Goal: Task Accomplishment & Management: Manage account settings

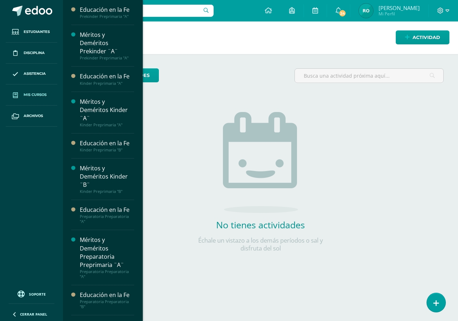
click at [28, 100] on link "Mis cursos" at bounding box center [32, 94] width 52 height 21
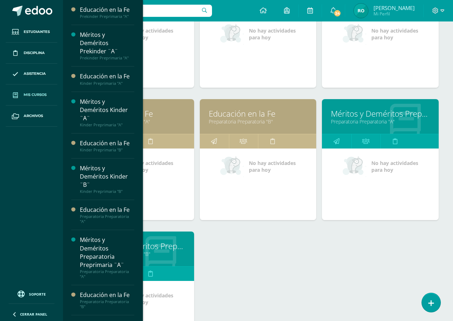
scroll to position [322, 0]
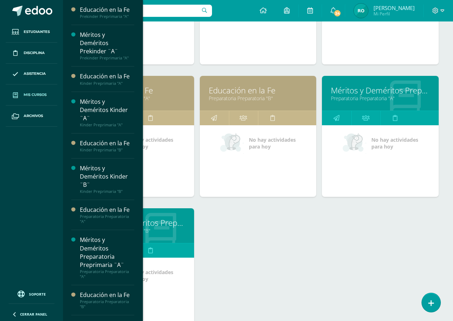
click at [176, 100] on link "Preparatoria Preparatoria "A"" at bounding box center [135, 98] width 99 height 7
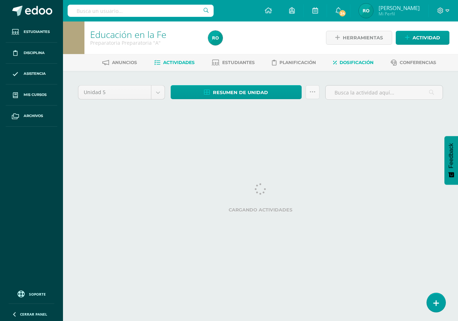
click at [363, 62] on span "Dosificación" at bounding box center [357, 62] width 34 height 5
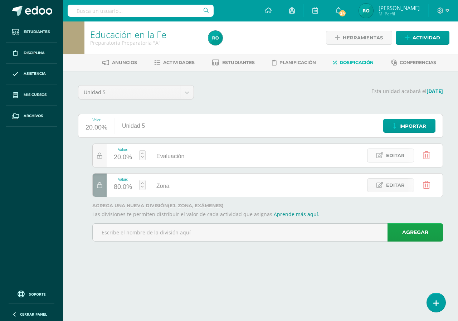
click at [381, 160] on link "Editar" at bounding box center [390, 156] width 47 height 14
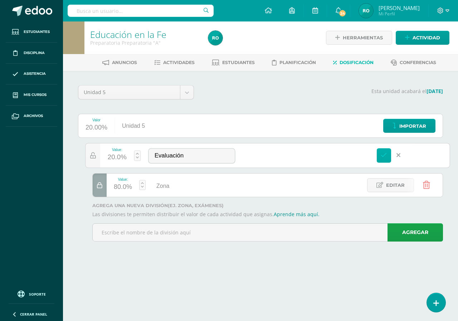
click at [386, 157] on icon at bounding box center [384, 155] width 6 height 6
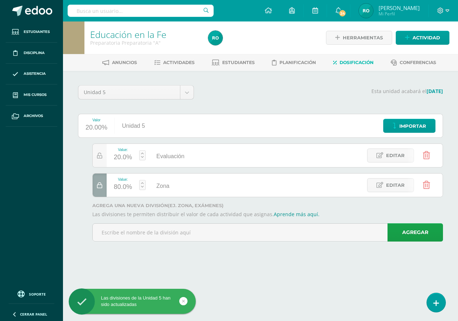
click at [430, 155] on icon at bounding box center [426, 155] width 7 height 8
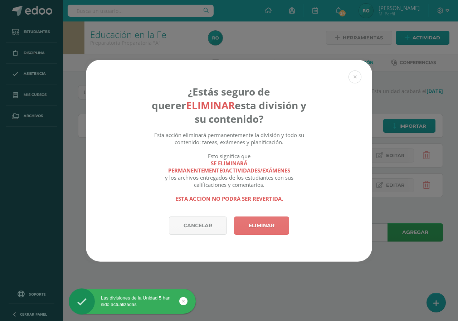
click at [276, 227] on link "Eliminar" at bounding box center [261, 226] width 55 height 18
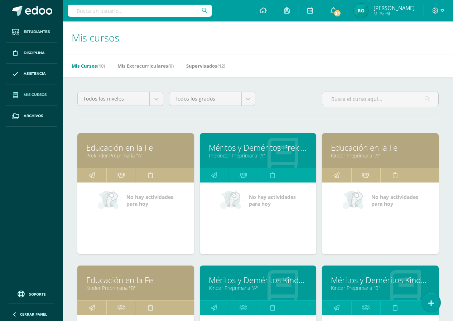
click at [123, 150] on link "Educación en la Fe" at bounding box center [135, 147] width 99 height 11
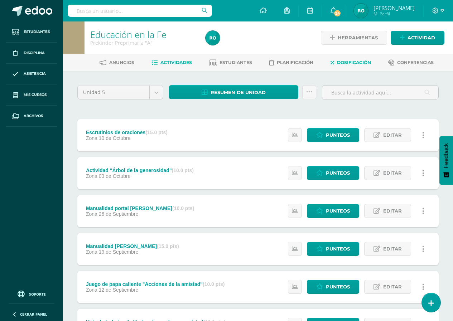
click at [368, 65] on span "Dosificación" at bounding box center [354, 62] width 34 height 5
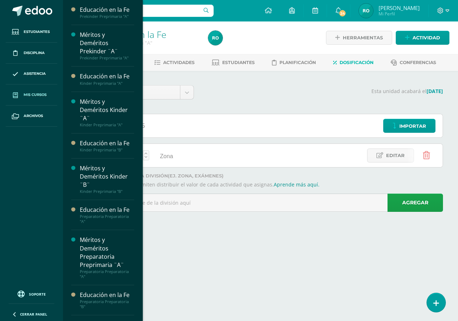
click at [45, 95] on span "Mis cursos" at bounding box center [35, 95] width 23 height 6
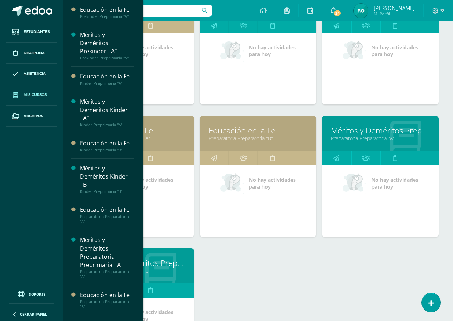
scroll to position [322, 0]
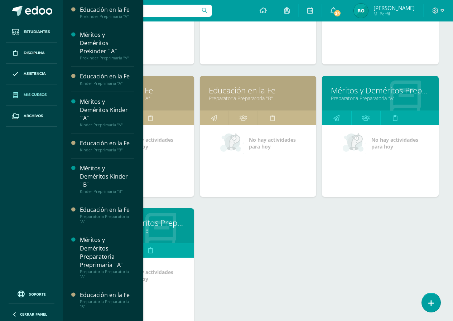
click at [154, 94] on link "Educación en la Fe" at bounding box center [135, 90] width 99 height 11
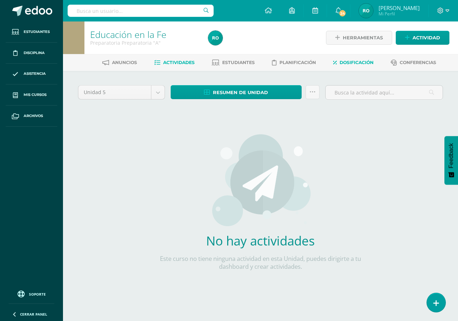
click at [372, 62] on span "Dosificación" at bounding box center [357, 62] width 34 height 5
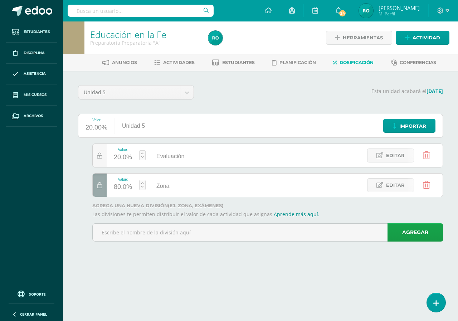
click at [425, 185] on icon at bounding box center [426, 185] width 7 height 8
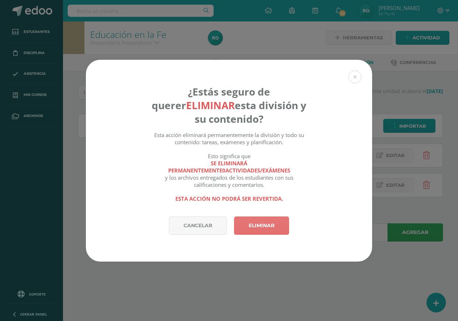
click at [259, 225] on link "Eliminar" at bounding box center [261, 226] width 55 height 18
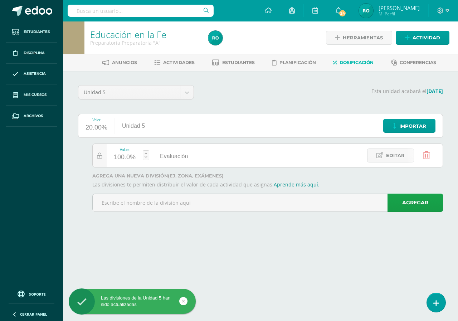
click at [184, 156] on span "Evaluación" at bounding box center [174, 156] width 28 height 6
click at [214, 157] on input "Evaluación" at bounding box center [244, 156] width 83 height 14
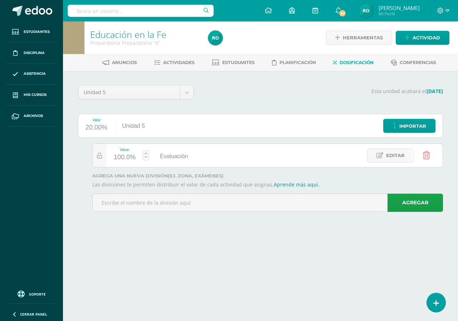
click at [391, 157] on span "Editar" at bounding box center [395, 155] width 19 height 13
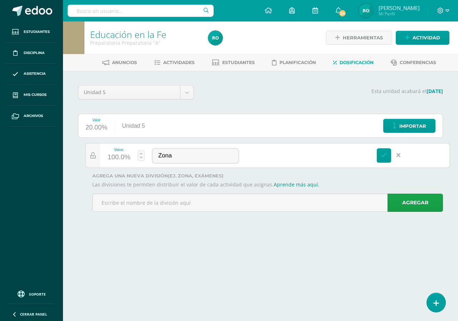
type input "Zona"
click at [381, 156] on icon at bounding box center [384, 155] width 6 height 6
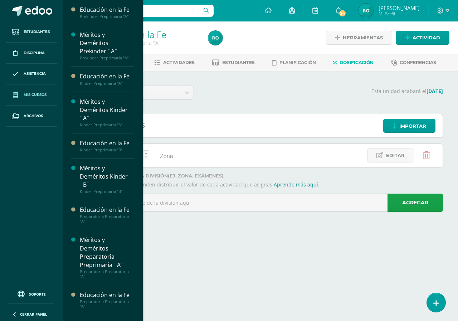
click at [40, 98] on span "Mis cursos" at bounding box center [35, 95] width 23 height 6
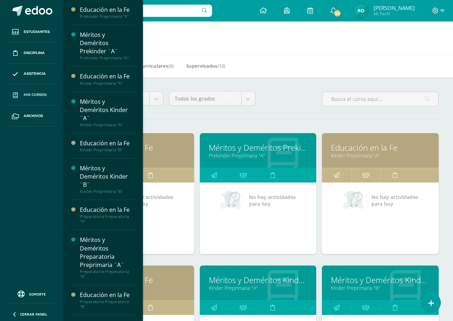
scroll to position [179, 0]
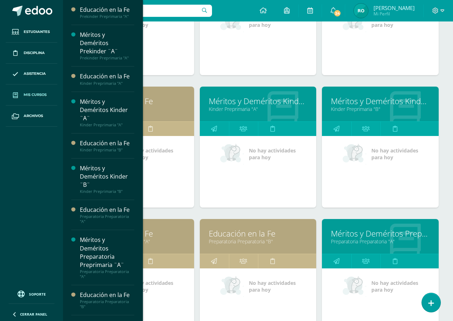
click at [272, 243] on link "Preparatoria Preparatoria "B"" at bounding box center [258, 241] width 99 height 7
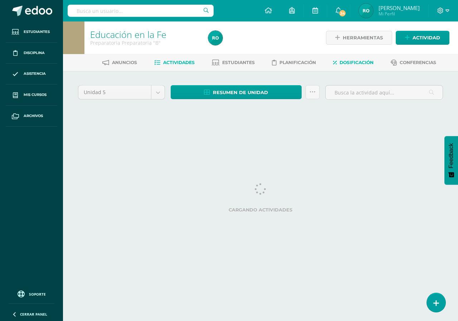
click at [346, 64] on span "Dosificación" at bounding box center [357, 62] width 34 height 5
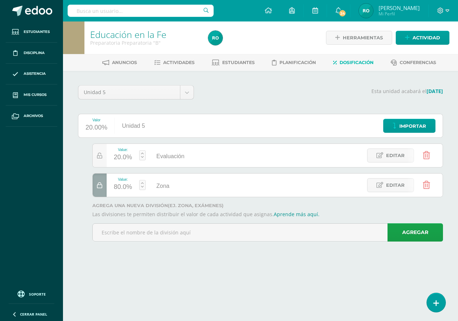
click at [429, 183] on icon at bounding box center [426, 185] width 7 height 8
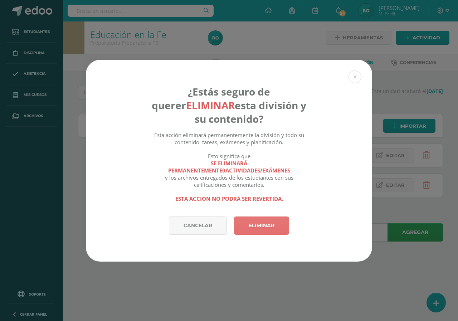
click at [278, 228] on link "Eliminar" at bounding box center [261, 226] width 55 height 18
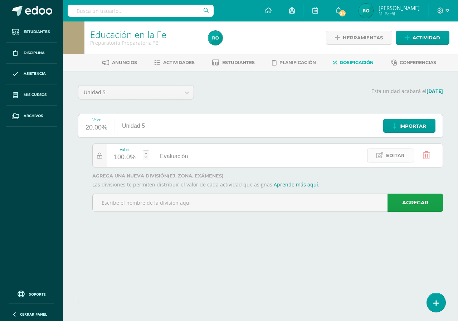
click at [387, 154] on span "Editar" at bounding box center [395, 155] width 19 height 13
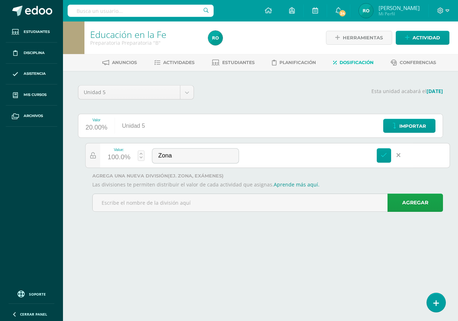
type input "Zona"
click at [386, 154] on icon at bounding box center [384, 155] width 6 height 6
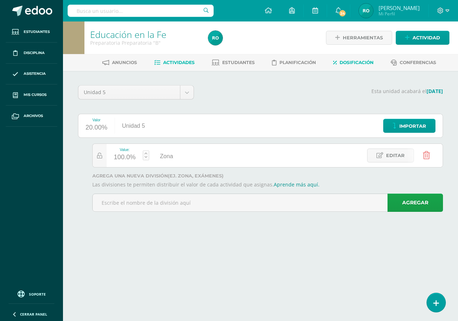
click at [170, 67] on link "Actividades" at bounding box center [174, 62] width 40 height 11
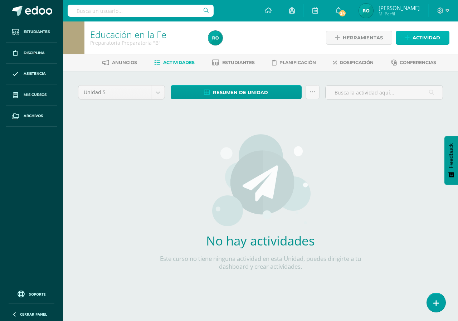
click at [422, 32] on span "Actividad" at bounding box center [427, 37] width 28 height 13
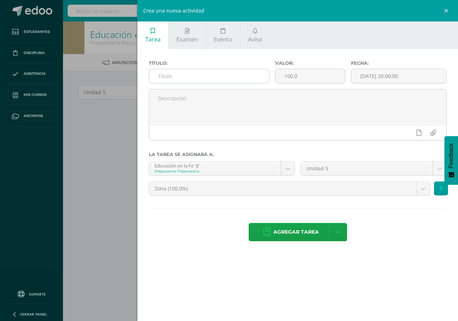
click at [195, 76] on input "text" at bounding box center [209, 76] width 120 height 14
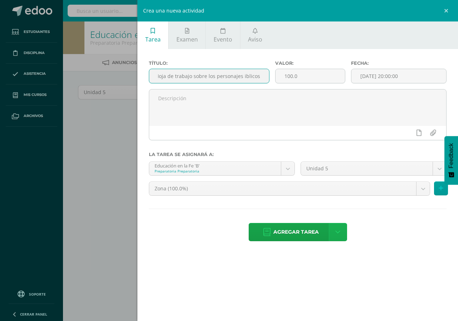
scroll to position [0, 3]
click at [259, 77] on input "Hoja de trabajo sobre los personajes [DEMOGRAPHIC_DATA]" at bounding box center [209, 76] width 120 height 14
click at [257, 78] on input "Hoja de trabajo sobre los personajes [DEMOGRAPHIC_DATA]" at bounding box center [209, 76] width 120 height 14
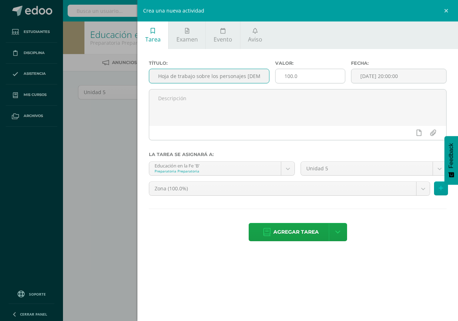
type input "Hoja de trabajo sobre los personajes [DEMOGRAPHIC_DATA]"
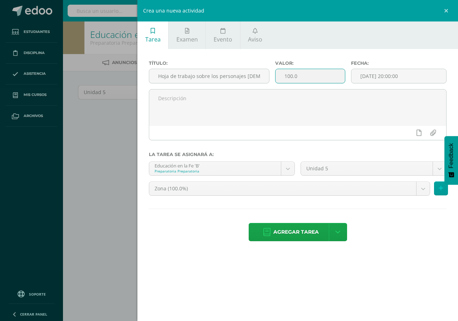
drag, startPoint x: 300, startPoint y: 77, endPoint x: 284, endPoint y: 82, distance: 16.2
click at [284, 82] on input "100.0" at bounding box center [310, 76] width 69 height 14
type input "10"
click at [388, 76] on input "[DATE] 20:00:00" at bounding box center [399, 76] width 95 height 14
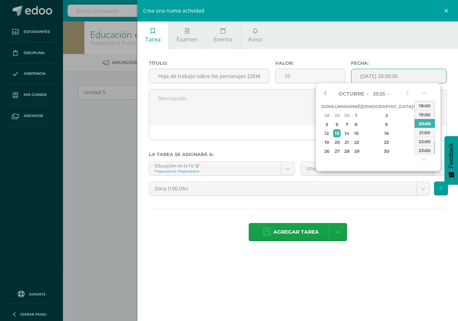
click at [326, 96] on button "button" at bounding box center [324, 93] width 7 height 11
click at [414, 151] on div "29" at bounding box center [417, 151] width 6 height 8
click at [424, 95] on button "button" at bounding box center [424, 94] width 7 height 11
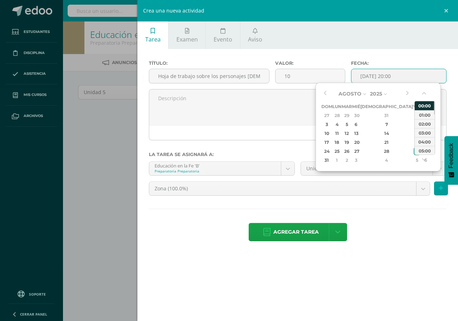
click at [426, 107] on div "00:00" at bounding box center [425, 105] width 20 height 9
type input "[DATE] 00:00"
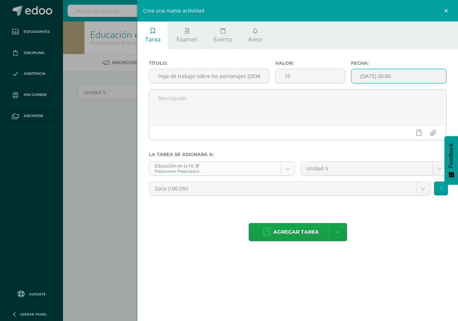
click at [291, 170] on body "Estudiantes Disciplina Asistencia Mis cursos Archivos Soporte Ayuda Reportar un…" at bounding box center [229, 154] width 458 height 308
click at [289, 170] on body "Estudiantes Disciplina Asistencia Mis cursos Archivos Soporte Ayuda Reportar un…" at bounding box center [229, 154] width 458 height 308
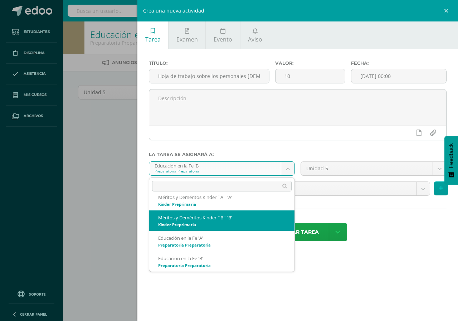
scroll to position [84, 0]
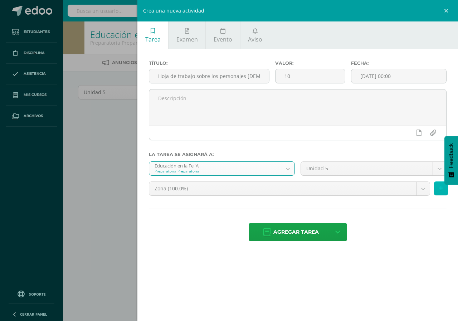
click at [440, 191] on icon at bounding box center [441, 188] width 5 height 6
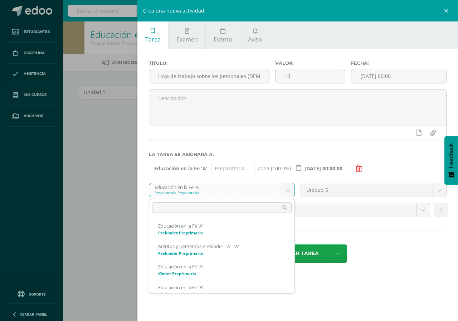
click at [290, 194] on body "Estudiantes Disciplina Asistencia Mis cursos Archivos Soporte Ayuda Reportar un…" at bounding box center [229, 154] width 458 height 308
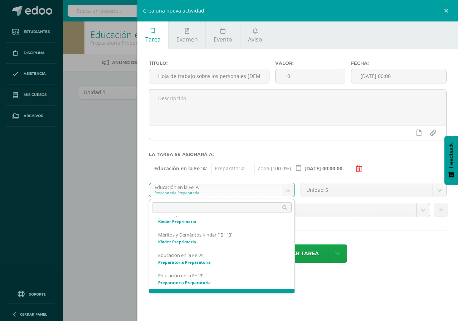
scroll to position [113, 0]
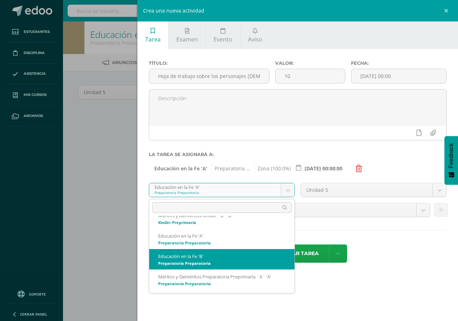
select select "165040"
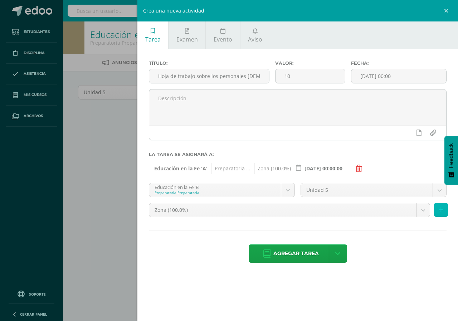
click at [442, 213] on icon at bounding box center [441, 210] width 5 height 6
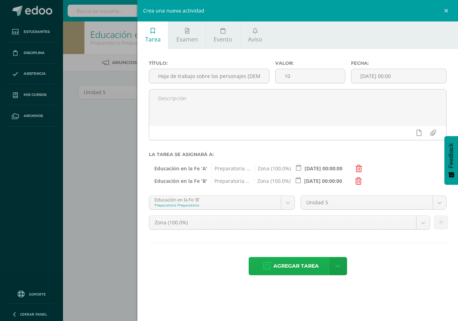
click at [306, 264] on span "Agregar tarea" at bounding box center [296, 266] width 45 height 18
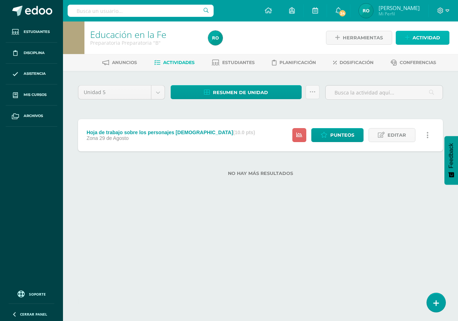
click at [415, 38] on span "Actividad" at bounding box center [427, 37] width 28 height 13
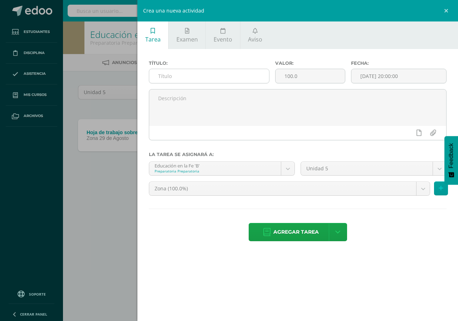
click at [155, 73] on input "text" at bounding box center [209, 76] width 120 height 14
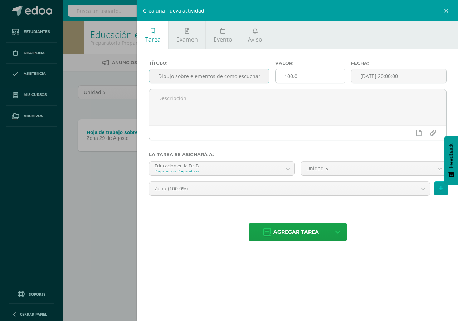
type input "Dibujo sobre elementos de como escuchamos la voz de [DEMOGRAPHIC_DATA]"
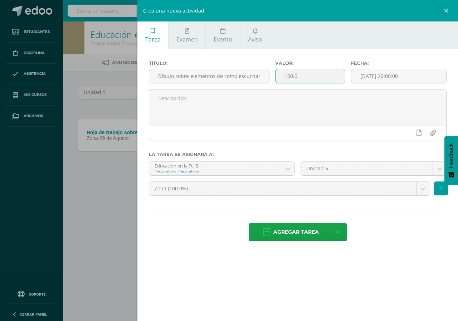
drag, startPoint x: 311, startPoint y: 78, endPoint x: 281, endPoint y: 81, distance: 29.6
click at [281, 81] on input "100.0" at bounding box center [310, 76] width 69 height 14
type input "5"
click at [376, 77] on input "[DATE] 20:00:00" at bounding box center [399, 76] width 95 height 14
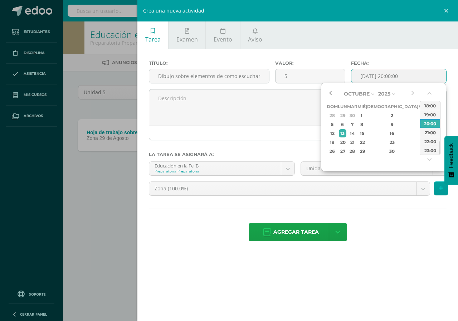
click at [331, 93] on button "button" at bounding box center [330, 93] width 7 height 11
click at [420, 151] on div "29" at bounding box center [423, 151] width 6 height 8
click at [433, 92] on button "button" at bounding box center [430, 94] width 7 height 11
click at [432, 104] on div "00:00" at bounding box center [430, 105] width 20 height 9
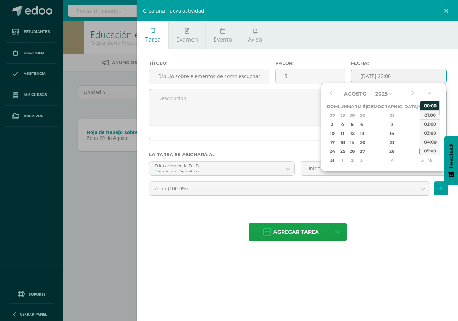
type input "2025-08-29 00:00"
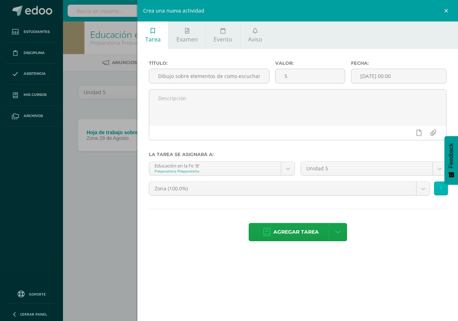
click at [438, 187] on button at bounding box center [441, 189] width 14 height 14
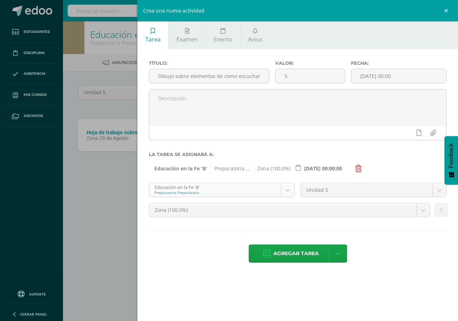
click at [289, 189] on body "Tarea asignada exitosamente Estudiantes Disciplina Asistencia Mis cursos Archiv…" at bounding box center [229, 99] width 458 height 199
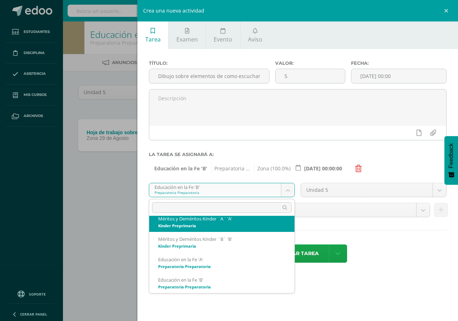
scroll to position [84, 0]
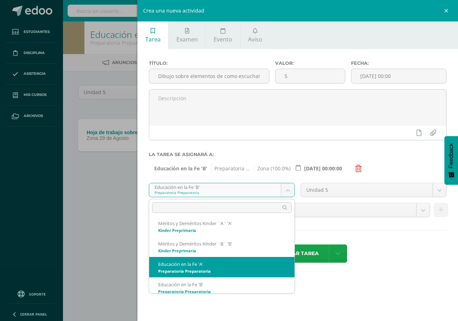
select select "164816"
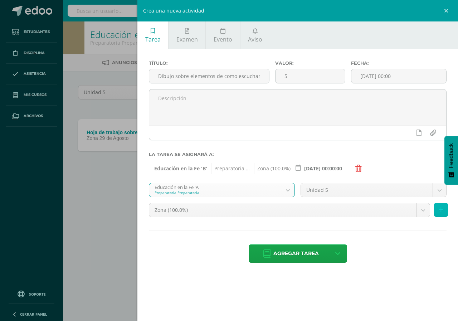
click at [440, 209] on icon at bounding box center [441, 210] width 5 height 6
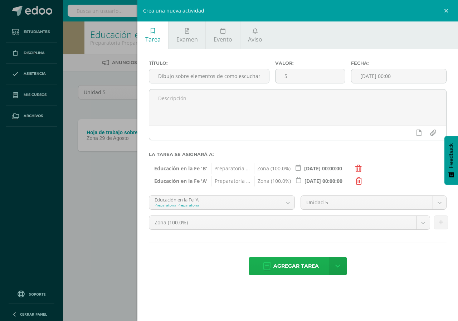
click at [272, 268] on link "Agregar tarea" at bounding box center [291, 266] width 84 height 18
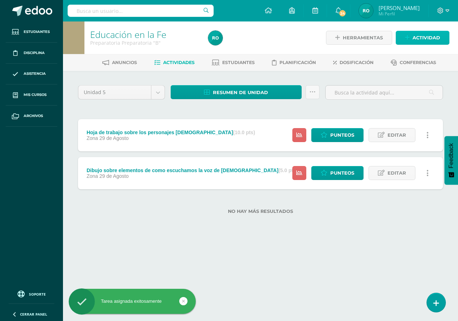
click at [408, 41] on link "Actividad" at bounding box center [423, 38] width 54 height 14
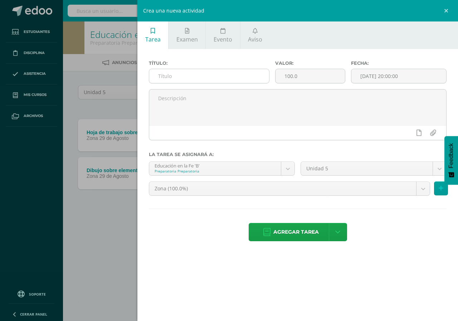
click at [237, 74] on input "text" at bounding box center [209, 76] width 120 height 14
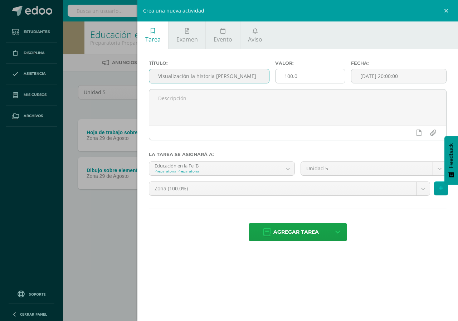
type input "Visualización la historia [PERSON_NAME]"
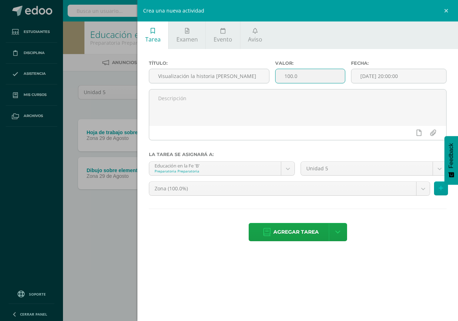
drag, startPoint x: 306, startPoint y: 78, endPoint x: 285, endPoint y: 80, distance: 21.6
click at [285, 80] on input "100.0" at bounding box center [310, 76] width 69 height 14
type input "5"
click at [371, 77] on input "[DATE] 20:00:00" at bounding box center [399, 76] width 95 height 14
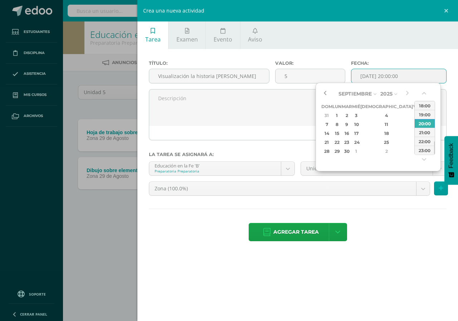
click at [327, 92] on button "button" at bounding box center [324, 93] width 7 height 11
click at [414, 119] on div "5" at bounding box center [417, 115] width 6 height 8
click at [425, 94] on button "button" at bounding box center [424, 94] width 7 height 11
click at [425, 102] on div "00:00" at bounding box center [425, 105] width 20 height 9
type input "2025-09-05 00:00"
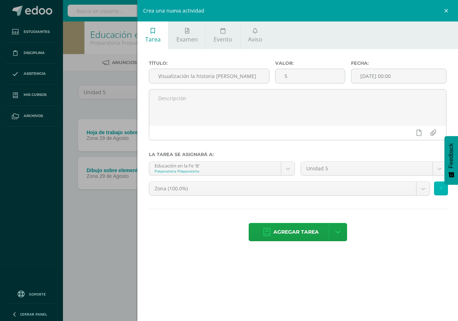
click at [445, 190] on button at bounding box center [441, 189] width 14 height 14
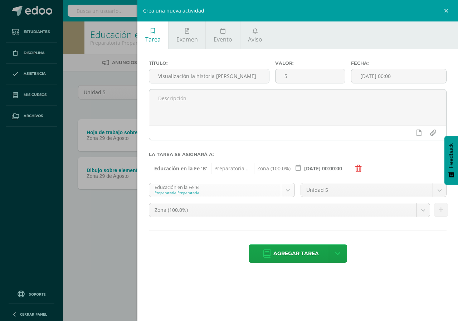
scroll to position [89, 0]
click at [285, 189] on body "Tarea asignada exitosamente Estudiantes Disciplina Asistencia Mis cursos Archiv…" at bounding box center [229, 118] width 458 height 237
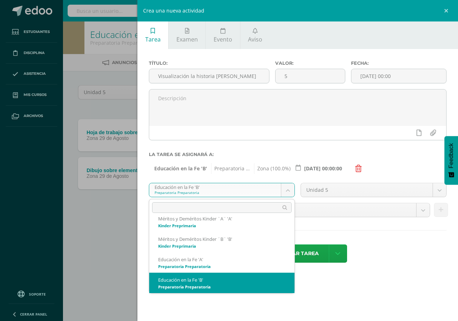
scroll to position [84, 0]
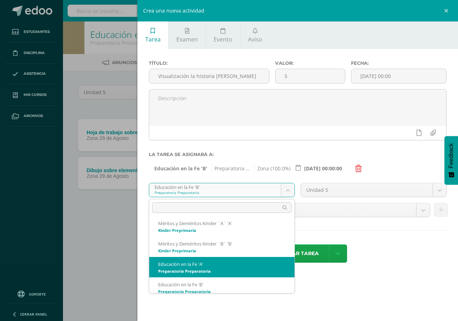
select select "164816"
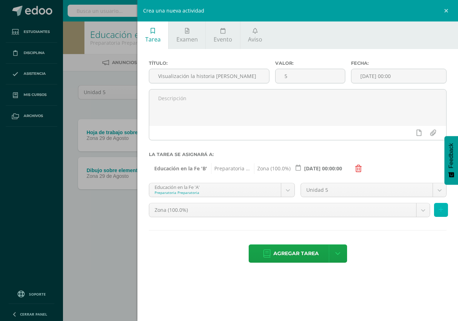
click at [442, 209] on icon at bounding box center [441, 210] width 5 height 6
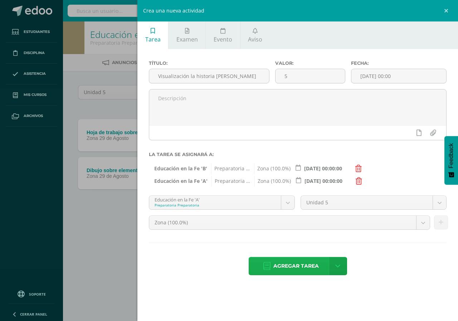
click at [275, 265] on span "Agregar tarea" at bounding box center [296, 266] width 45 height 18
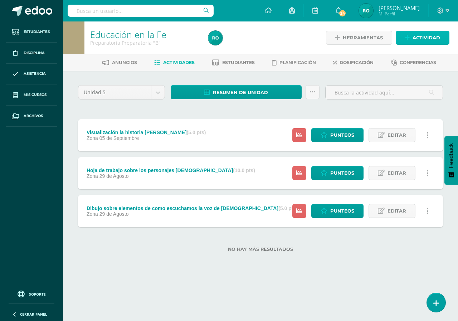
click at [443, 39] on link "Actividad" at bounding box center [423, 38] width 54 height 14
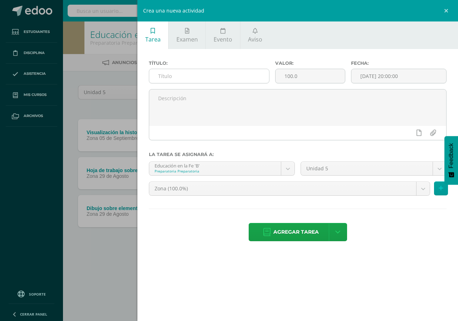
click at [188, 74] on input "text" at bounding box center [209, 76] width 120 height 14
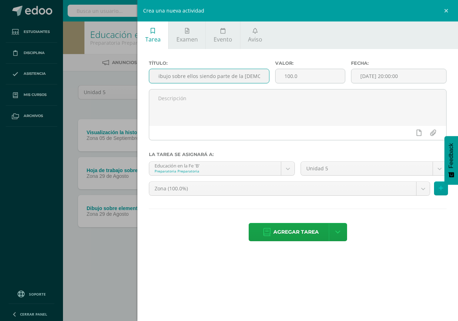
scroll to position [0, 5]
type input "Dibujo sobre ellos siendo parte de la [DEMOGRAPHIC_DATA]"
click at [298, 76] on input "100.0" at bounding box center [310, 76] width 69 height 14
drag, startPoint x: 296, startPoint y: 77, endPoint x: 282, endPoint y: 85, distance: 16.3
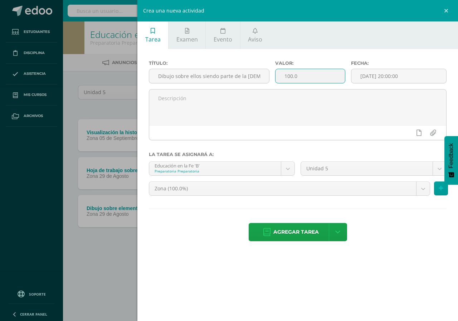
click at [282, 85] on div "Valor: 100.0" at bounding box center [310, 75] width 76 height 29
type input "10"
click at [373, 75] on input "[DATE] 20:00:00" at bounding box center [399, 76] width 95 height 14
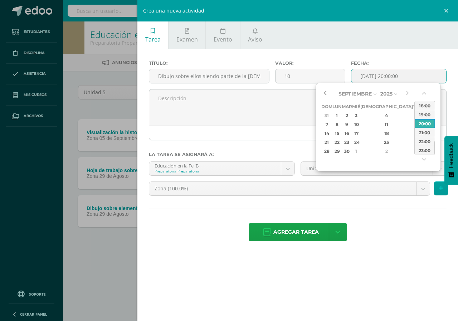
click at [328, 93] on button "button" at bounding box center [324, 93] width 7 height 11
click at [414, 115] on div "5" at bounding box center [417, 115] width 6 height 8
click at [423, 94] on button "button" at bounding box center [424, 94] width 7 height 11
click at [422, 103] on div "00:00" at bounding box center [425, 105] width 20 height 9
type input "2025-09-05 00:00"
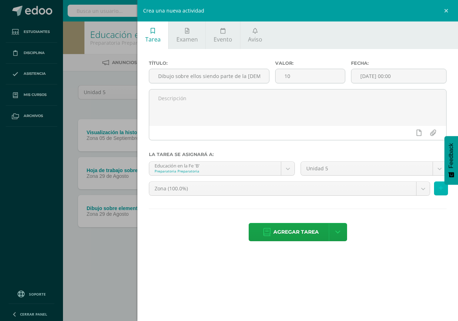
click at [441, 190] on icon at bounding box center [441, 188] width 5 height 6
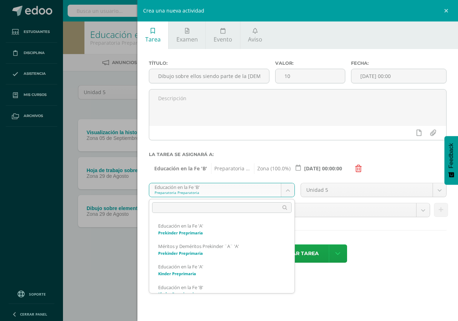
click at [293, 193] on body "Tarea asignada exitosamente Estudiantes Disciplina Asistencia Mis cursos Archiv…" at bounding box center [229, 137] width 458 height 275
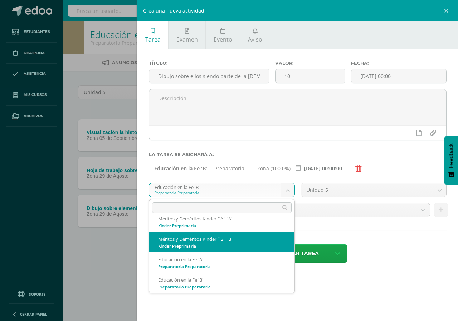
scroll to position [84, 0]
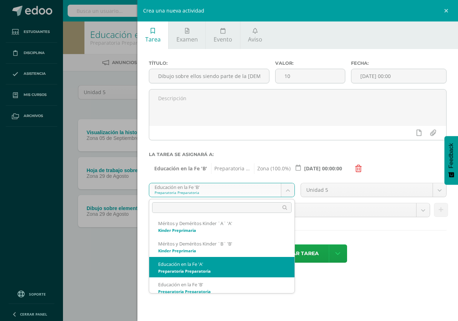
select select "164816"
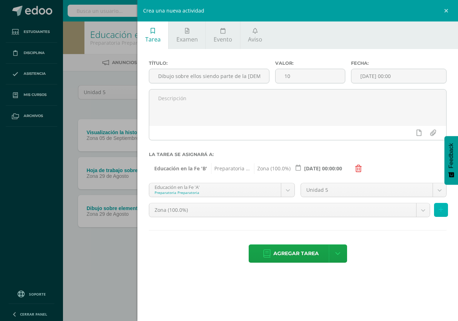
click at [442, 212] on icon at bounding box center [441, 210] width 5 height 6
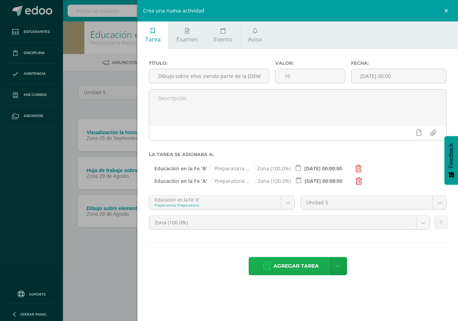
click at [287, 270] on span "Agregar tarea" at bounding box center [296, 266] width 45 height 18
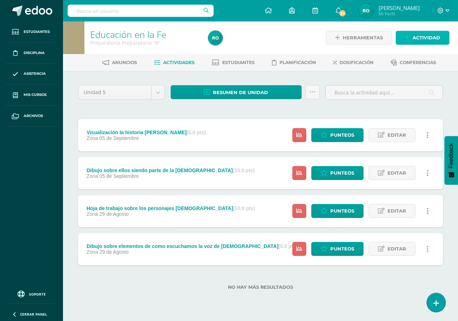
click at [427, 37] on span "Actividad" at bounding box center [427, 37] width 28 height 13
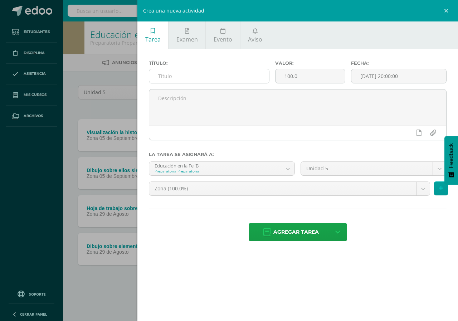
click at [198, 73] on input "text" at bounding box center [209, 76] width 120 height 14
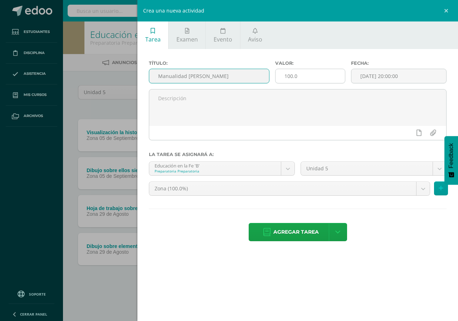
type input "Manualidad [PERSON_NAME]"
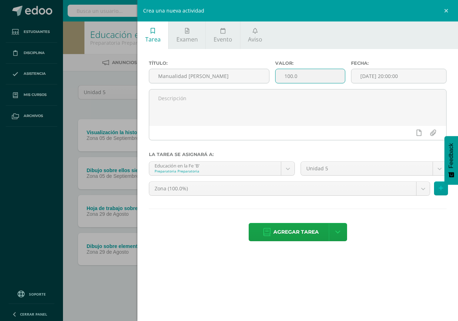
drag, startPoint x: 300, startPoint y: 79, endPoint x: 282, endPoint y: 77, distance: 18.4
click at [282, 77] on input "100.0" at bounding box center [310, 76] width 69 height 14
type input "5"
click at [372, 77] on input "[DATE] 20:00:00" at bounding box center [399, 76] width 95 height 14
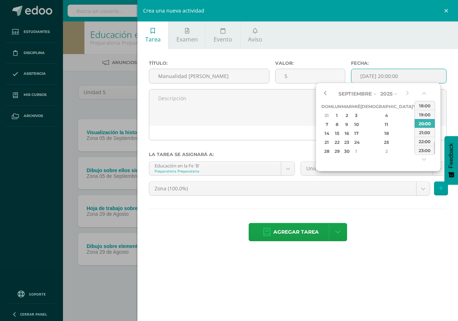
click at [324, 92] on button "button" at bounding box center [324, 93] width 7 height 11
click at [414, 125] on div "12" at bounding box center [417, 124] width 6 height 8
click at [426, 93] on button "button" at bounding box center [424, 94] width 7 height 11
click at [426, 102] on div "00:00" at bounding box center [425, 105] width 20 height 9
type input "[DATE] 00:00"
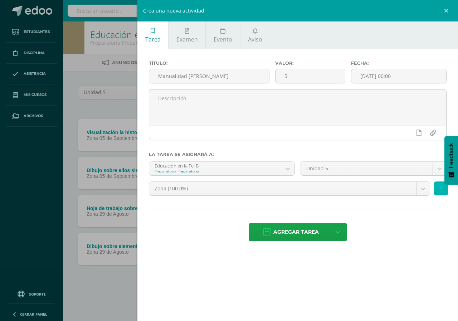
click at [444, 191] on button at bounding box center [441, 189] width 14 height 14
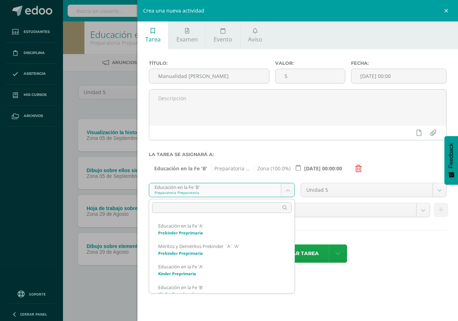
click at [288, 188] on body "Tarea asignada exitosamente Estudiantes Disciplina Asistencia Mis cursos Archiv…" at bounding box center [229, 156] width 458 height 313
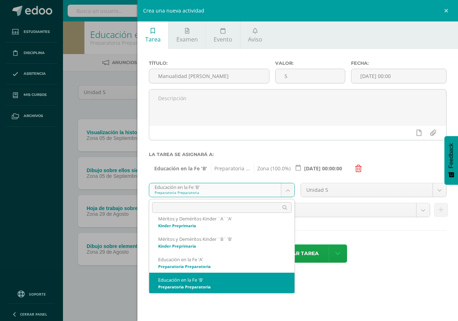
scroll to position [84, 0]
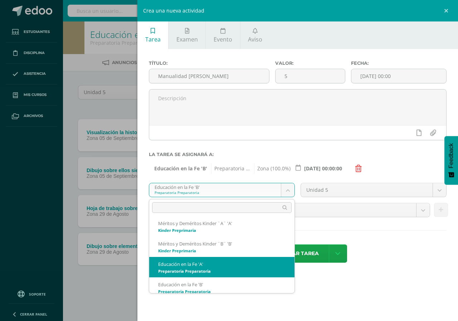
select select "164816"
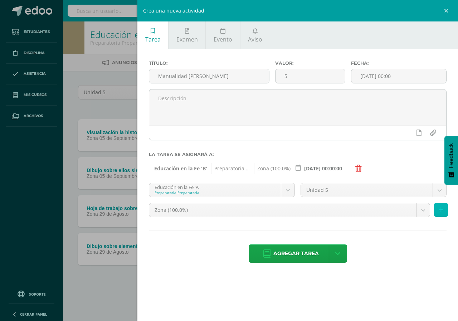
click at [438, 212] on button at bounding box center [441, 210] width 14 height 14
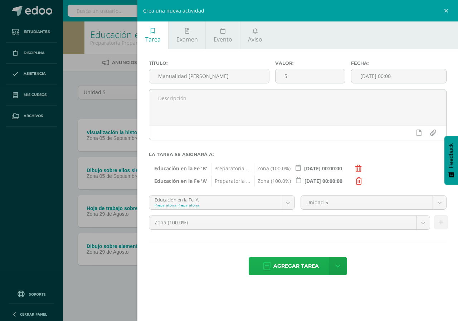
click at [264, 264] on icon at bounding box center [266, 266] width 7 height 8
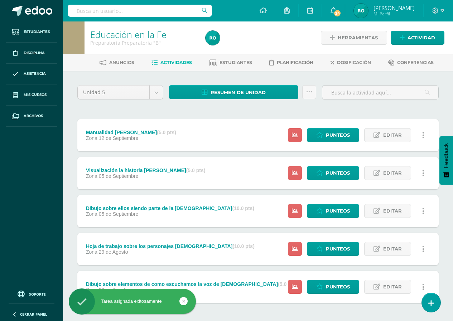
click at [422, 45] on div "Herramientas Detalle de asistencias Actividad" at bounding box center [383, 37] width 124 height 33
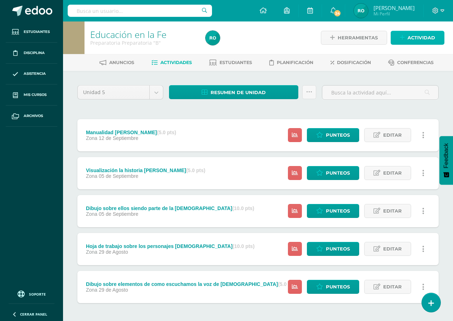
click at [421, 38] on span "Actividad" at bounding box center [421, 37] width 28 height 13
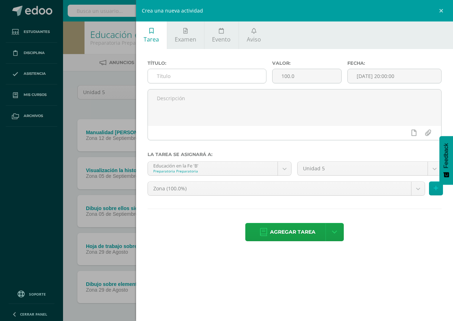
click at [217, 80] on input "text" at bounding box center [207, 76] width 118 height 14
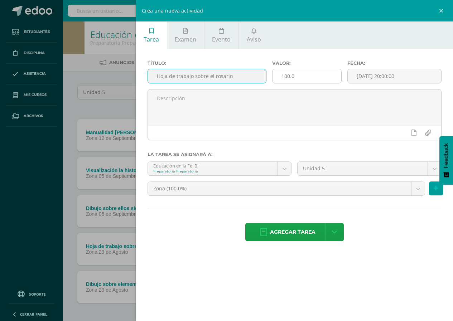
type input "Hoja de trabajo sobre el rosario"
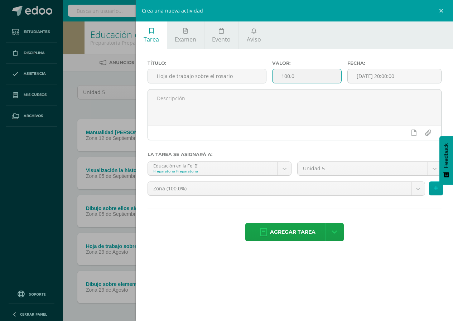
drag, startPoint x: 294, startPoint y: 76, endPoint x: 279, endPoint y: 82, distance: 17.0
click at [279, 82] on input "100.0" at bounding box center [306, 76] width 68 height 14
type input "10"
click at [371, 73] on input "[DATE] 20:00:00" at bounding box center [394, 76] width 93 height 14
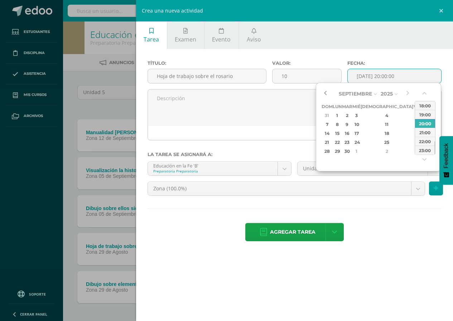
click at [328, 95] on button "button" at bounding box center [324, 93] width 7 height 11
click at [414, 125] on div "12" at bounding box center [417, 124] width 6 height 8
click at [426, 95] on button "button" at bounding box center [424, 94] width 7 height 11
click at [426, 103] on div "00:00" at bounding box center [425, 105] width 20 height 9
type input "2025-09-12 00:00"
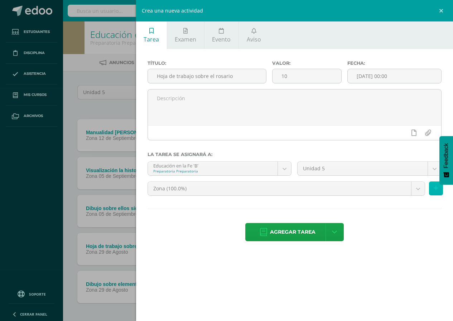
click at [432, 191] on button at bounding box center [436, 189] width 14 height 14
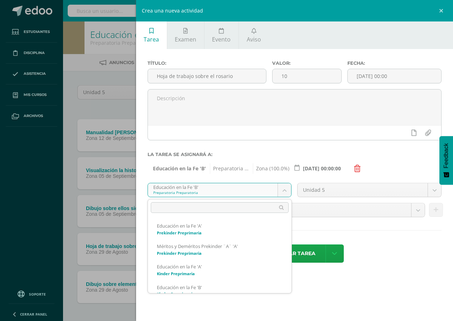
click at [289, 190] on body "Tarea asignada exitosamente Estudiantes Disciplina Asistencia Mis cursos Archiv…" at bounding box center [226, 175] width 453 height 351
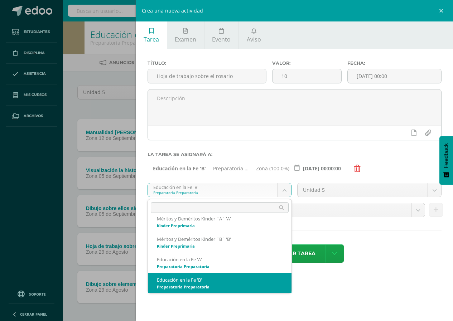
scroll to position [84, 0]
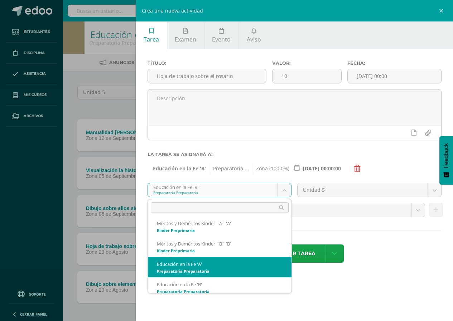
select select "164816"
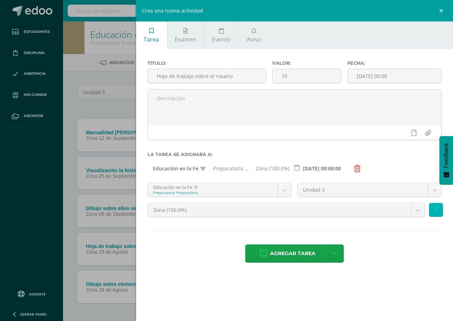
click at [439, 209] on button at bounding box center [436, 210] width 14 height 14
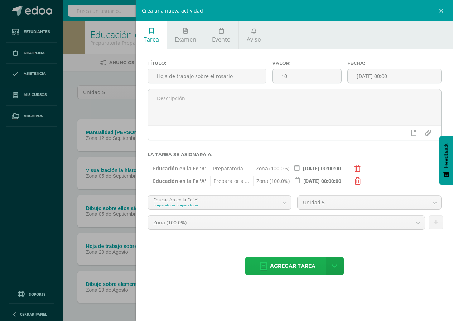
click at [281, 271] on span "Agregar tarea" at bounding box center [292, 266] width 45 height 18
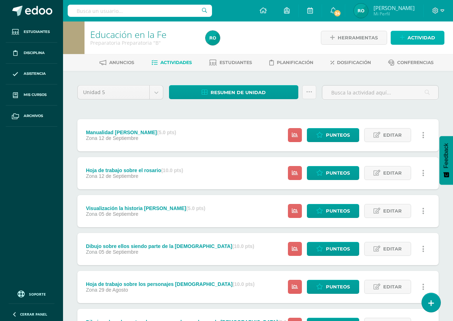
click at [430, 39] on span "Actividad" at bounding box center [421, 37] width 28 height 13
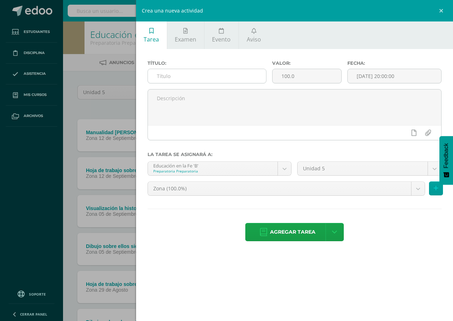
click at [238, 75] on input "text" at bounding box center [207, 76] width 118 height 14
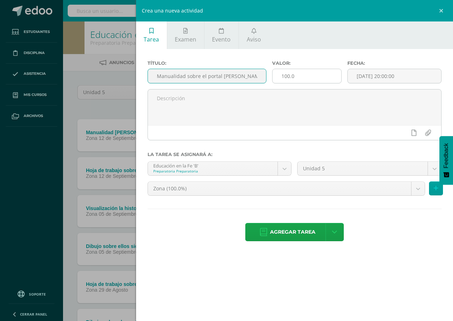
type input "Manualidad sobre el portal [PERSON_NAME]"
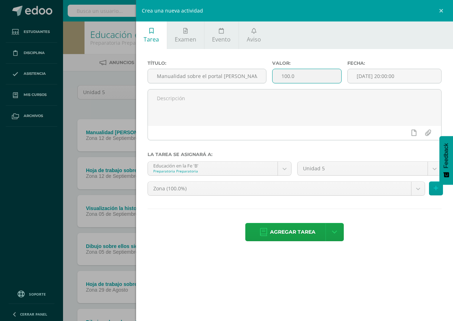
drag, startPoint x: 300, startPoint y: 78, endPoint x: 282, endPoint y: 79, distance: 18.0
click at [282, 79] on input "100.0" at bounding box center [306, 76] width 68 height 14
type input "15"
click at [395, 71] on input "[DATE] 20:00:00" at bounding box center [394, 76] width 93 height 14
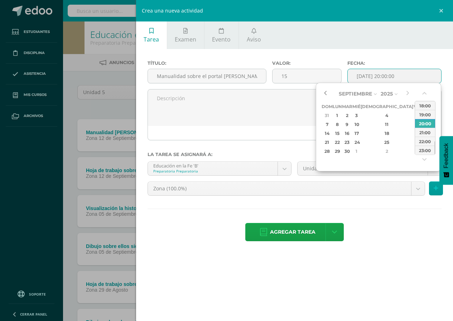
click at [323, 91] on button "button" at bounding box center [324, 93] width 7 height 11
click at [414, 132] on div "19" at bounding box center [417, 133] width 6 height 8
click at [425, 94] on button "button" at bounding box center [424, 94] width 7 height 11
click at [425, 104] on div "00:00" at bounding box center [425, 105] width 20 height 9
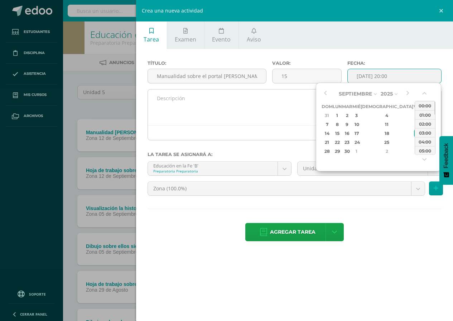
type input "2025-09-19 00:00"
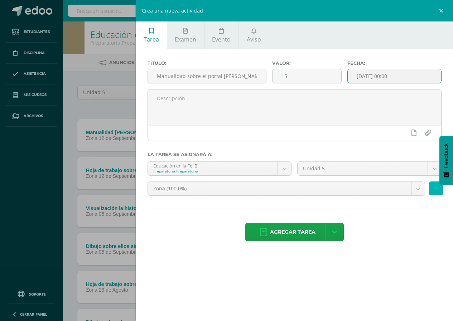
click at [436, 191] on icon at bounding box center [436, 188] width 5 height 6
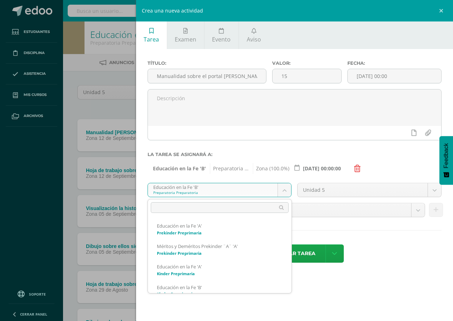
click at [285, 189] on body "Tarea asignada exitosamente Estudiantes Disciplina Asistencia Mis cursos Archiv…" at bounding box center [226, 194] width 453 height 389
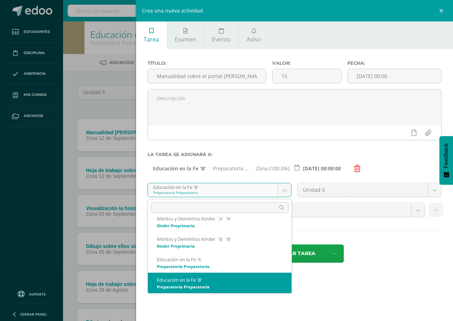
scroll to position [84, 0]
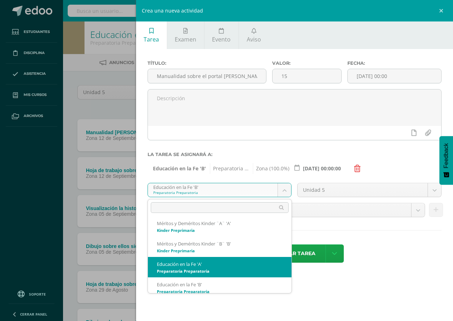
select select "164816"
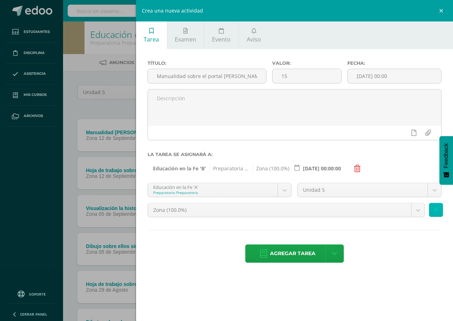
click at [437, 209] on icon at bounding box center [436, 210] width 5 height 6
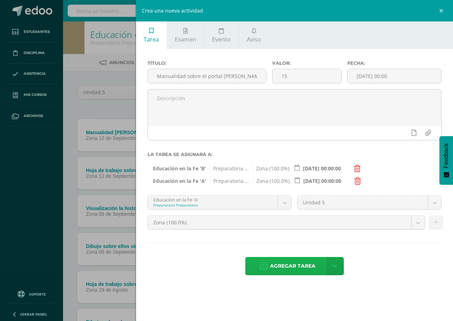
click at [263, 262] on icon at bounding box center [263, 266] width 7 height 8
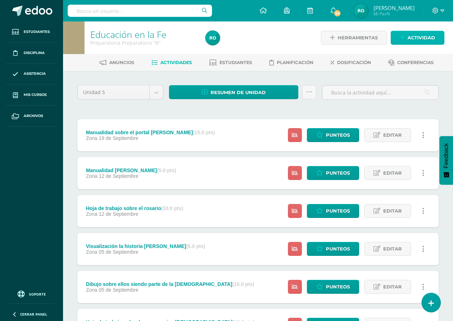
click at [408, 32] on span "Actividad" at bounding box center [421, 37] width 28 height 13
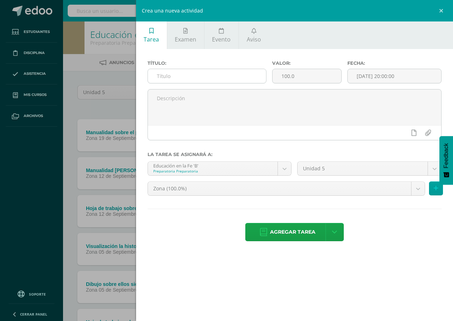
click at [185, 78] on input "text" at bounding box center [207, 76] width 118 height 14
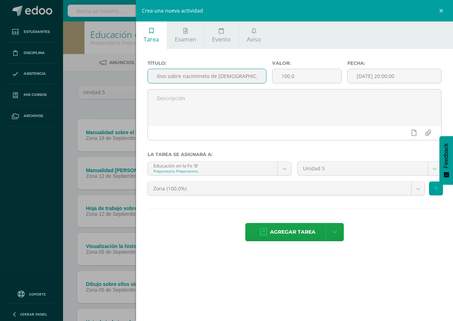
scroll to position [0, 28]
type input "Dibujo creativo sobre nacimiento de [DEMOGRAPHIC_DATA][PERSON_NAME][DATE] en día"
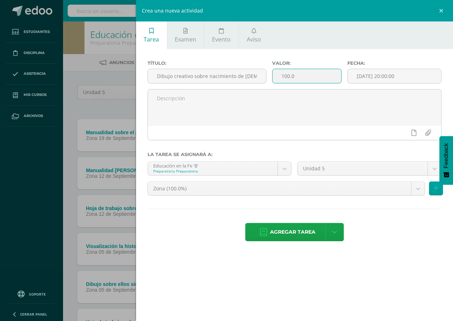
drag, startPoint x: 311, startPoint y: 75, endPoint x: 282, endPoint y: 79, distance: 29.0
click at [282, 79] on input "100.0" at bounding box center [306, 76] width 68 height 14
type input "15"
click at [378, 78] on input "[DATE] 20:00:00" at bounding box center [394, 76] width 93 height 14
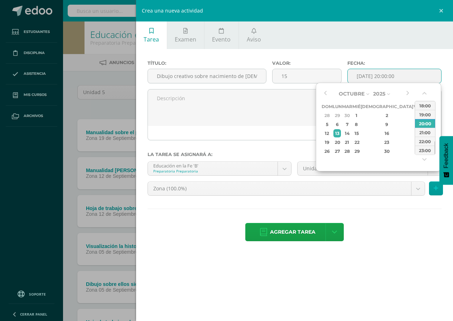
click at [331, 97] on div "Octubre Enero Febrero Marzo [PERSON_NAME] [PERSON_NAME] Octubre Noviembre [DATE…" at bounding box center [365, 121] width 89 height 67
click at [326, 95] on button "button" at bounding box center [324, 93] width 7 height 11
click at [414, 143] on div "26" at bounding box center [417, 142] width 6 height 8
click at [425, 96] on button "button" at bounding box center [424, 94] width 7 height 11
click at [425, 103] on div "00:00" at bounding box center [425, 105] width 20 height 9
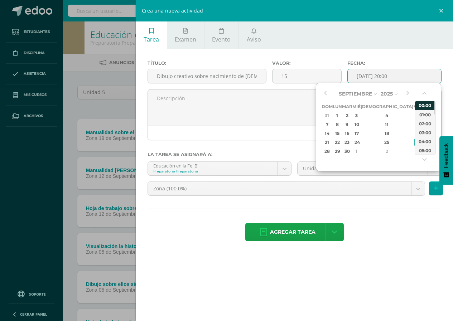
type input "[DATE] 00:00"
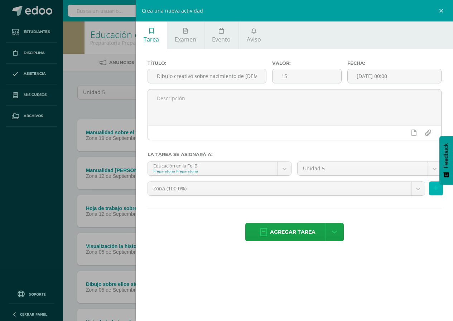
click at [436, 190] on icon at bounding box center [436, 188] width 5 height 6
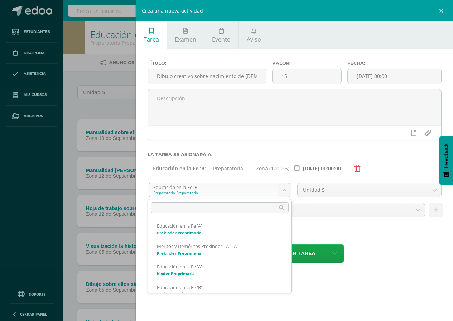
click at [282, 192] on body "Tarea asignada exitosamente Estudiantes Disciplina Asistencia Mis cursos Archiv…" at bounding box center [226, 213] width 453 height 427
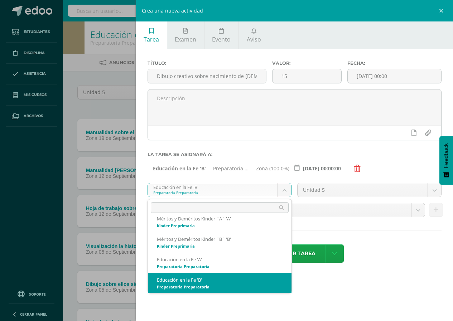
scroll to position [84, 0]
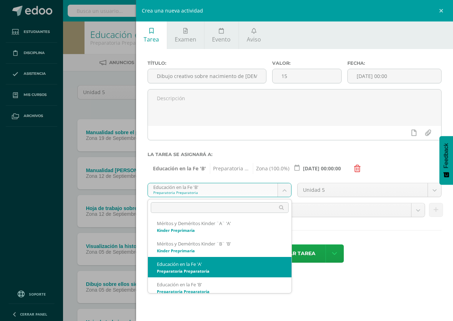
select select "164816"
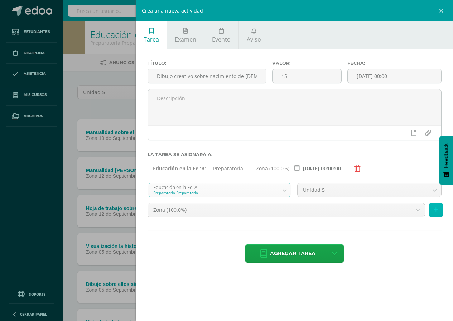
click at [436, 213] on icon at bounding box center [436, 210] width 5 height 6
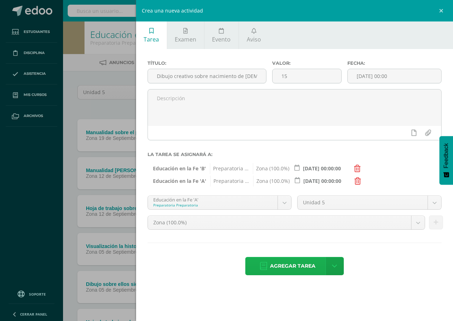
click at [281, 261] on span "Agregar tarea" at bounding box center [292, 266] width 45 height 18
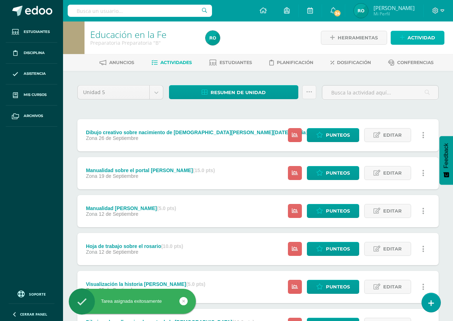
click at [406, 38] on link "Actividad" at bounding box center [418, 38] width 54 height 14
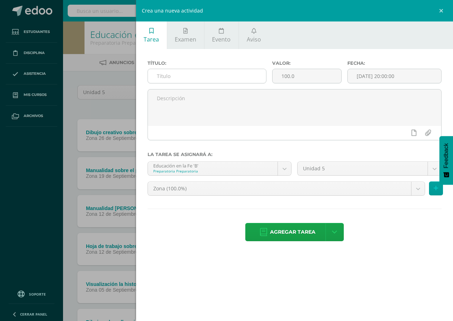
click at [159, 78] on input "text" at bounding box center [207, 76] width 118 height 14
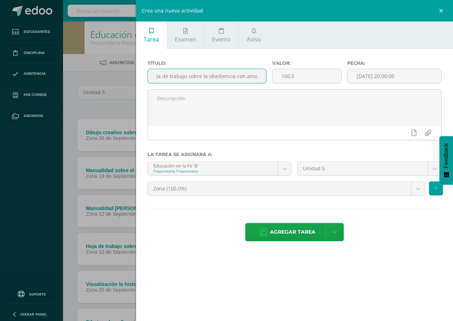
scroll to position [0, 9]
type input "Hoja de trabajo sobre la obediencia con amor"
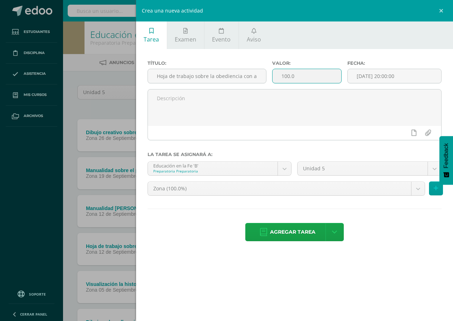
drag, startPoint x: 299, startPoint y: 77, endPoint x: 282, endPoint y: 78, distance: 16.8
click at [282, 78] on input "100.0" at bounding box center [306, 76] width 68 height 14
type input "10"
click at [367, 77] on input "[DATE] 20:00:00" at bounding box center [394, 76] width 93 height 14
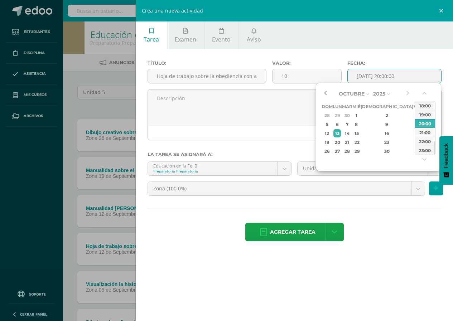
click at [327, 93] on button "button" at bounding box center [324, 93] width 7 height 11
click at [406, 92] on button "button" at bounding box center [407, 93] width 7 height 11
click at [414, 115] on div "3" at bounding box center [417, 115] width 6 height 8
click at [427, 93] on button "button" at bounding box center [424, 94] width 7 height 11
click at [426, 102] on div "00:00" at bounding box center [425, 105] width 20 height 9
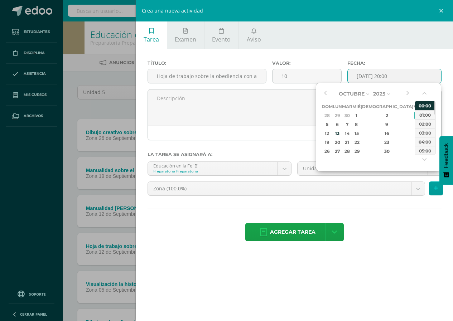
type input "2025-10-03 00:00"
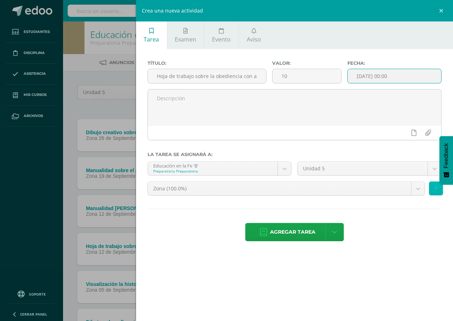
click at [436, 192] on button at bounding box center [436, 189] width 14 height 14
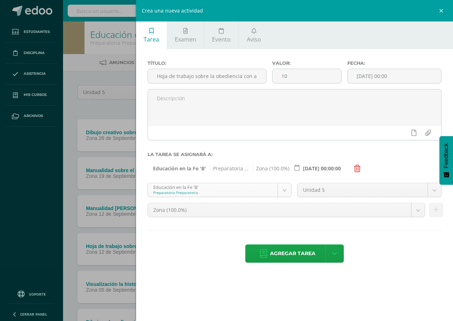
scroll to position [89, 0]
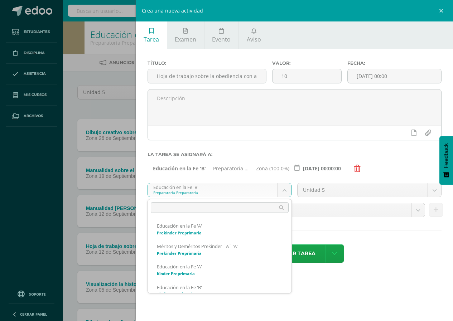
click at [285, 191] on body "Tarea asignada exitosamente Estudiantes Disciplina Asistencia Mis cursos Archiv…" at bounding box center [226, 232] width 453 height 465
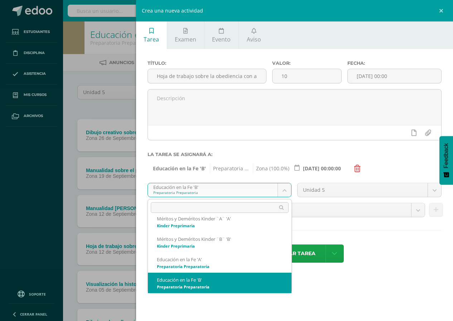
scroll to position [84, 0]
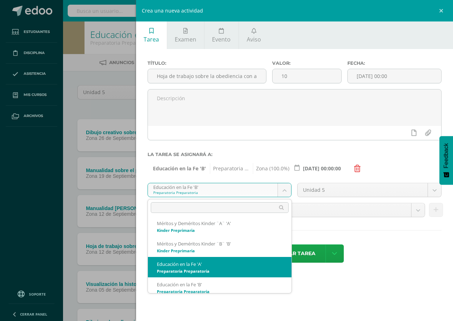
select select "164816"
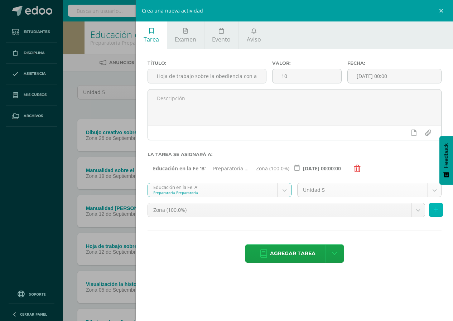
click at [435, 207] on icon at bounding box center [436, 210] width 5 height 6
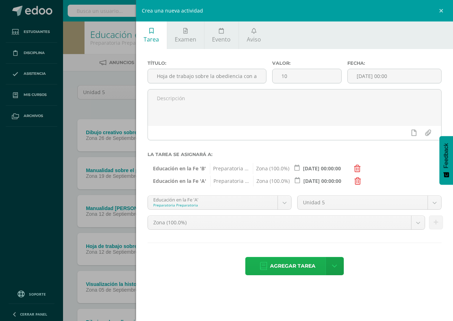
click at [292, 268] on span "Agregar tarea" at bounding box center [292, 266] width 45 height 18
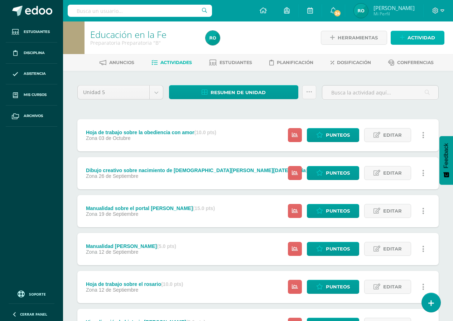
click at [416, 43] on span "Actividad" at bounding box center [421, 37] width 28 height 13
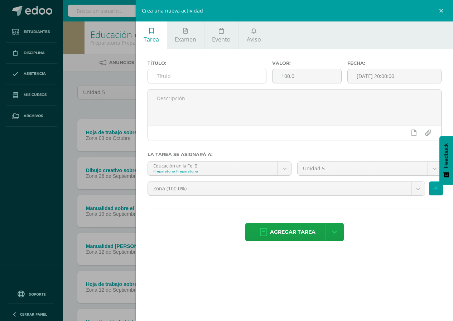
click at [184, 76] on input "text" at bounding box center [207, 76] width 118 height 14
click at [200, 64] on label "Título:" at bounding box center [206, 63] width 119 height 5
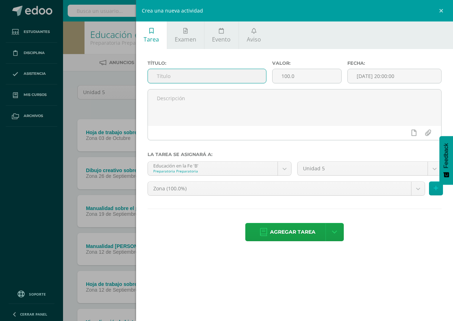
click at [199, 76] on input "text" at bounding box center [207, 76] width 118 height 14
type input "Escrutinio de oraciones"
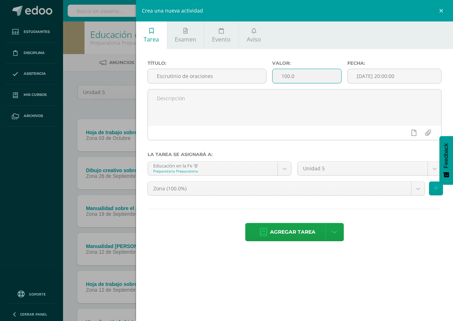
drag, startPoint x: 304, startPoint y: 74, endPoint x: 280, endPoint y: 80, distance: 24.6
click at [280, 80] on input "100.0" at bounding box center [306, 76] width 68 height 14
type input "15"
click at [383, 73] on input "[DATE] 20:00:00" at bounding box center [394, 76] width 93 height 14
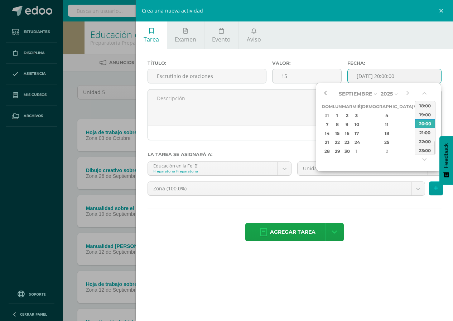
click at [324, 93] on button "button" at bounding box center [324, 93] width 7 height 11
click at [405, 92] on button "button" at bounding box center [407, 93] width 7 height 11
click at [414, 125] on div "10" at bounding box center [417, 124] width 6 height 8
click at [424, 93] on button "button" at bounding box center [424, 94] width 7 height 11
click at [424, 102] on div "00:00" at bounding box center [425, 105] width 20 height 9
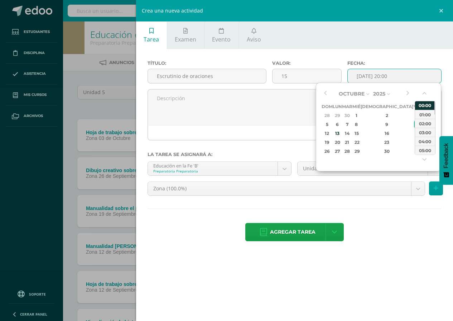
type input "2025-10-10 00:00"
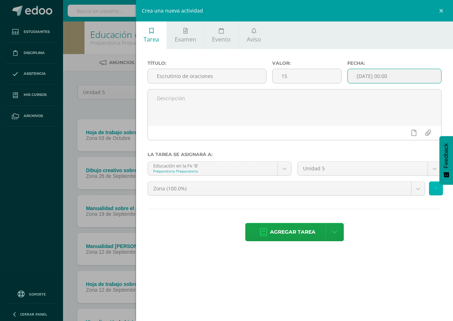
click at [435, 192] on button at bounding box center [436, 189] width 14 height 14
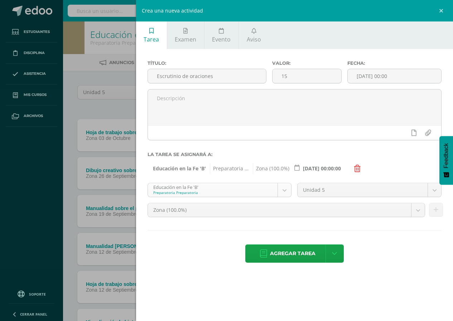
click at [287, 188] on body "Tarea asignada exitosamente Estudiantes Disciplina Asistencia Mis cursos Archiv…" at bounding box center [226, 251] width 453 height 503
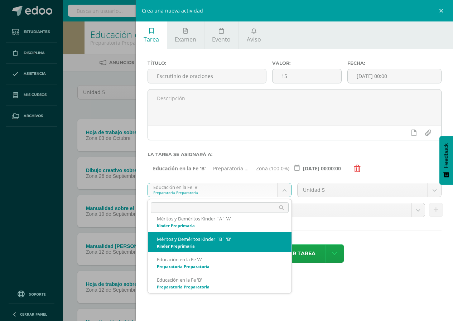
scroll to position [84, 0]
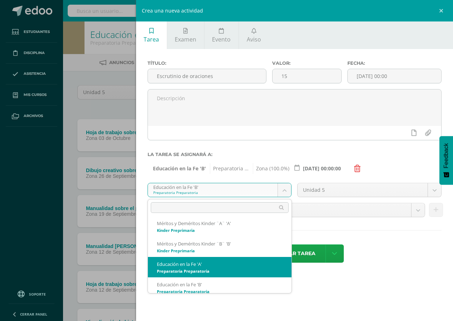
select select "164816"
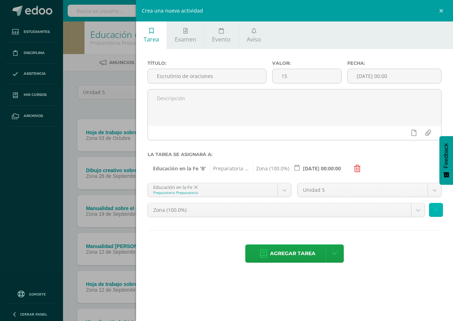
click at [436, 213] on icon at bounding box center [436, 210] width 5 height 6
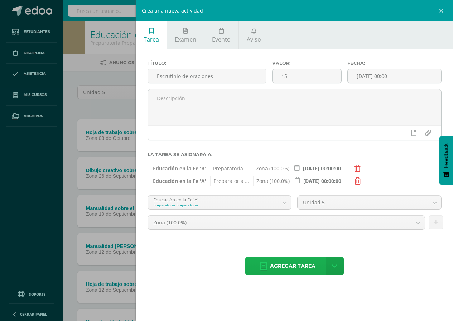
click at [284, 264] on span "Agregar tarea" at bounding box center [292, 266] width 45 height 18
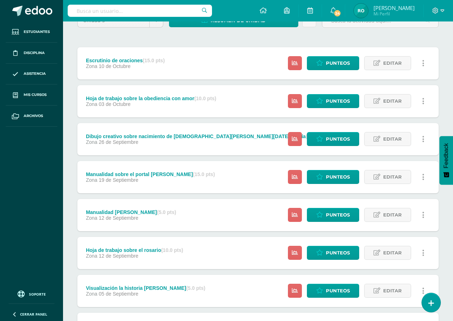
scroll to position [217, 0]
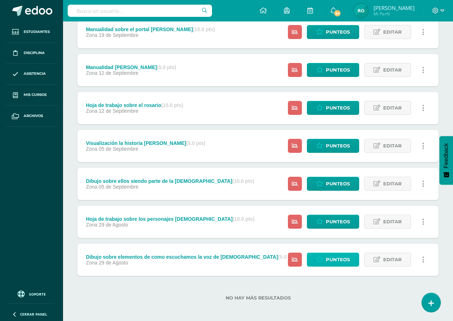
click at [329, 256] on span "Punteos" at bounding box center [338, 259] width 24 height 13
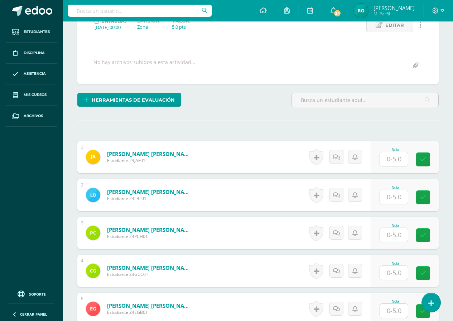
scroll to position [108, 0]
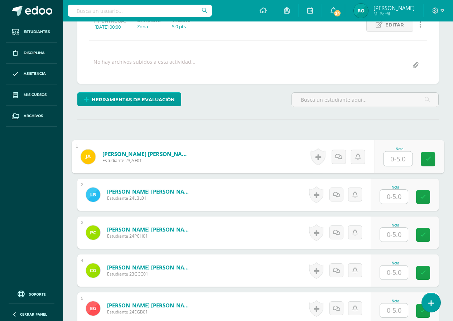
click at [398, 160] on input "text" at bounding box center [397, 159] width 29 height 14
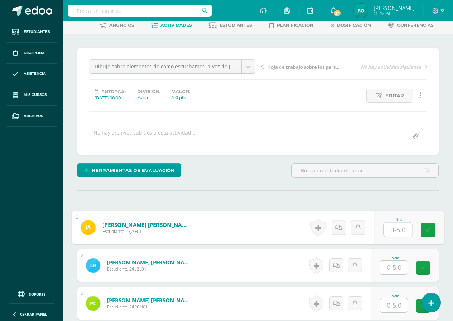
scroll to position [37, 0]
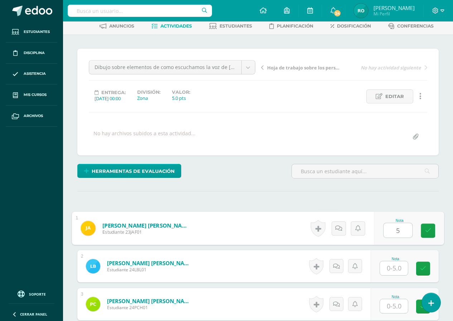
type input "5"
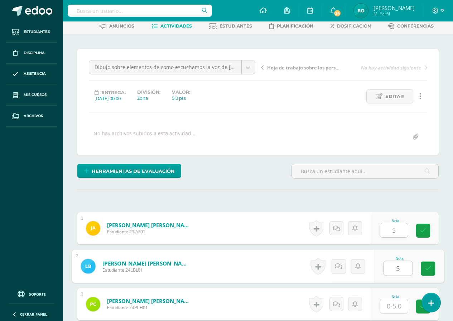
type input "5"
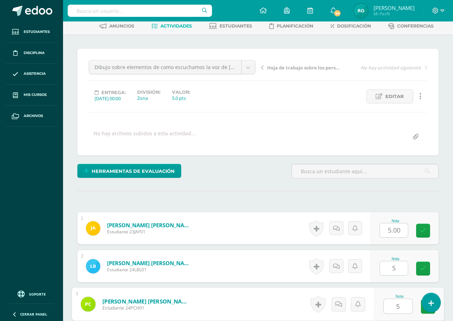
type input "5"
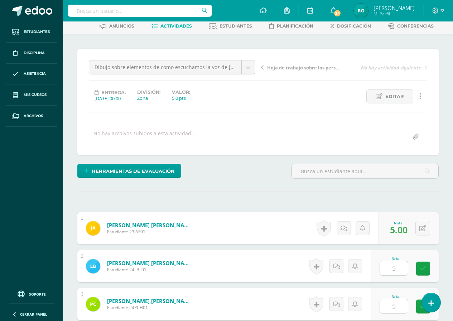
scroll to position [220, 0]
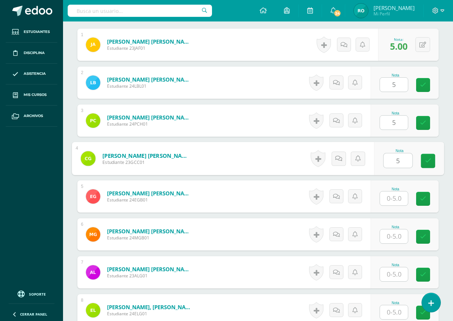
type input "5"
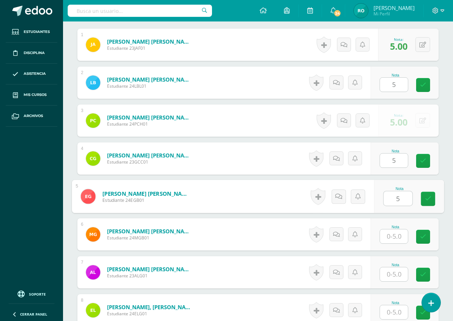
type input "5"
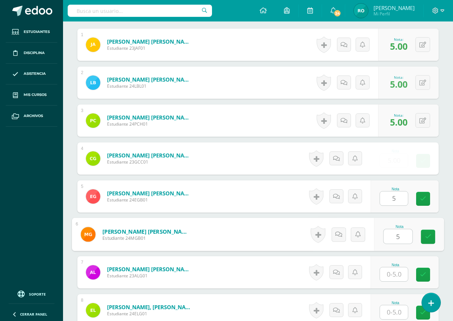
type input "5"
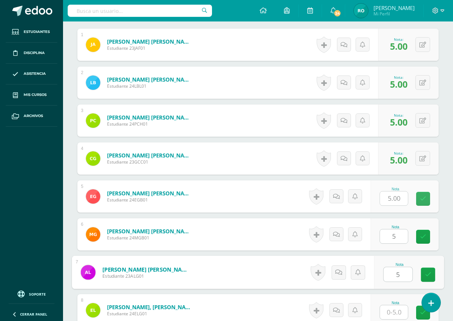
type input "5"
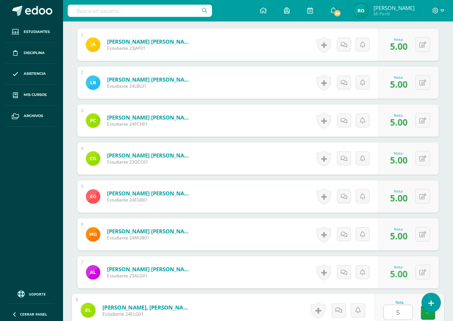
type input "5"
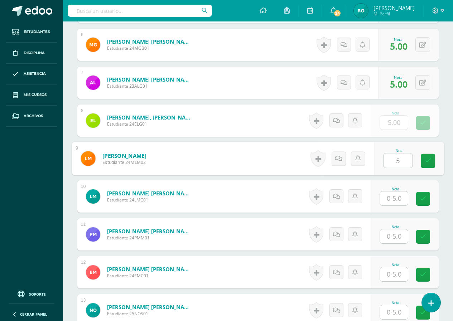
type input "5"
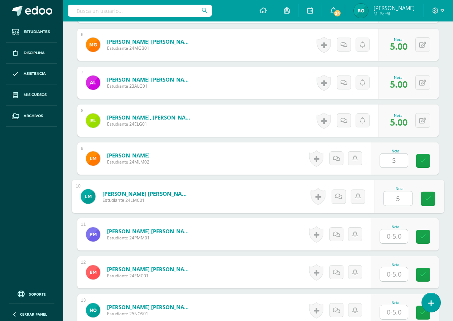
type input "5"
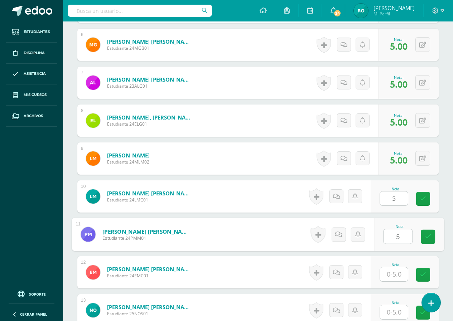
type input "5"
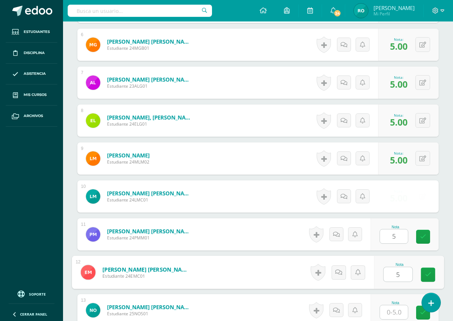
type input "5"
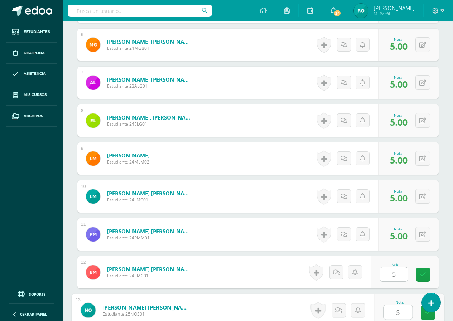
type input "5"
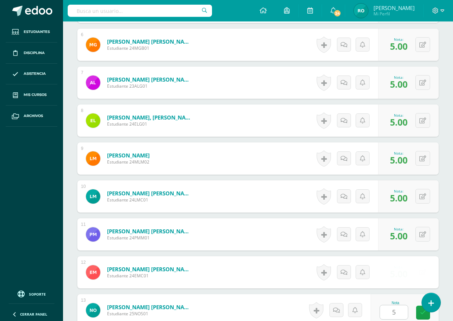
scroll to position [600, 0]
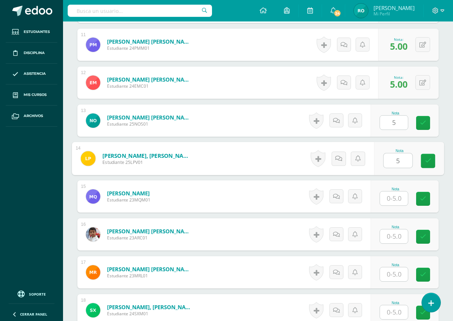
type input "5"
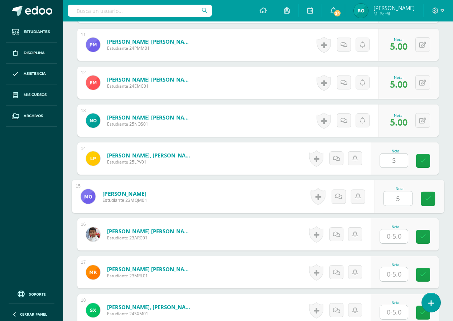
type input "5"
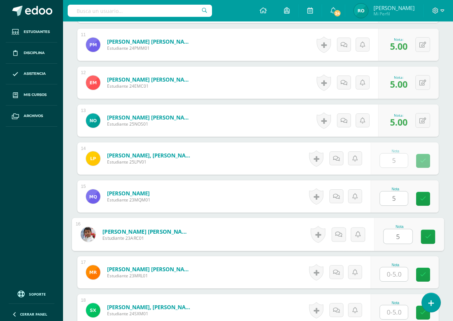
type input "5"
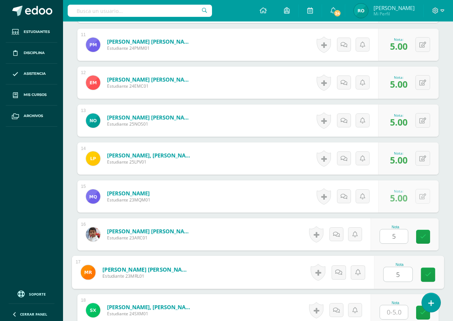
type input "5"
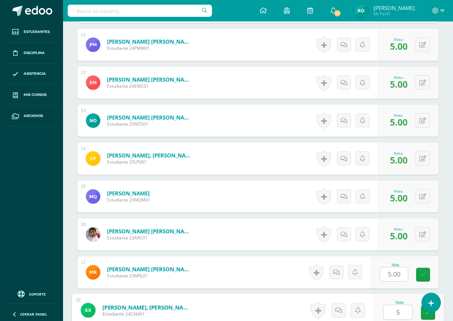
type input "55"
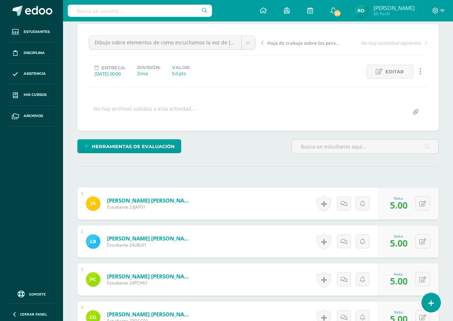
scroll to position [0, 0]
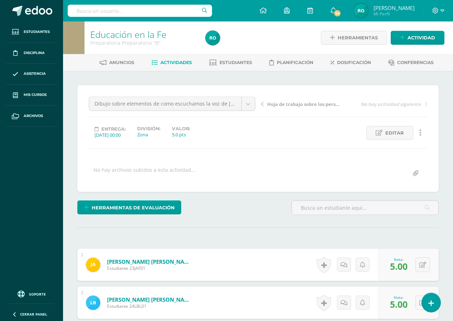
click at [265, 106] on link "Hoja de trabajo sobre los personajes [DEMOGRAPHIC_DATA]" at bounding box center [302, 103] width 83 height 7
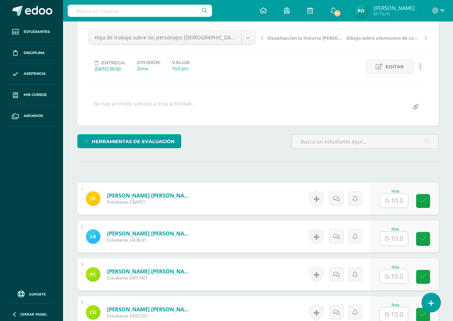
scroll to position [72, 0]
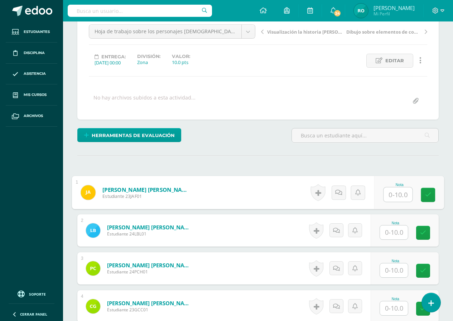
click at [388, 194] on input "text" at bounding box center [397, 195] width 29 height 14
type input "10"
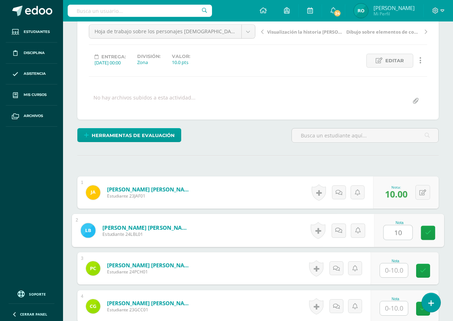
type input "10"
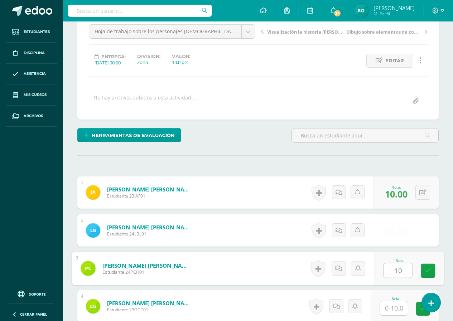
type input "10"
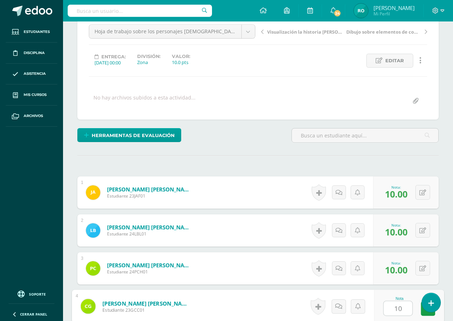
type input "10"
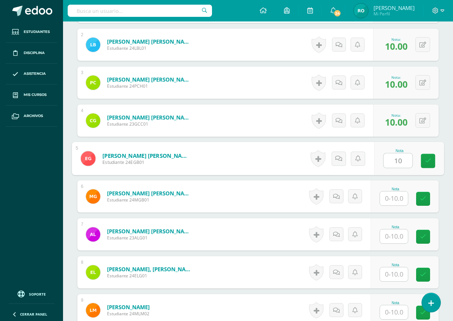
type input "10"
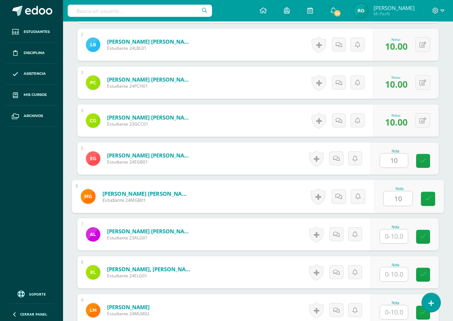
type input "10"
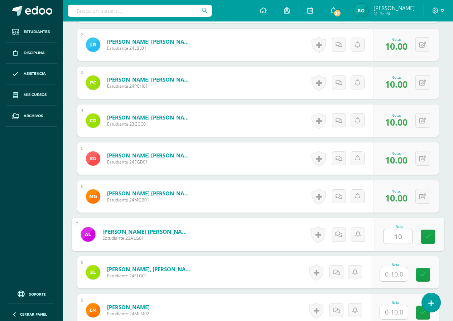
type input "10"
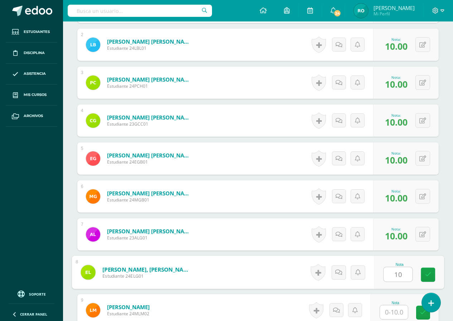
type input "10"
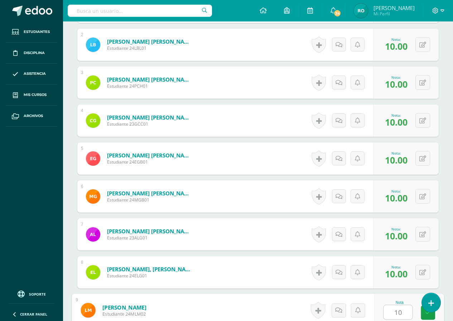
type input "10"
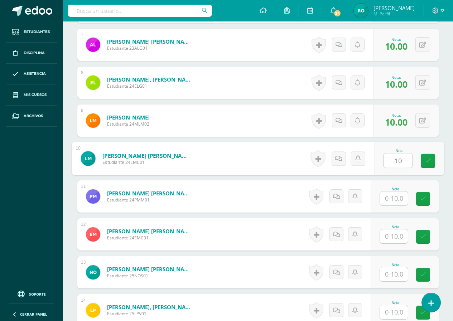
type input "10"
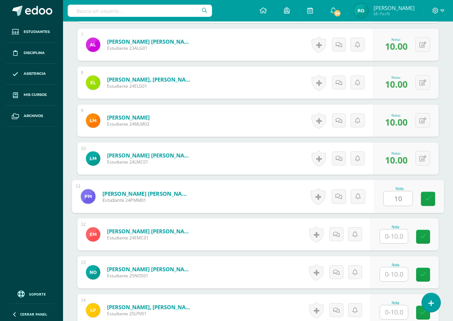
type input "10"
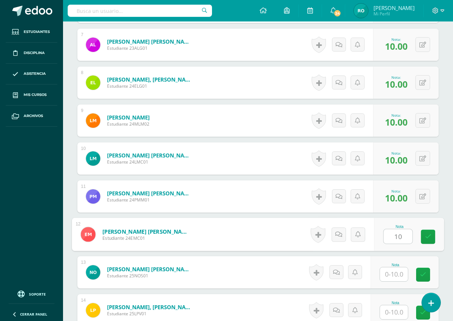
type input "10"
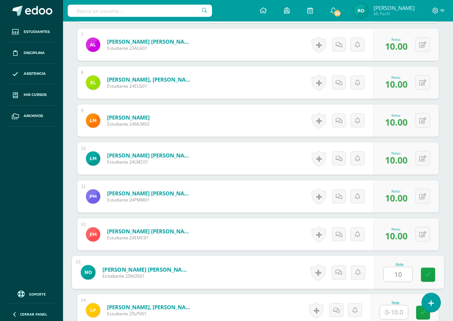
type input "10"
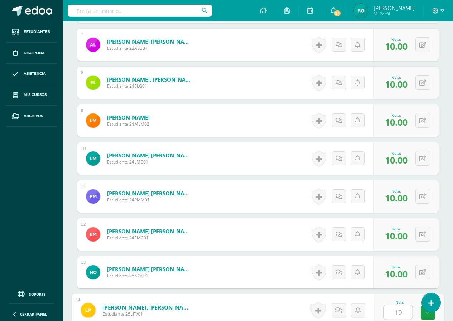
type input "10"
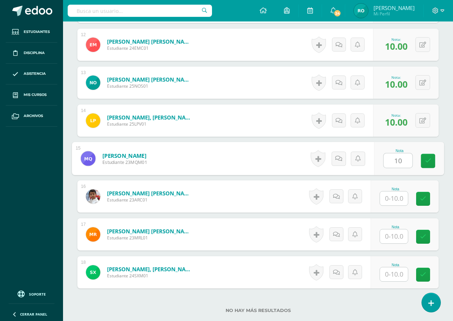
type input "10"
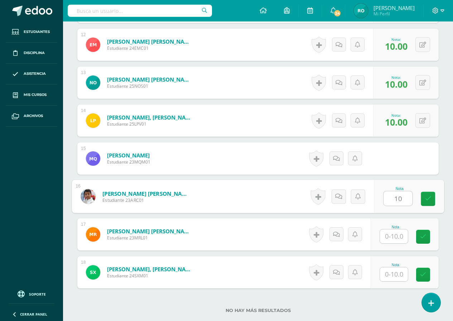
type input "10"
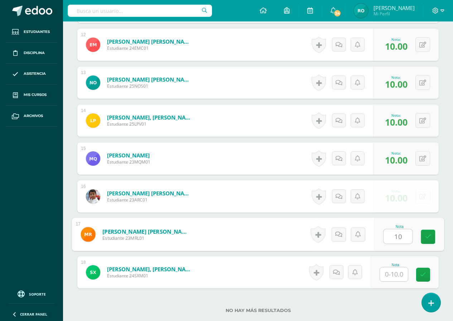
type input "10"
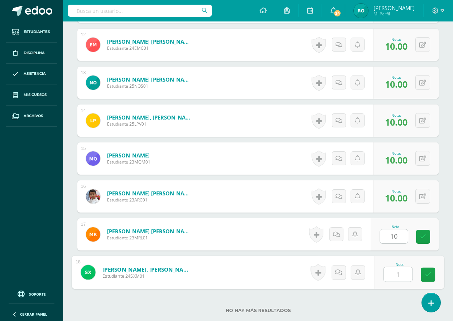
type input "10"
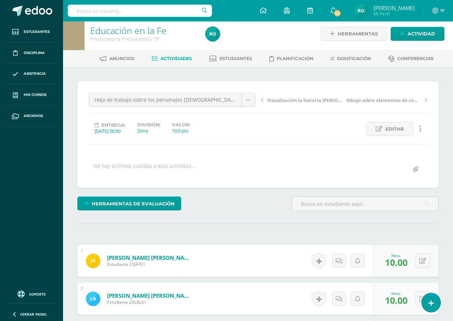
scroll to position [0, 0]
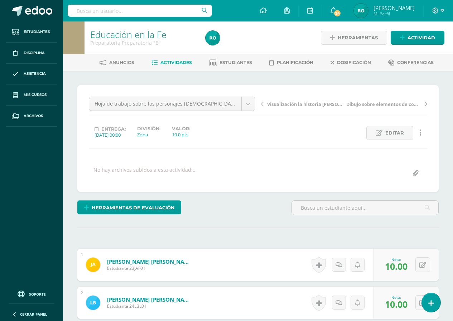
click at [265, 106] on link "Visualización la historia [PERSON_NAME]" at bounding box center [302, 103] width 83 height 7
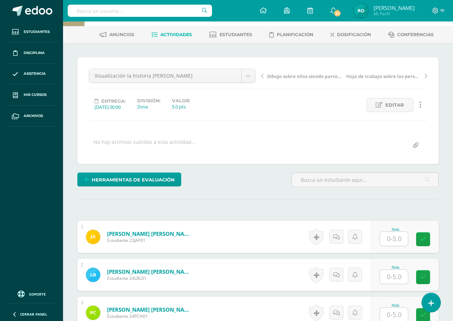
scroll to position [36, 0]
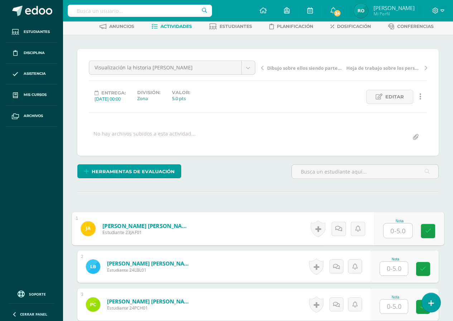
click at [394, 236] on input "text" at bounding box center [397, 231] width 29 height 14
type input "5"
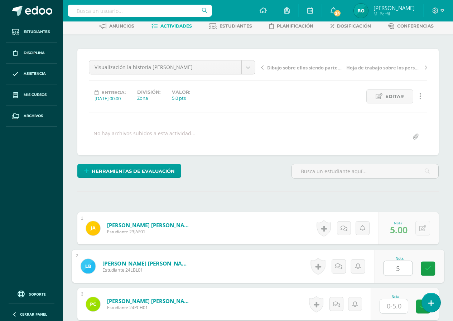
type input "5"
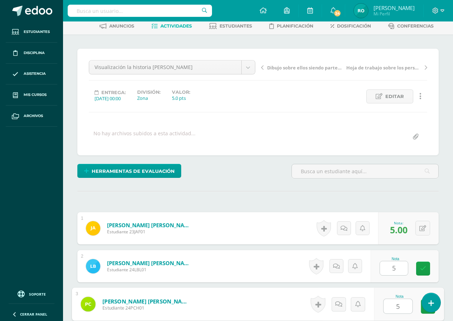
type input "5"
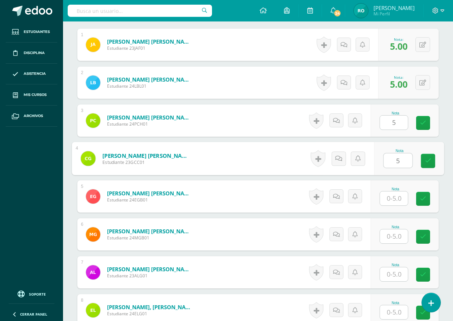
type input "5"
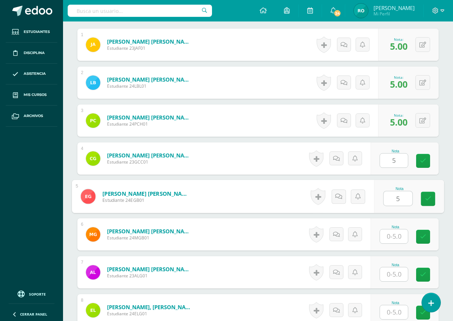
type input "5"
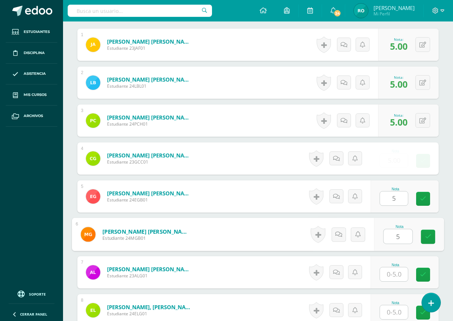
type input "5"
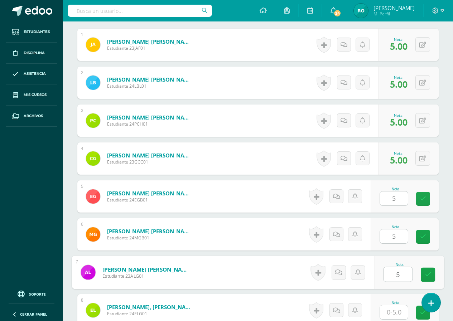
type input "5"
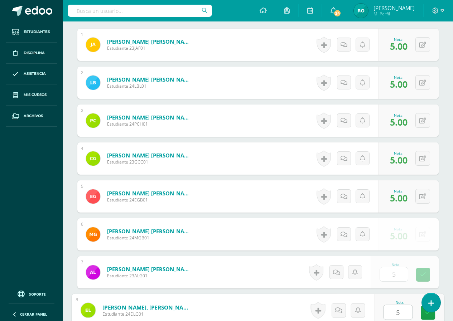
type input "5"
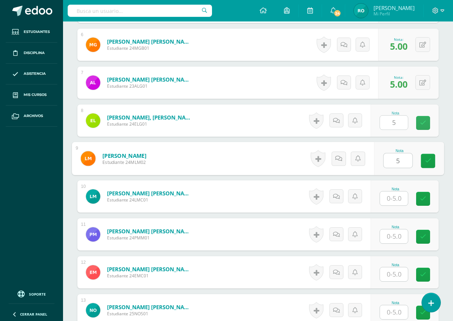
type input "5"
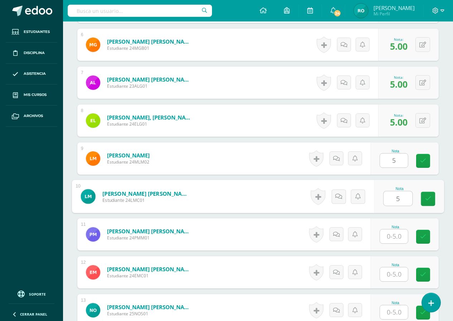
type input "5"
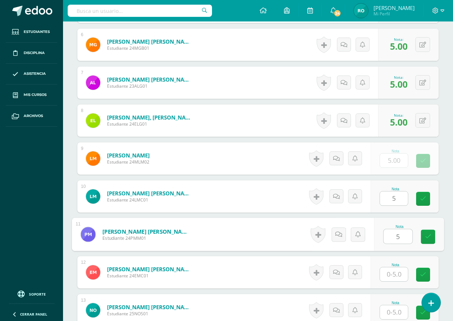
type input "5"
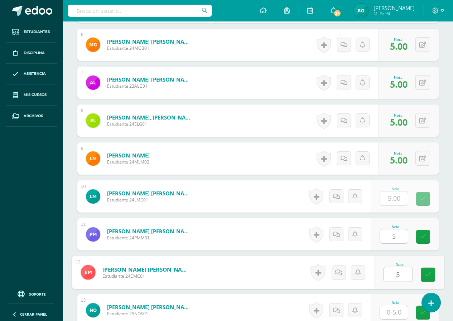
type input "5"
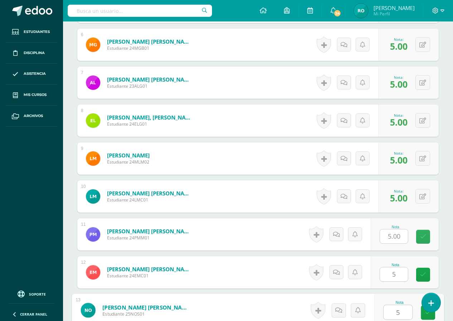
type input "5"
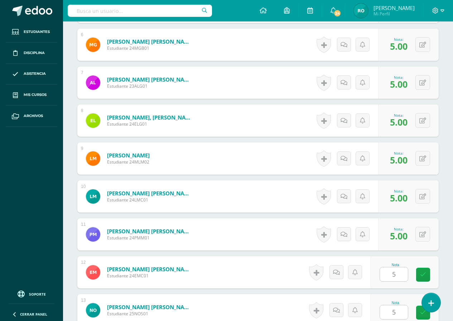
scroll to position [600, 0]
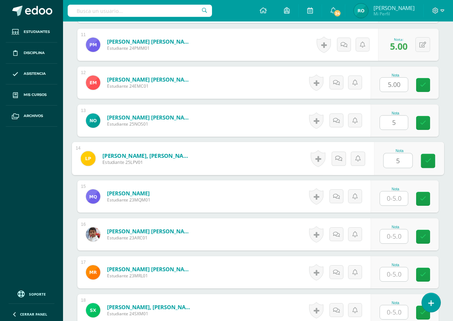
type input "5"
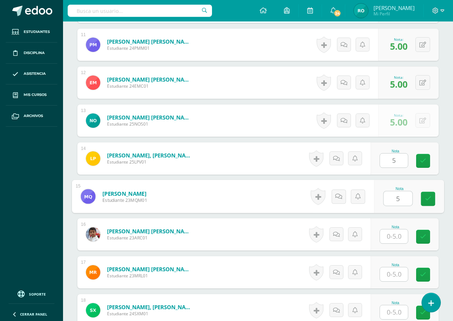
type input "5"
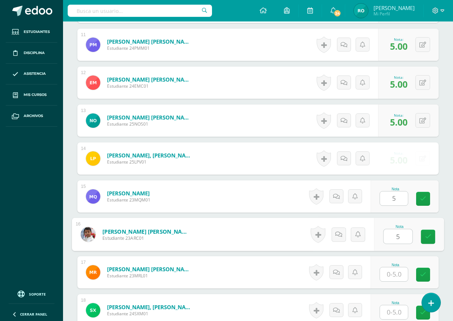
type input "5"
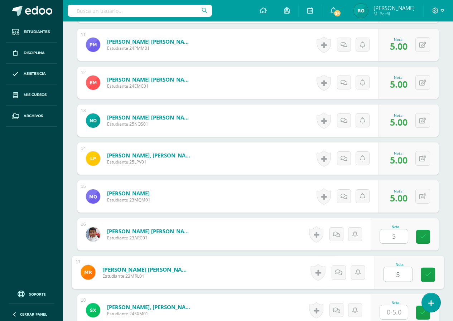
type input "5"
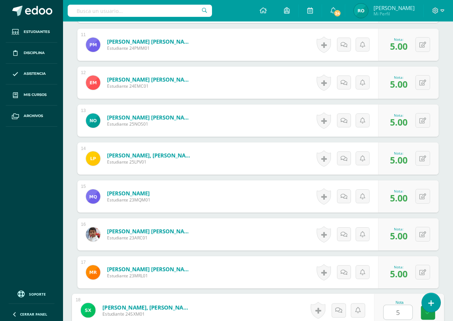
type input "55"
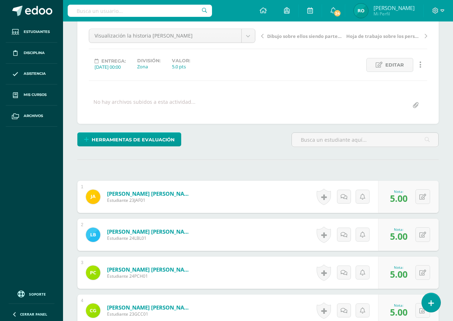
scroll to position [7, 0]
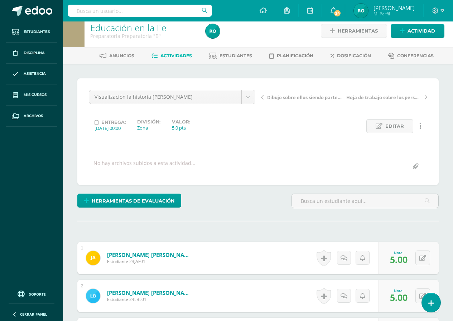
click at [265, 84] on div "Visualización la historia de Noé Escrutinio de oraciones Hoja de trabajo sobre …" at bounding box center [257, 131] width 361 height 107
click at [262, 99] on icon at bounding box center [262, 97] width 3 height 5
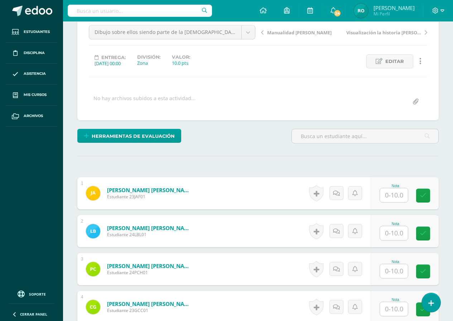
scroll to position [72, 0]
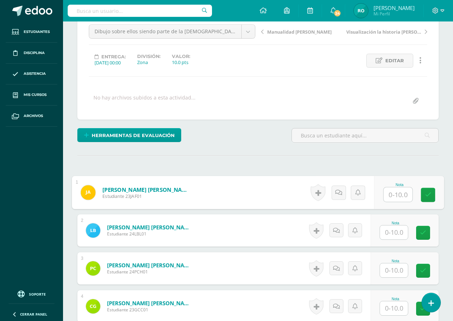
click at [393, 196] on input "text" at bounding box center [397, 195] width 29 height 14
type input "10"
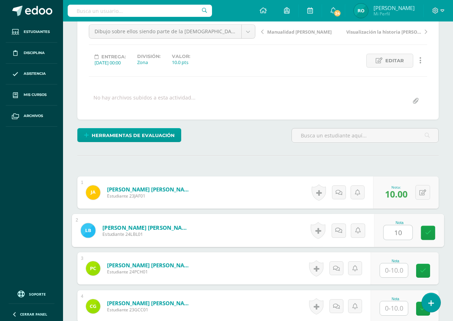
type input "10"
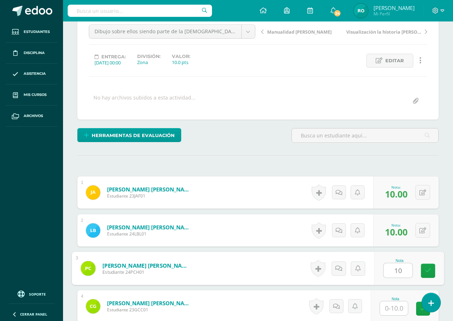
type input "10"
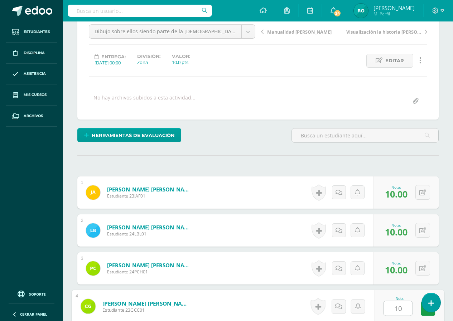
type input "10"
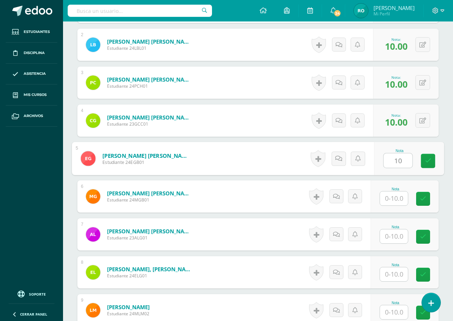
type input "10"
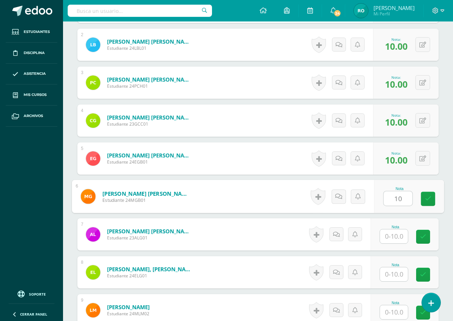
type input "10"
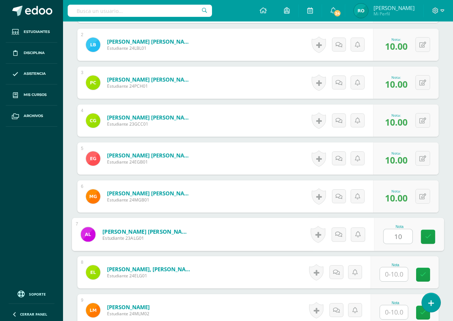
type input "10"
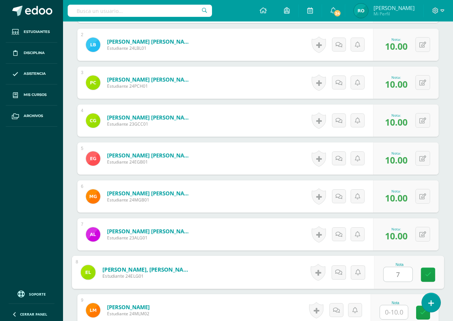
type input "7"
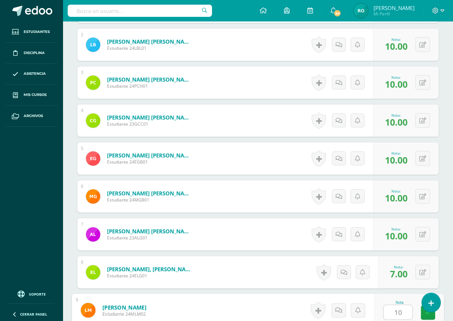
type input "10"
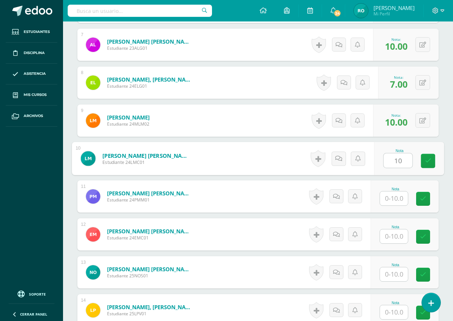
type input "10"
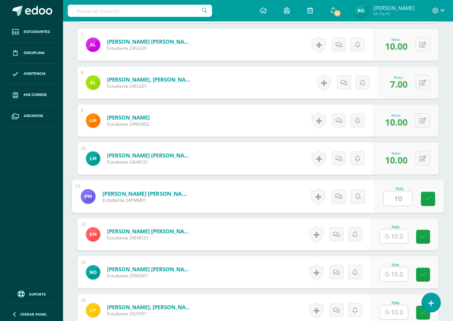
type input "10"
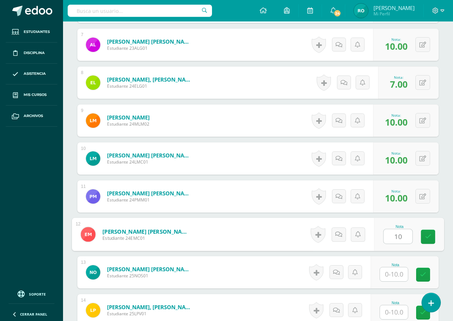
type input "10"
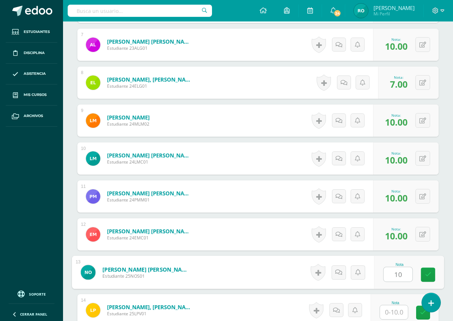
type input "10"
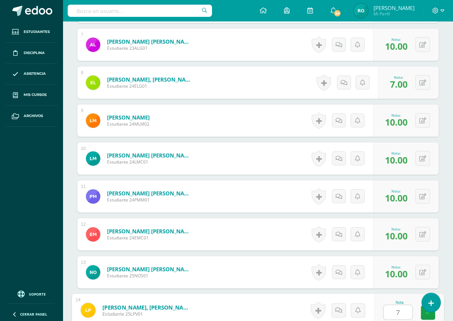
type input "7"
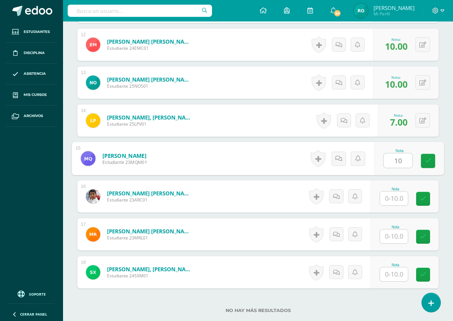
type input "10"
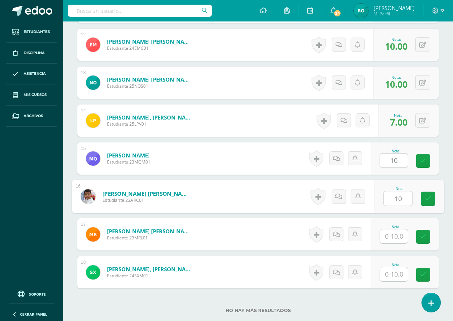
type input "10"
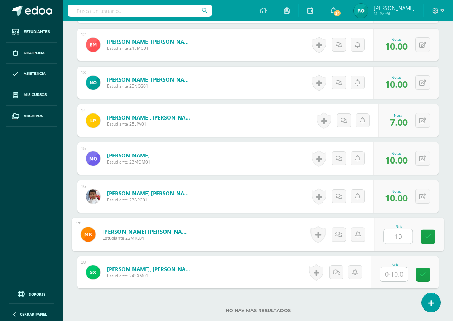
type input "10"
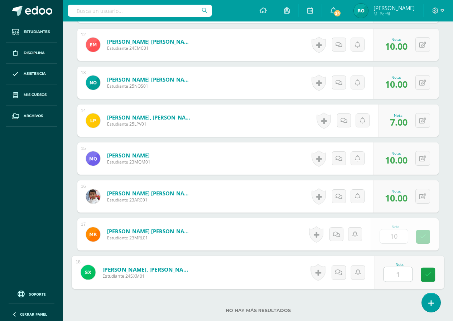
type input "10"
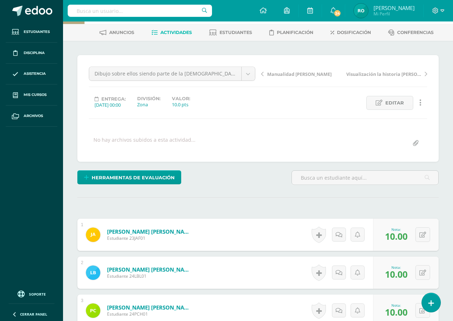
scroll to position [29, 0]
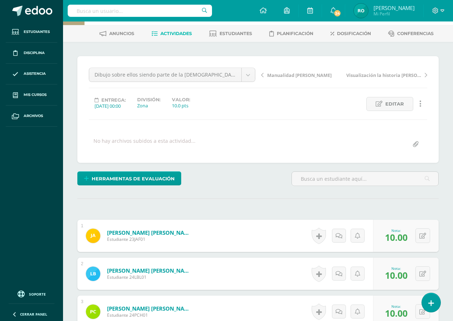
click at [260, 76] on div "Manualidad flor a María Visualización la historia de Noé" at bounding box center [344, 78] width 172 height 20
click at [262, 74] on icon at bounding box center [262, 75] width 3 height 5
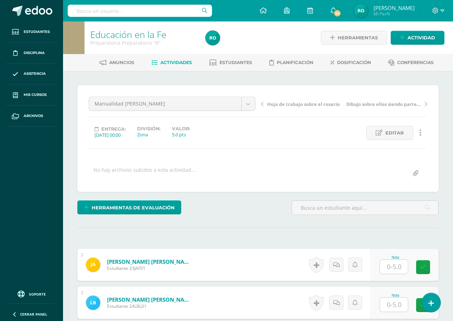
scroll to position [0, 0]
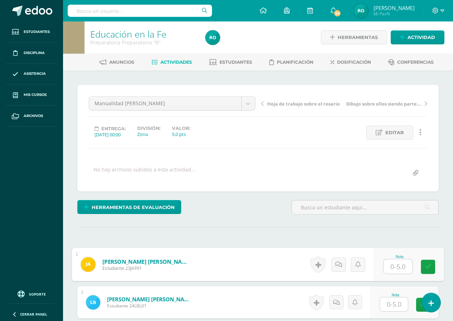
click at [383, 264] on div at bounding box center [397, 266] width 29 height 15
type input "5"
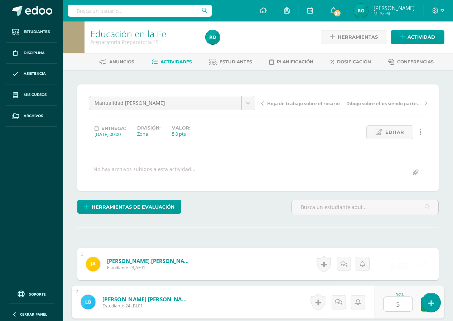
type input "5"
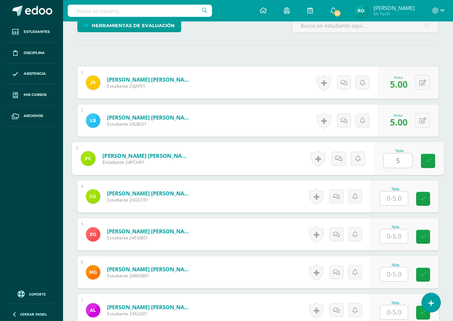
type input "5"
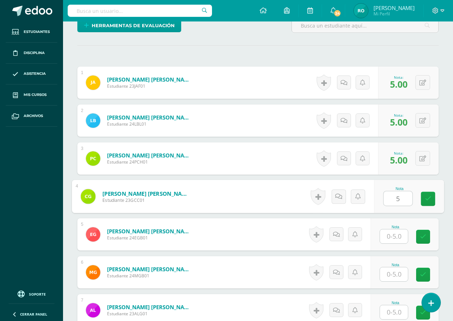
type input "5"
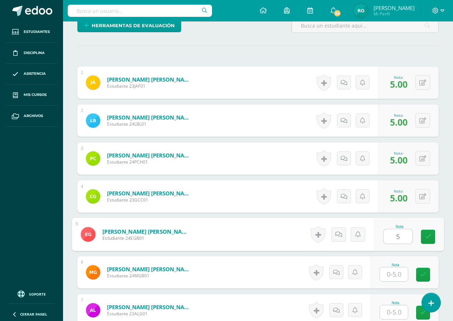
type input "5"
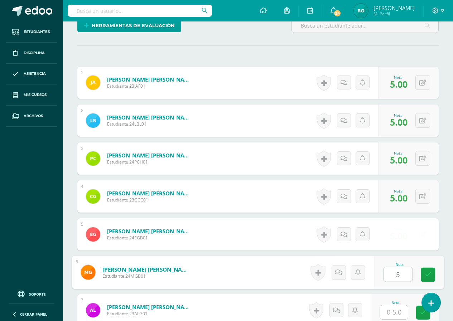
type input "5"
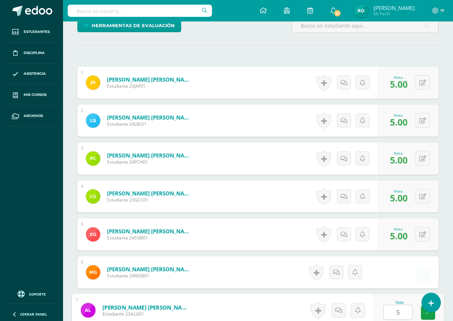
type input "5"
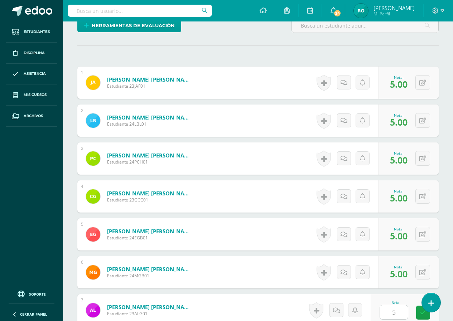
scroll to position [372, 0]
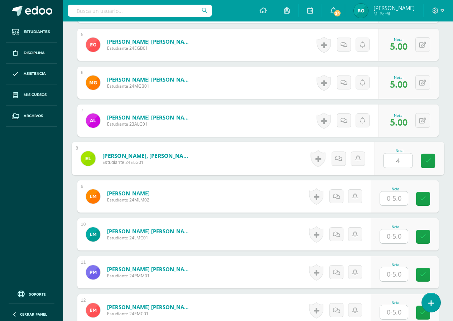
type input "4"
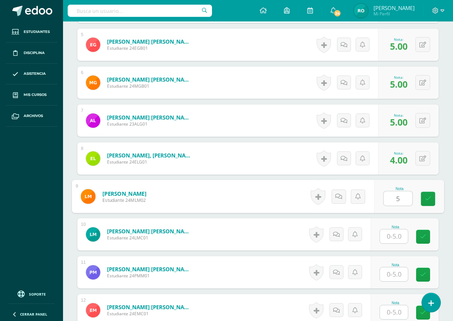
type input "5"
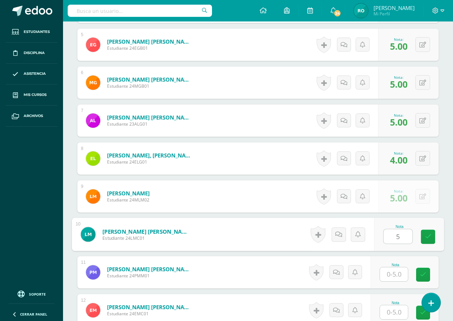
type input "5"
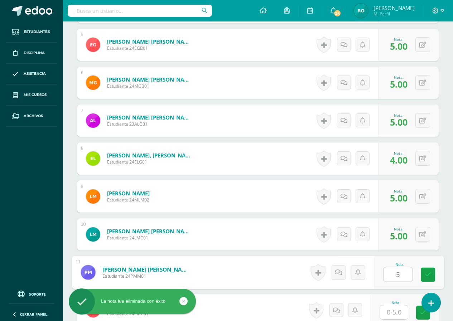
type input "5"
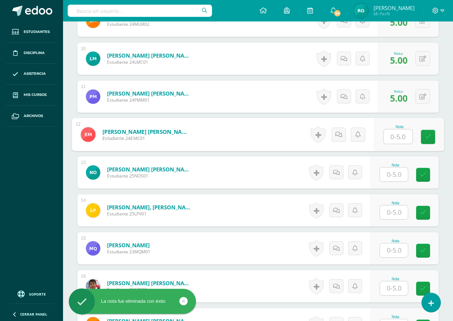
scroll to position [551, 0]
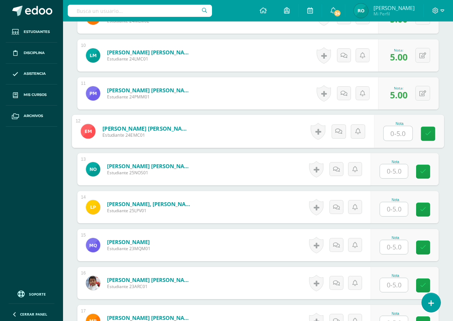
type input "5"
type input "4"
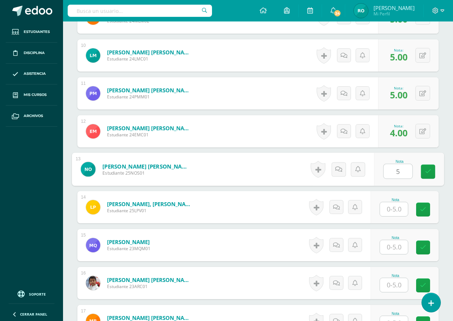
type input "5"
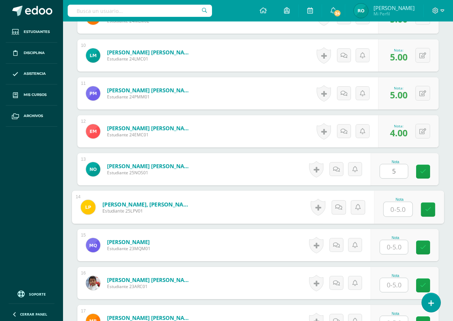
type input "5"
type input "4"
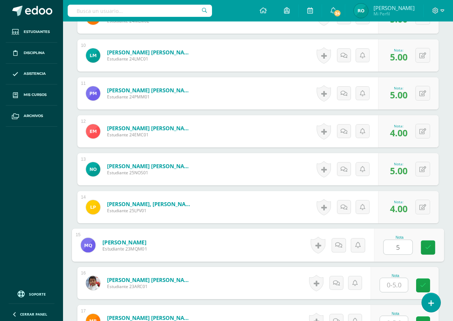
type input "5"
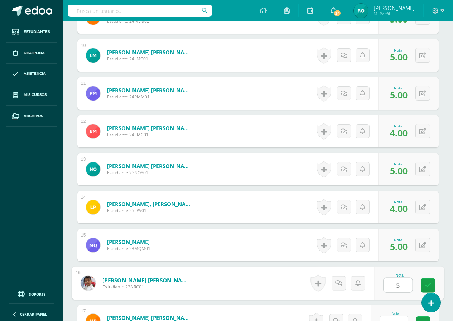
type input "5"
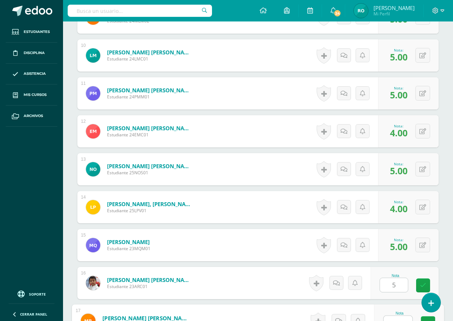
scroll to position [560, 0]
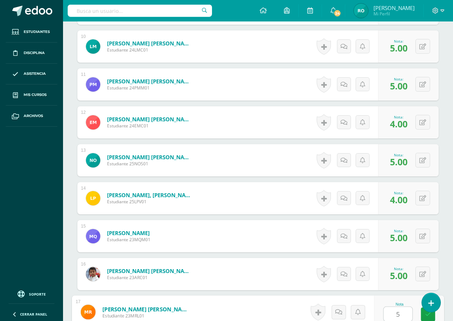
type input "5"
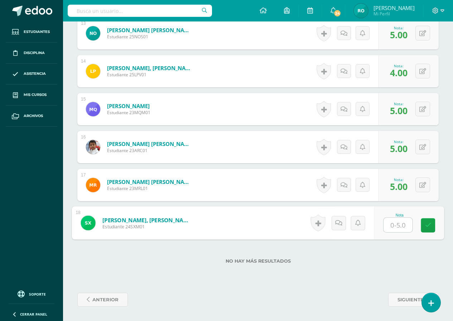
type input "5"
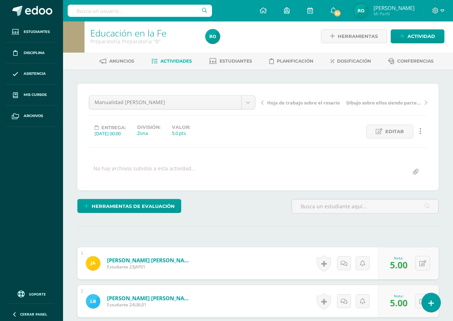
scroll to position [0, 0]
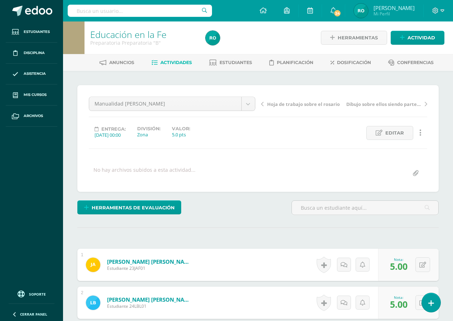
click at [260, 103] on div "Hoja de trabajo sobre el rosario Dibujo sobre ellos siendo parte de la iglesia" at bounding box center [344, 107] width 172 height 20
click at [263, 106] on icon at bounding box center [262, 104] width 3 height 5
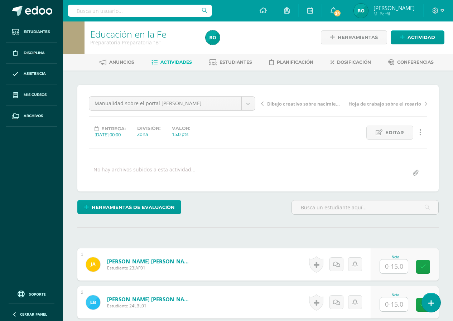
scroll to position [1, 0]
click at [386, 262] on input "text" at bounding box center [394, 266] width 28 height 14
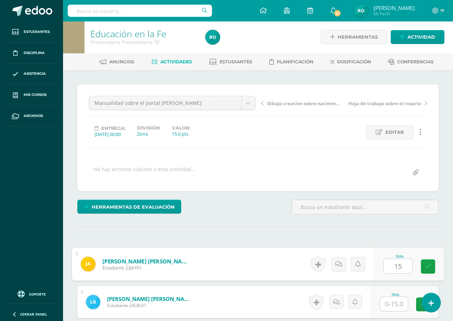
type input "15"
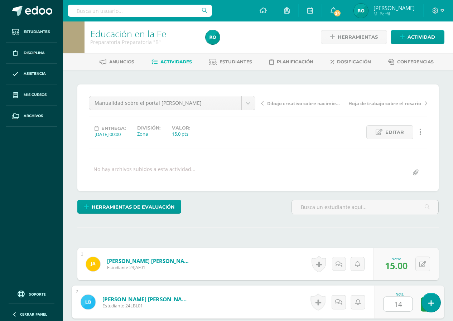
type input "14"
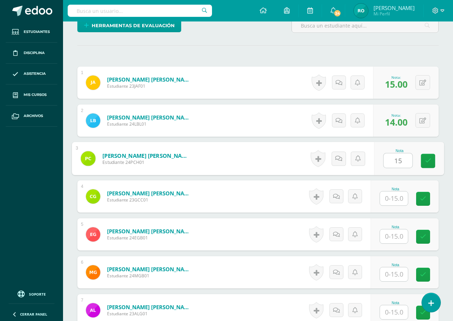
type input "15"
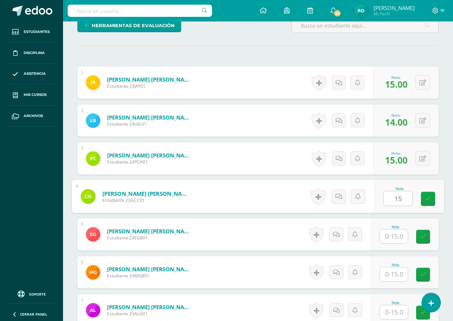
type input "15"
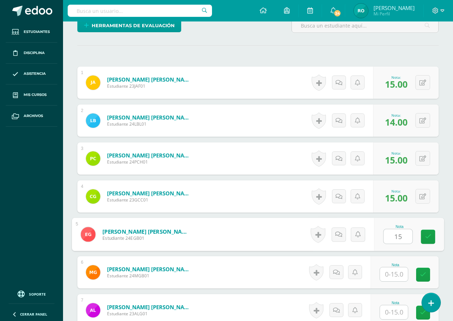
type input "15"
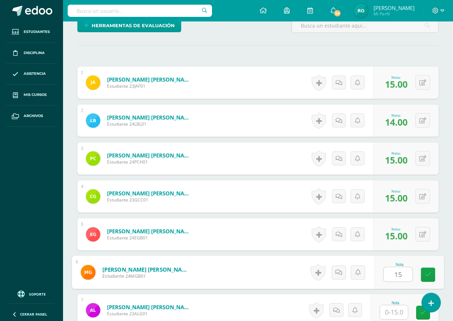
type input "15"
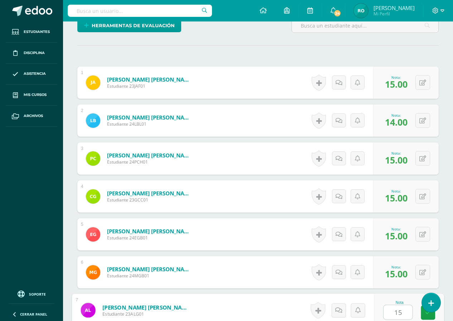
type input "15"
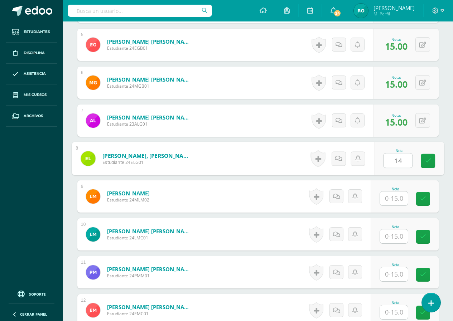
type input "14"
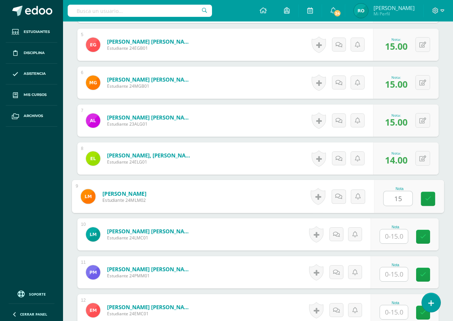
type input "15"
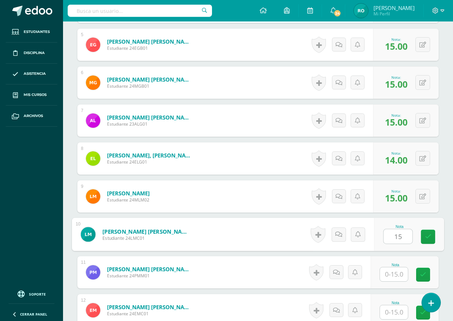
type input "15"
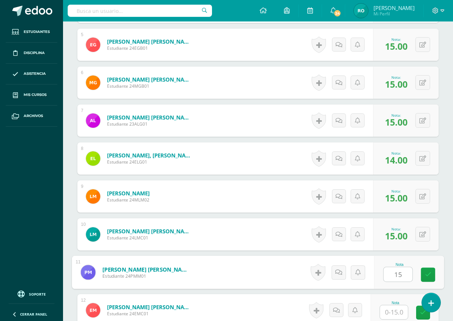
type input "15"
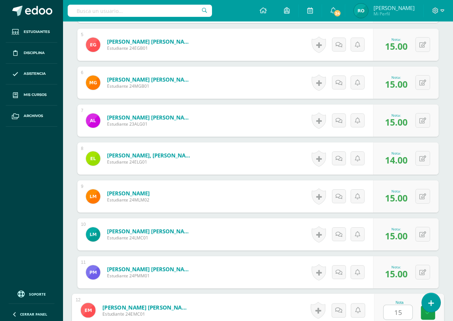
type input "15"
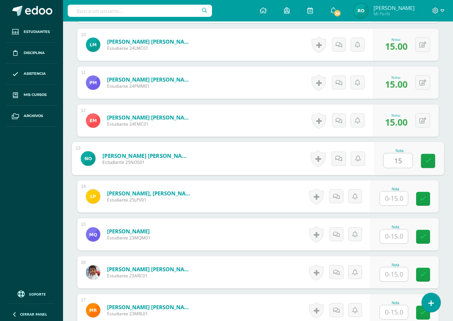
type input "15"
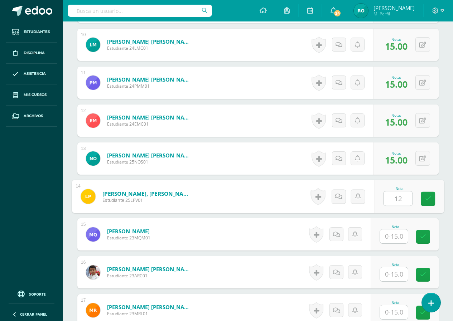
type input "12"
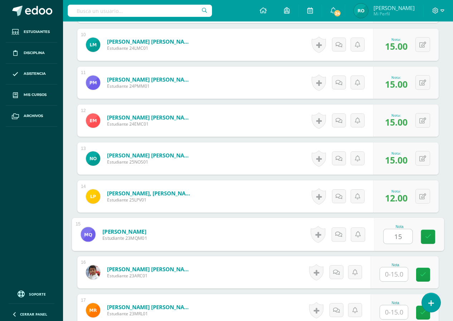
type input "15"
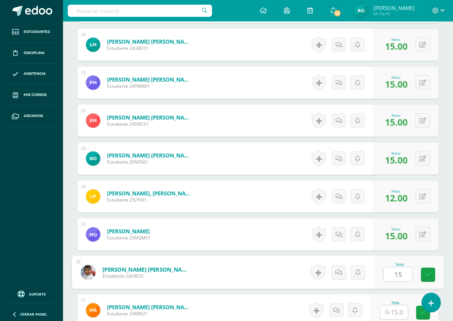
type input "15"
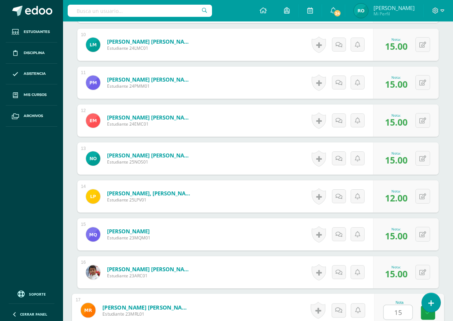
type input "15"
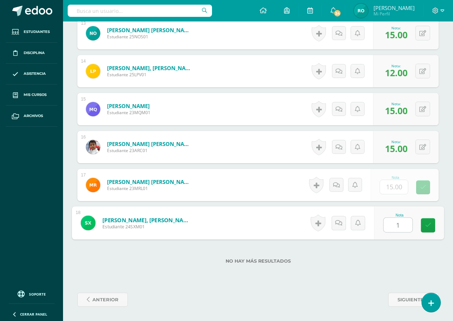
type input "15"
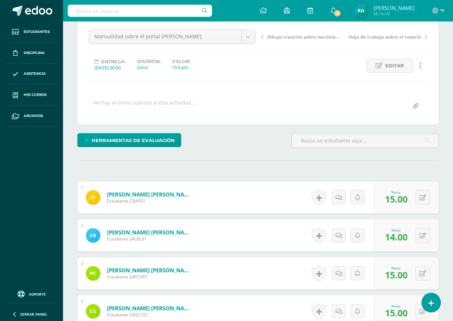
scroll to position [0, 0]
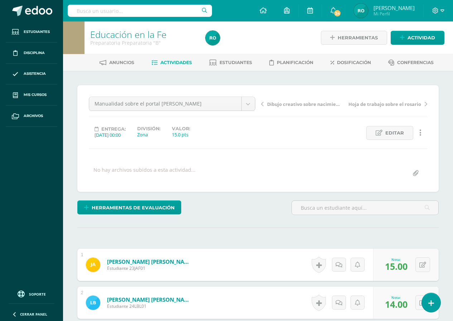
click at [263, 106] on link "Dibujo creativo sobre nacimiento de Jesús hoy en día" at bounding box center [302, 103] width 83 height 7
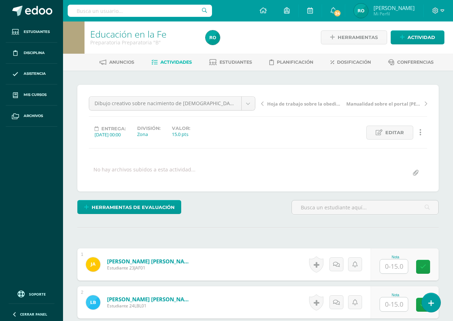
scroll to position [1, 0]
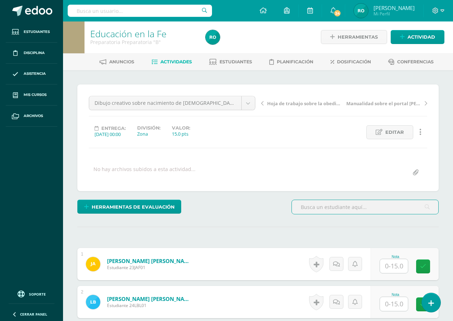
click at [388, 269] on input "text" at bounding box center [394, 266] width 28 height 14
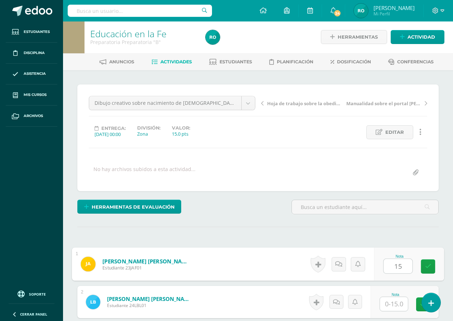
type input "15"
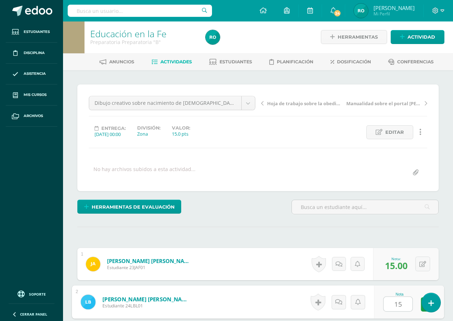
type input "15"
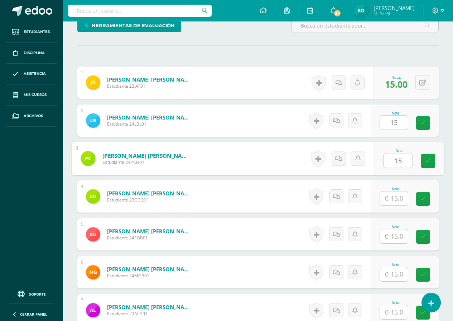
type input "15"
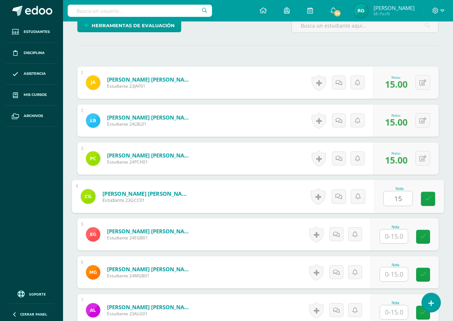
type input "15"
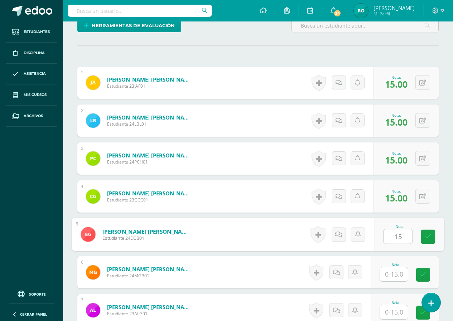
type input "15"
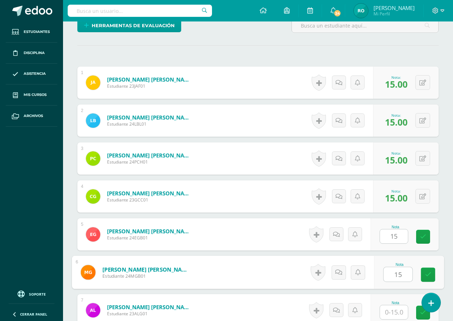
type input "15"
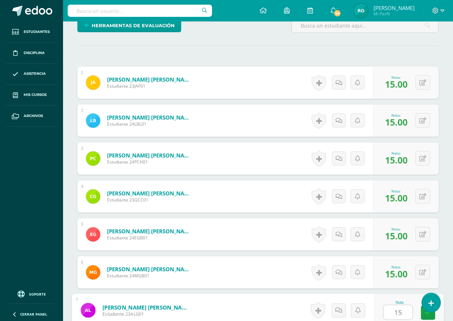
type input "15"
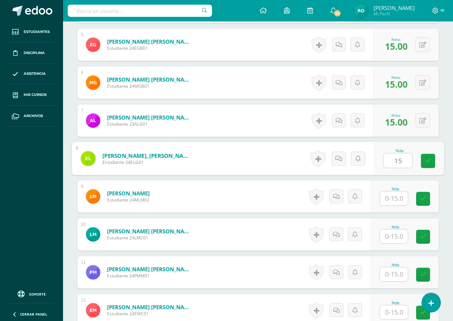
type input "15"
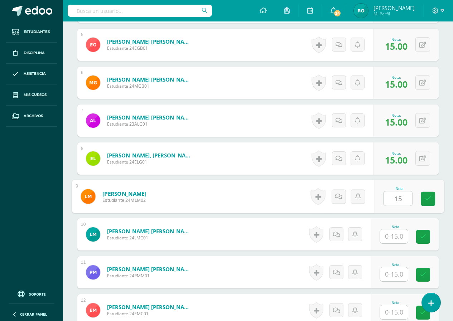
type input "15"
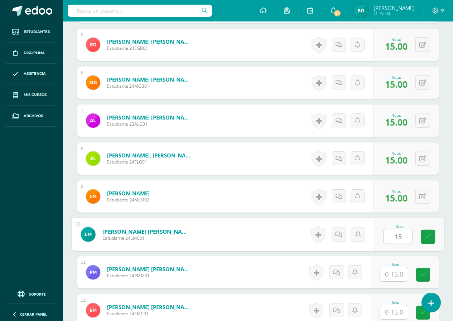
type input "15"
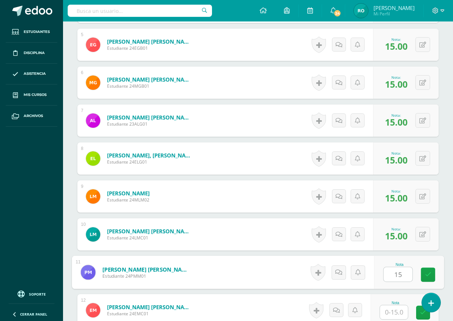
type input "15"
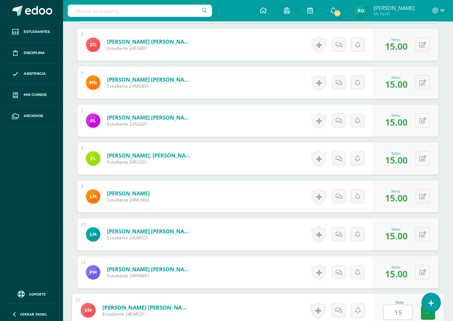
type input "15"
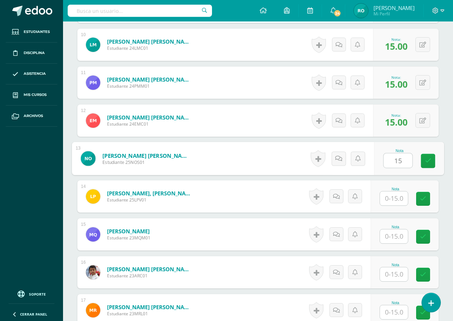
type input "15"
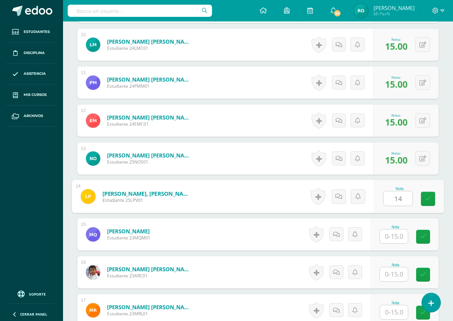
type input "14"
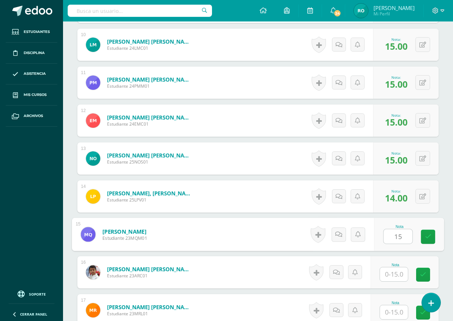
type input "15"
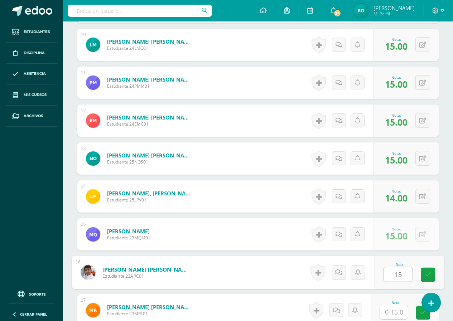
type input "15"
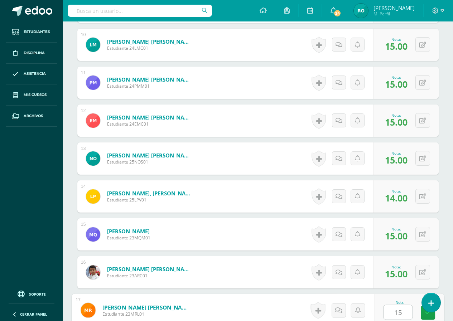
type input "15"
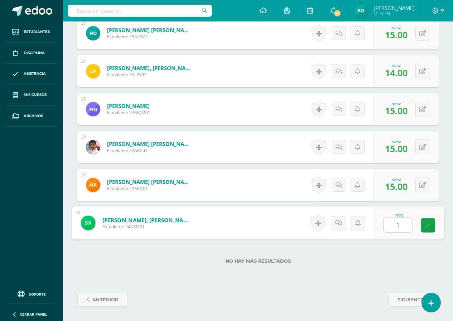
type input "15"
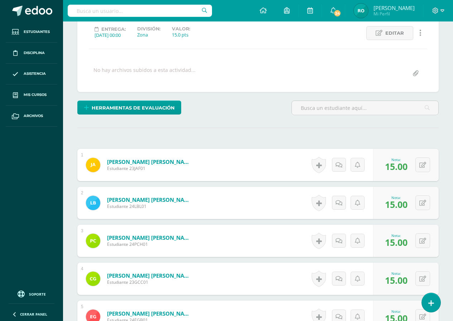
scroll to position [0, 0]
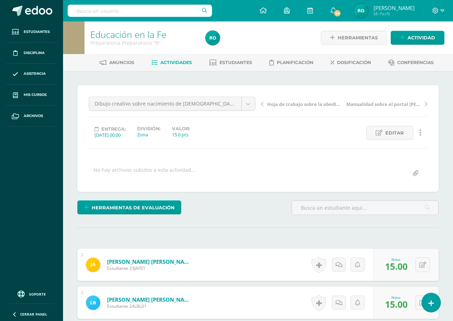
click at [266, 105] on link "Hoja de trabajo sobre la obediencia con amor" at bounding box center [302, 103] width 83 height 7
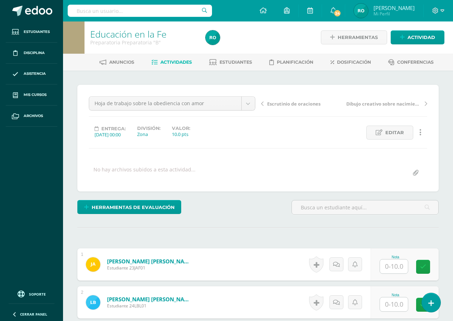
scroll to position [1, 0]
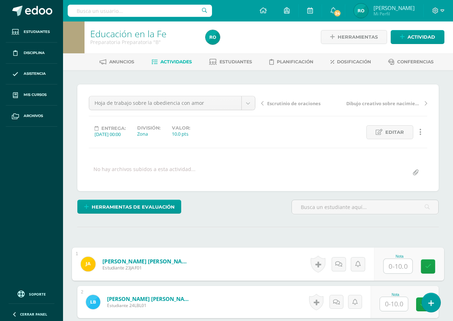
click at [395, 263] on input "text" at bounding box center [397, 266] width 29 height 14
type input "10"
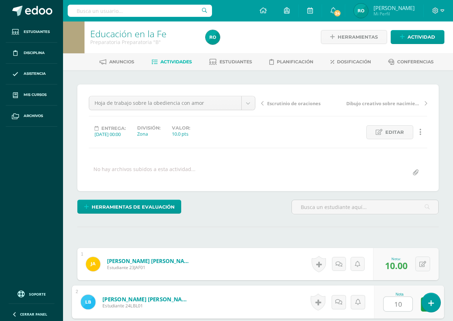
type input "10"
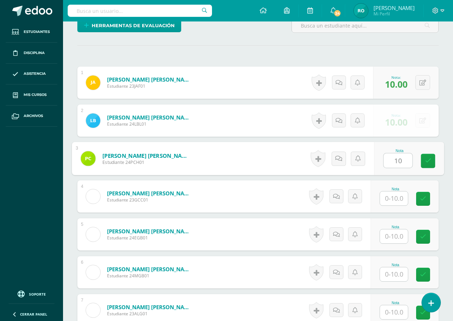
type input "10"
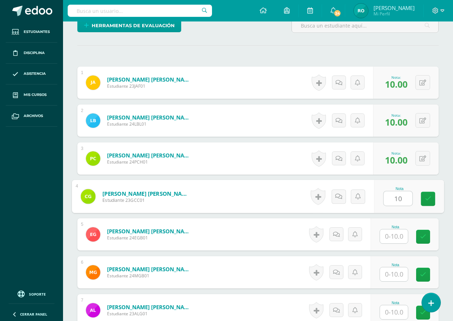
type input "10"
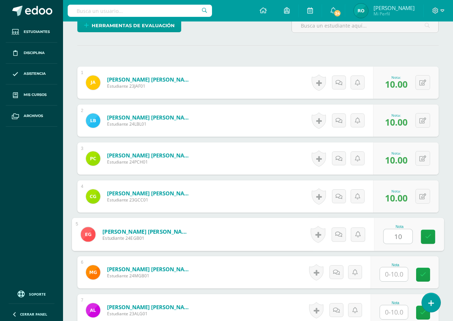
type input "10"
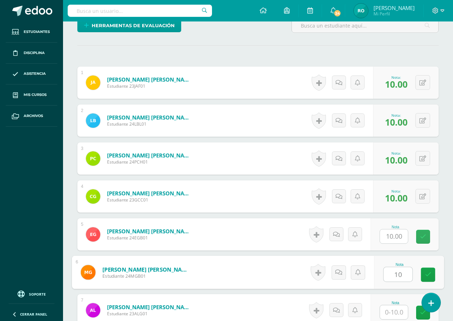
type input "10"
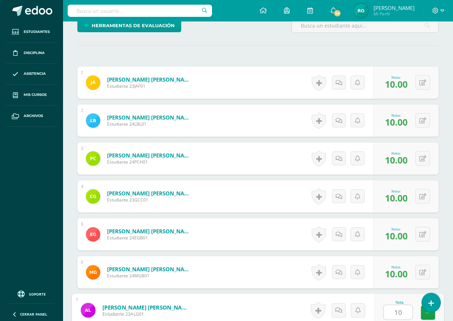
type input "10"
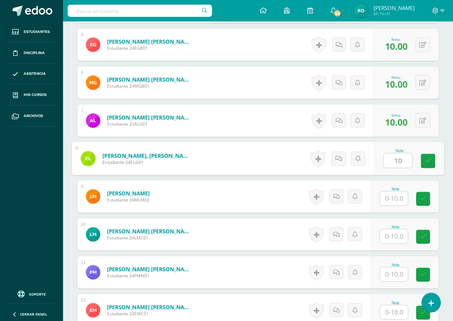
type input "10"
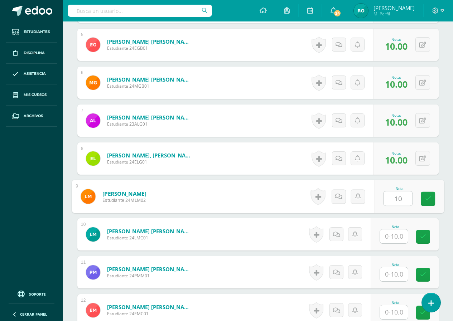
type input "10"
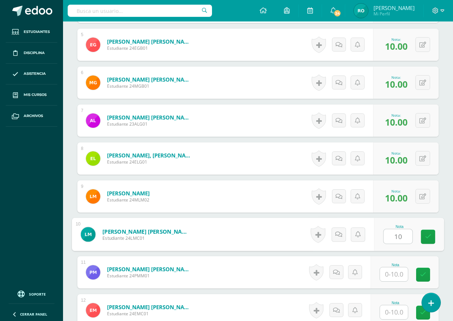
type input "10"
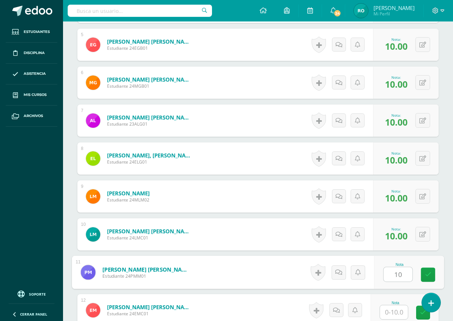
type input "10"
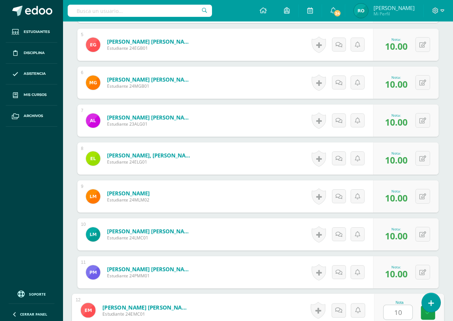
type input "10"
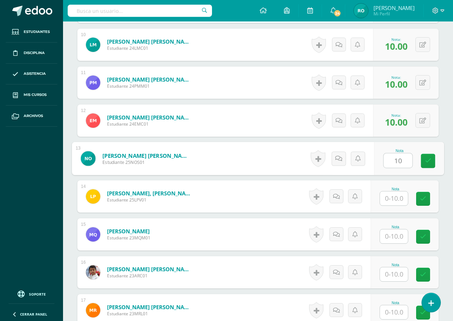
type input "10"
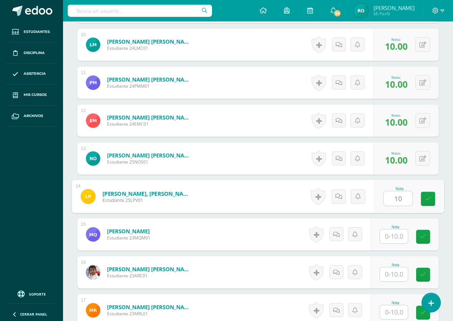
type input "10"
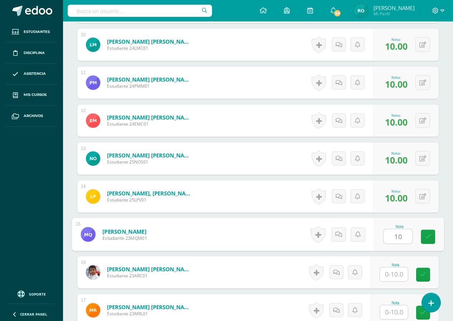
type input "10"
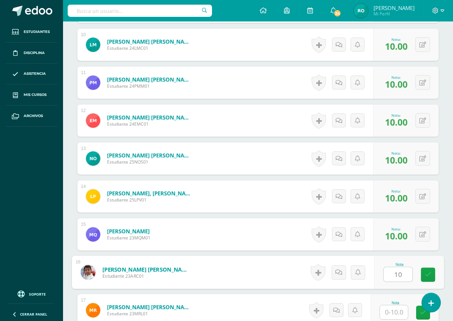
type input "10"
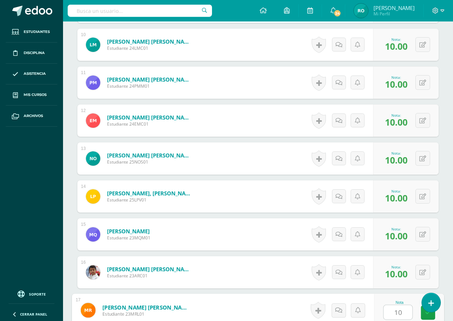
type input "10"
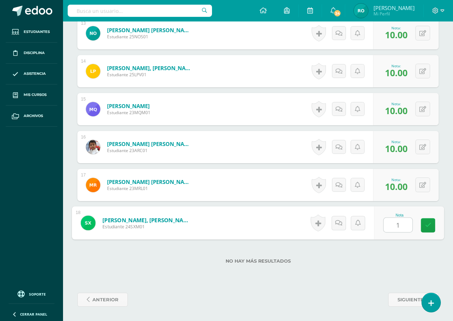
type input "10"
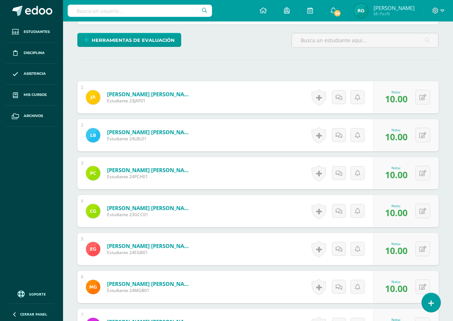
scroll to position [43, 0]
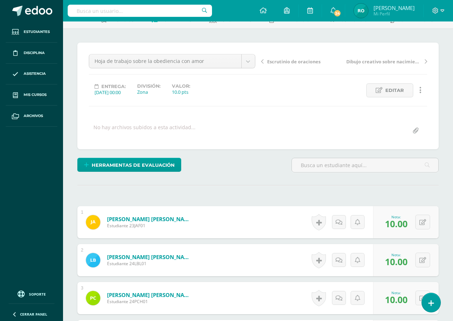
click at [262, 62] on icon at bounding box center [262, 61] width 3 height 5
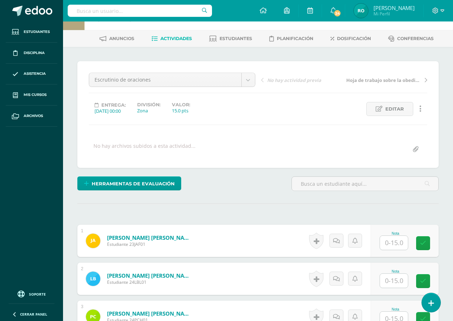
scroll to position [37, 0]
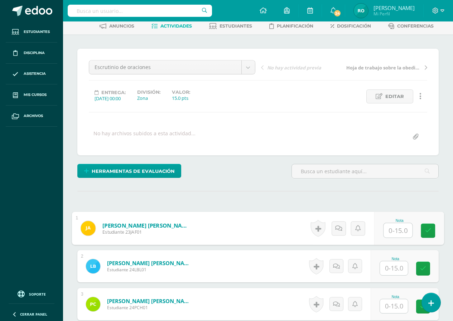
click at [400, 234] on input "text" at bounding box center [397, 230] width 29 height 14
type input "12"
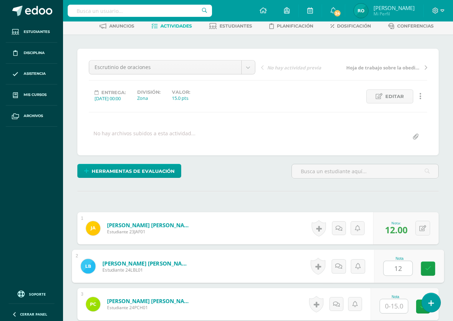
type input "12"
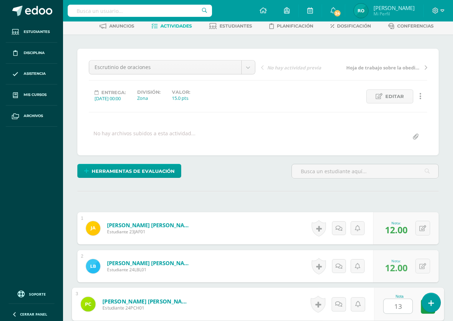
type input "13"
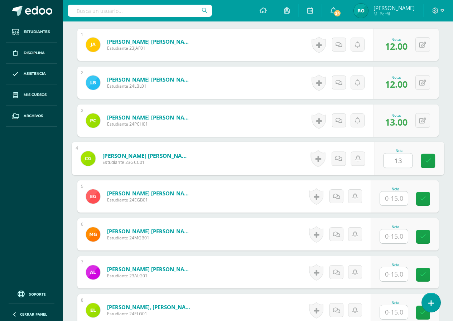
type input "13"
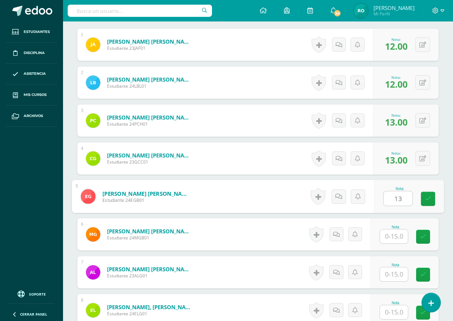
type input "13"
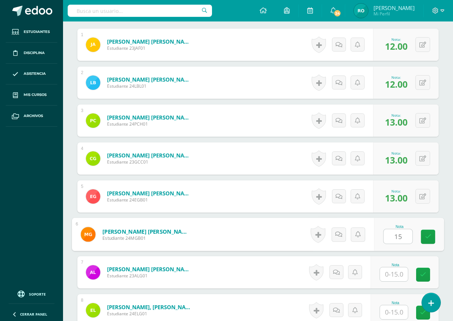
type input "15"
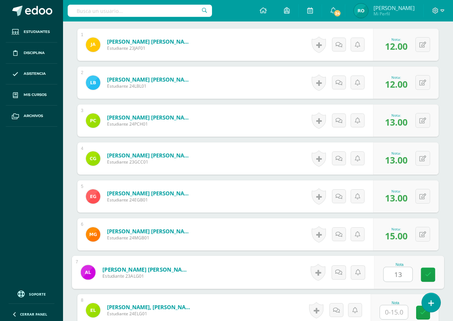
type input "13"
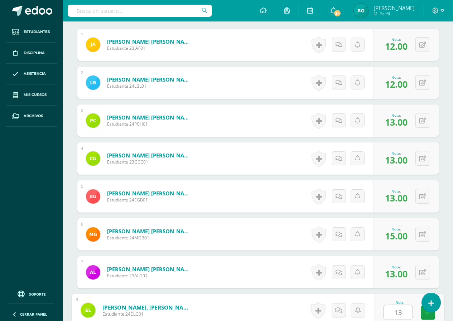
type input "13"
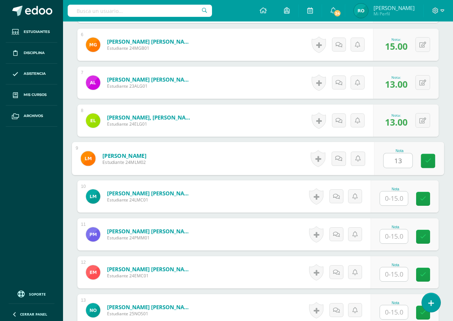
type input "13"
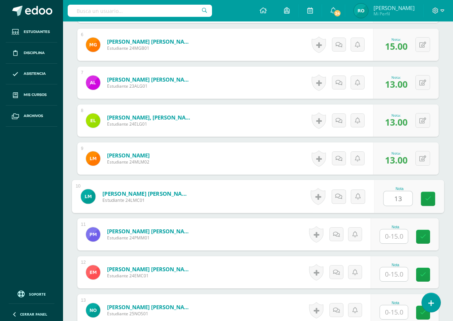
type input "13"
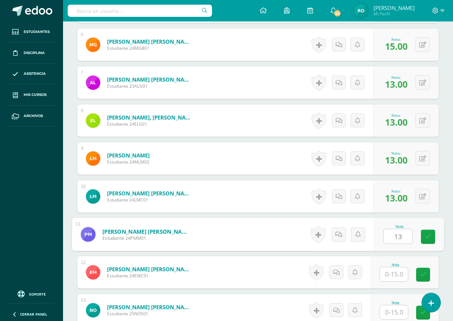
type input "13"
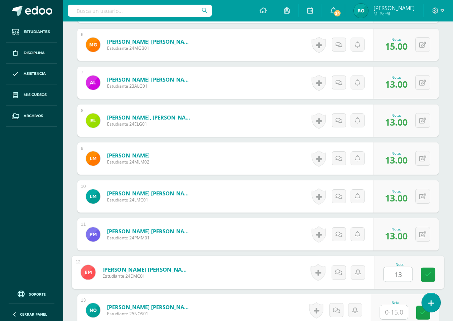
type input "13"
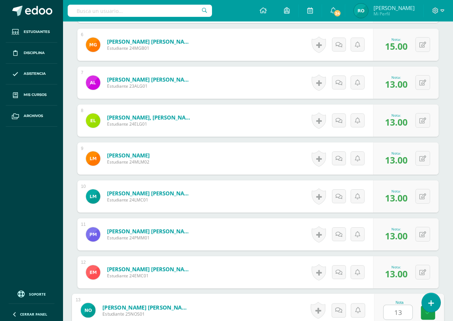
type input "13"
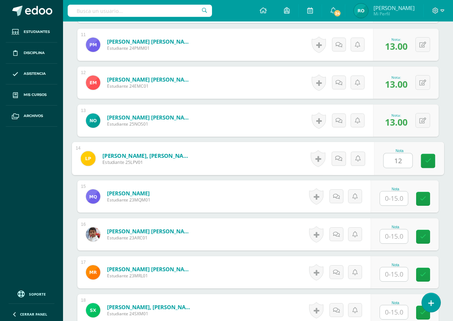
type input "12"
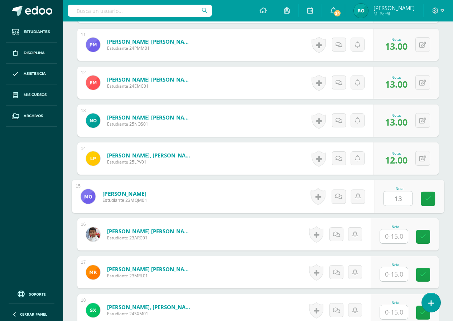
type input "13"
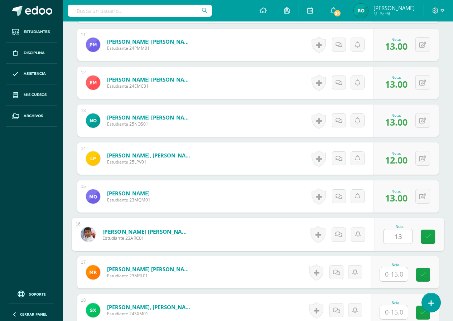
type input "13"
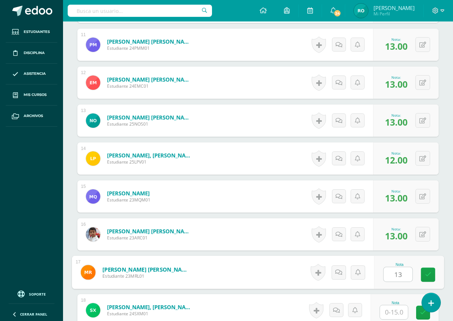
type input "13"
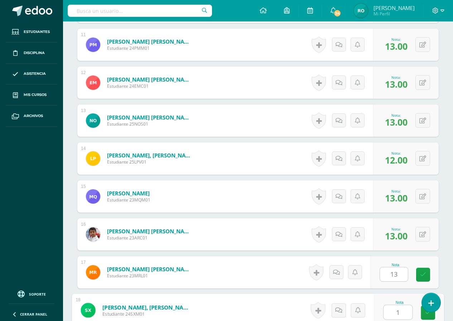
type input "13"
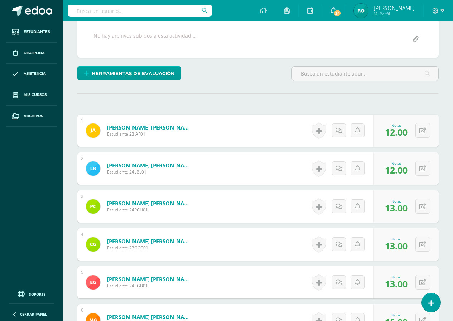
scroll to position [27, 0]
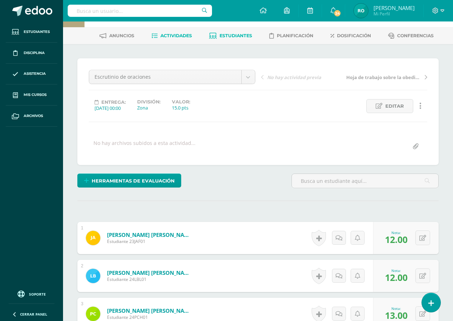
click at [233, 34] on span "Estudiantes" at bounding box center [235, 35] width 33 height 5
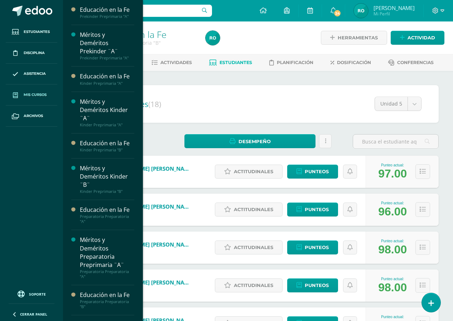
click at [45, 100] on link "Mis cursos" at bounding box center [32, 94] width 52 height 21
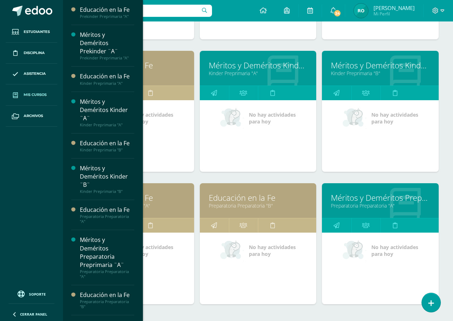
scroll to position [255, 0]
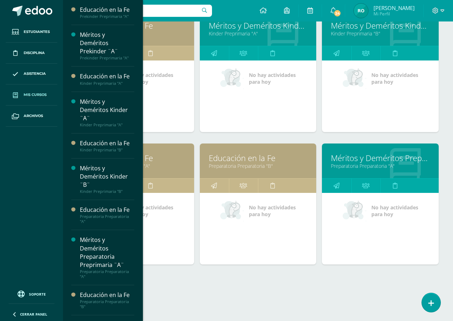
click at [169, 162] on link "Educación en la Fe" at bounding box center [135, 158] width 99 height 11
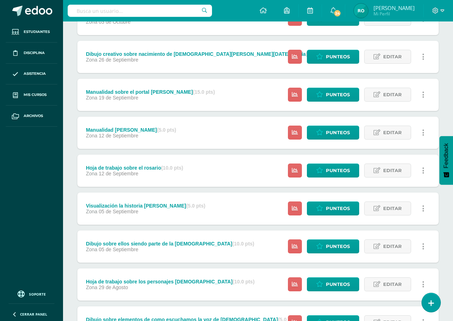
scroll to position [217, 0]
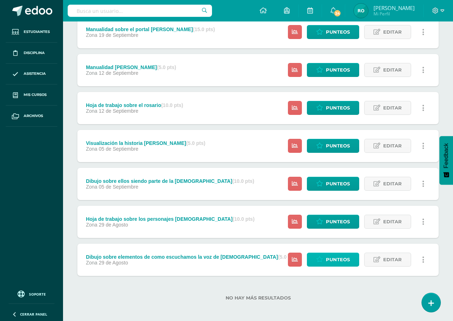
click at [333, 258] on span "Punteos" at bounding box center [338, 259] width 24 height 13
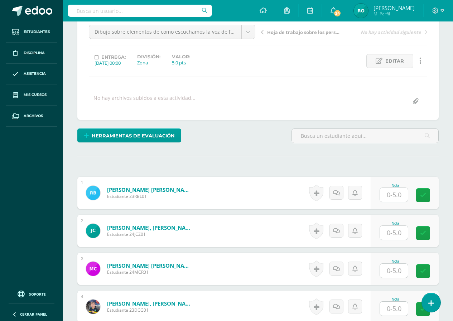
scroll to position [73, 0]
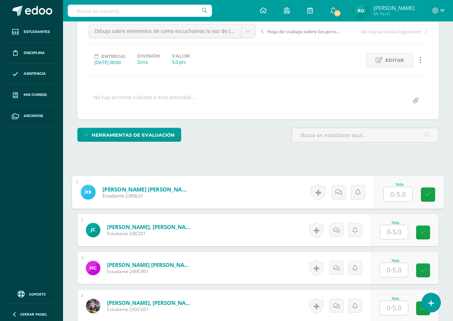
click at [391, 192] on input "text" at bounding box center [397, 194] width 29 height 14
type input "5"
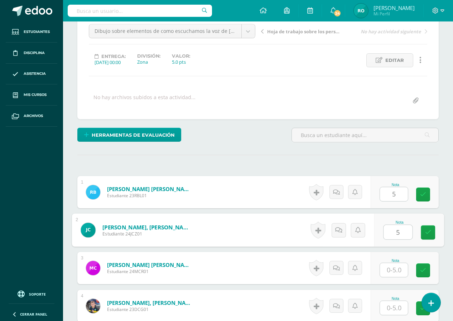
type input "5"
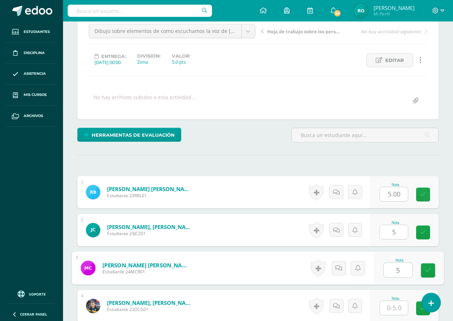
type input "5"
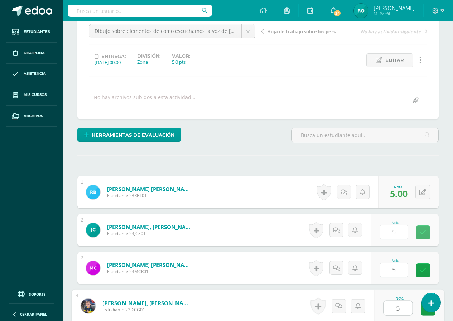
type input "5"
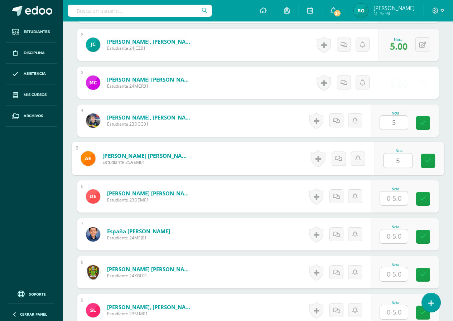
type input "5"
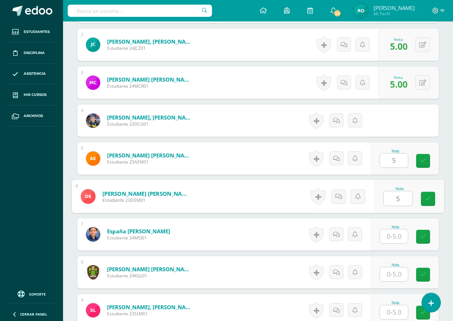
type input "5"
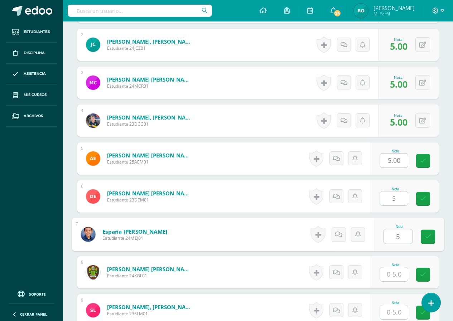
type input "5"
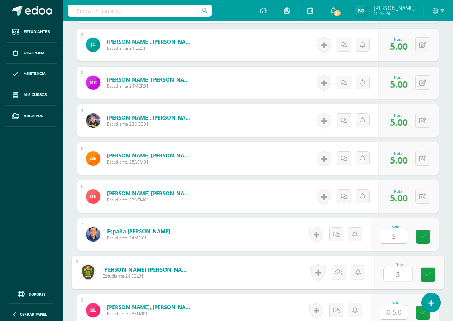
type input "5"
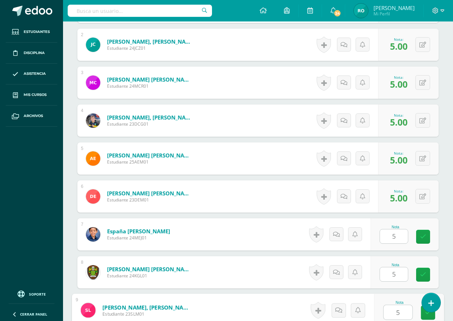
type input "5"
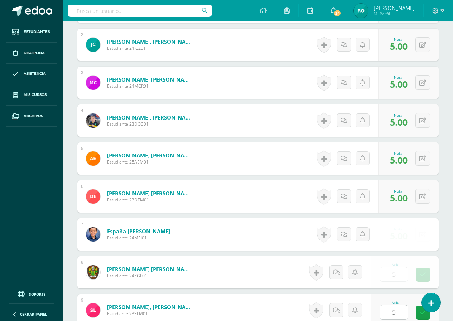
scroll to position [448, 0]
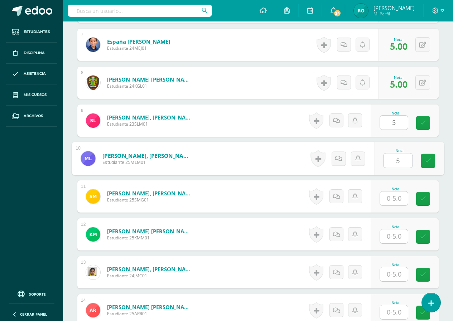
type input "5"
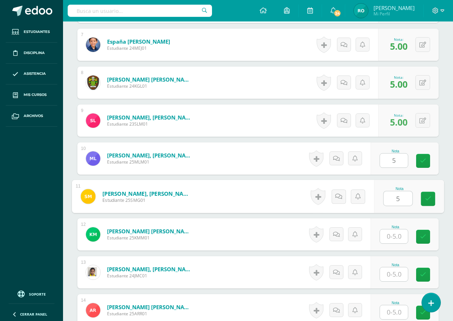
type input "5"
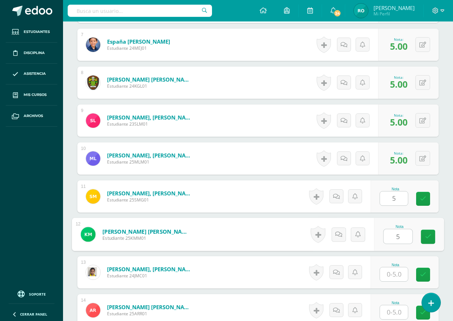
type input "5"
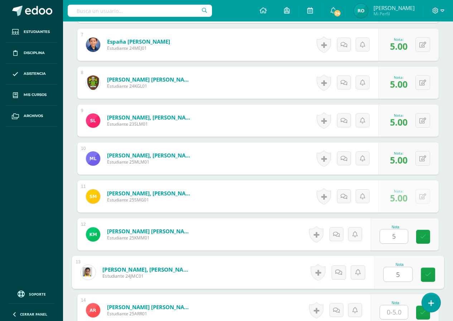
type input "5"
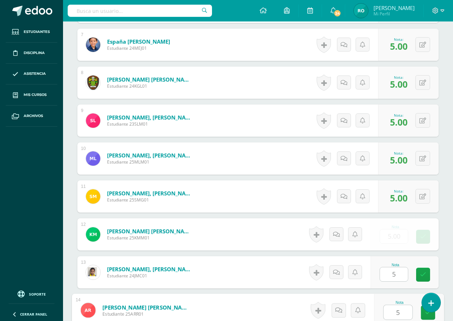
type input "5"
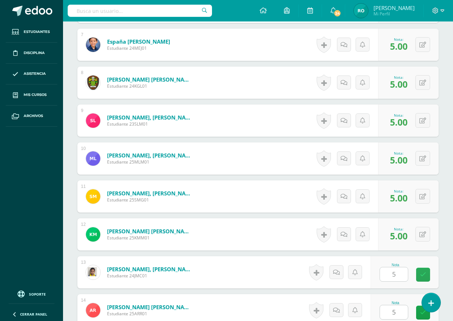
scroll to position [638, 0]
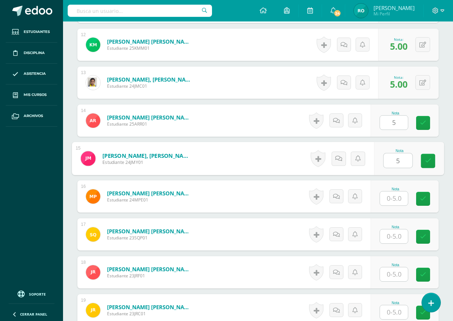
type input "5"
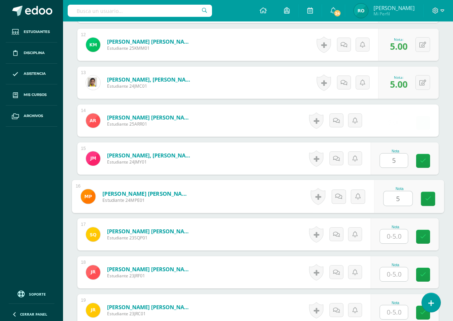
type input "5"
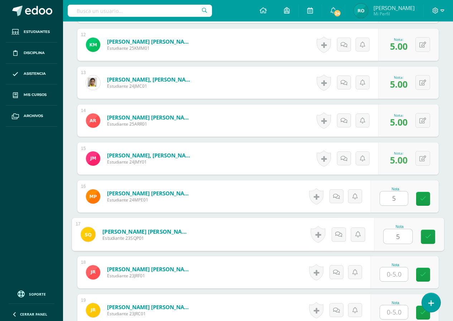
type input "5"
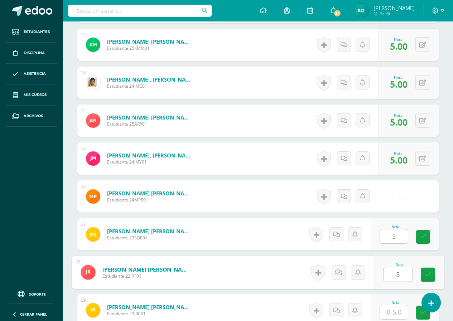
type input "5"
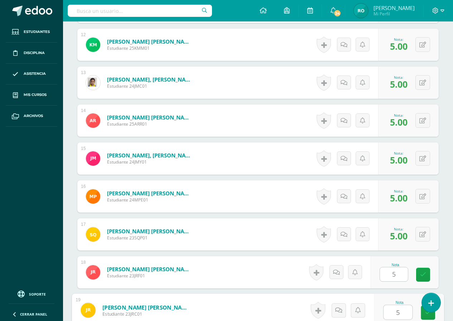
type input "5"
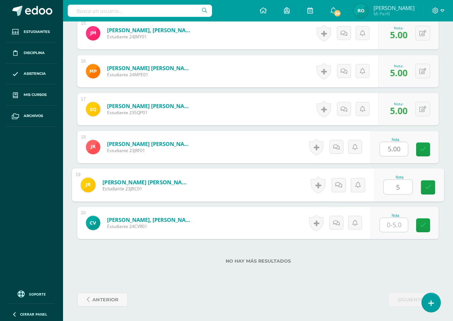
type input "5"
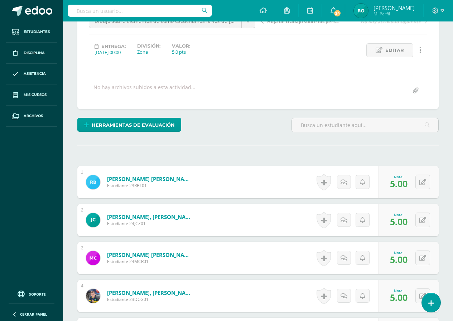
scroll to position [0, 0]
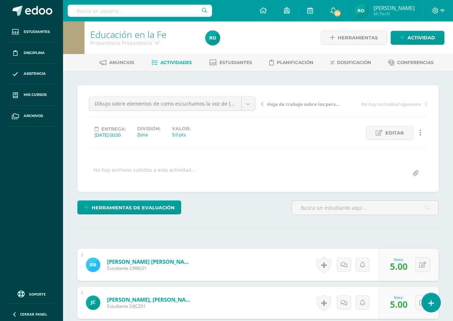
click at [264, 103] on link "Hoja de trabajo sobre los personajes [DEMOGRAPHIC_DATA]" at bounding box center [302, 103] width 83 height 7
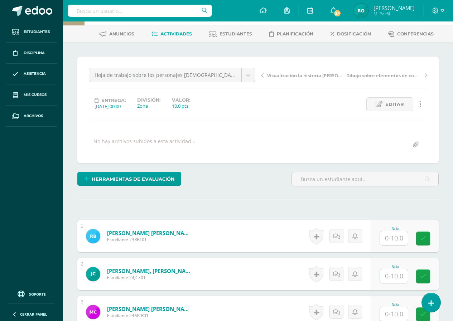
scroll to position [37, 0]
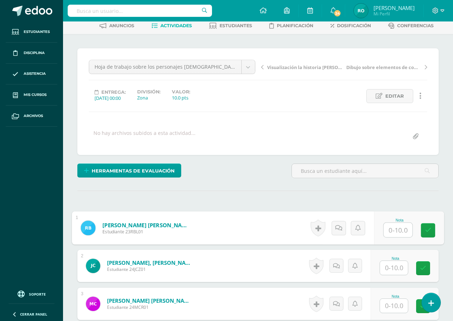
click at [392, 232] on input "text" at bounding box center [397, 230] width 29 height 14
type input "10"
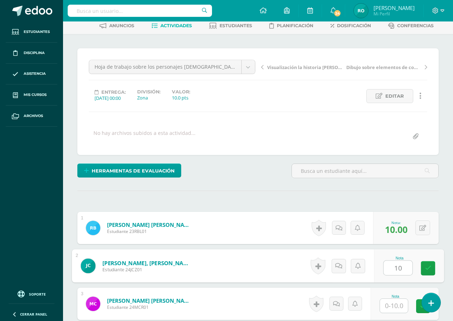
type input "10"
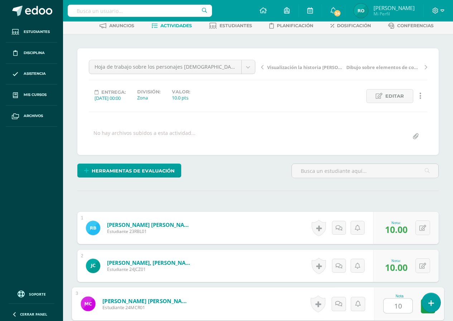
type input "10"
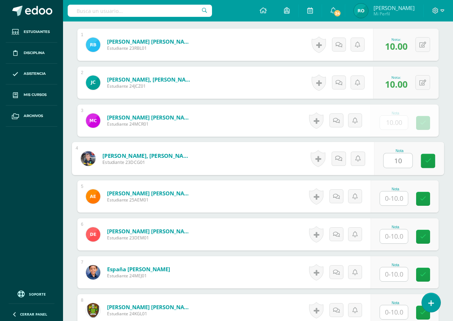
type input "10"
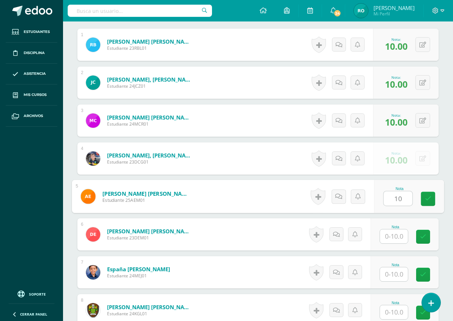
type input "10"
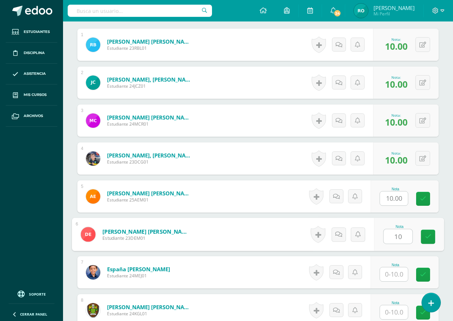
type input "10"
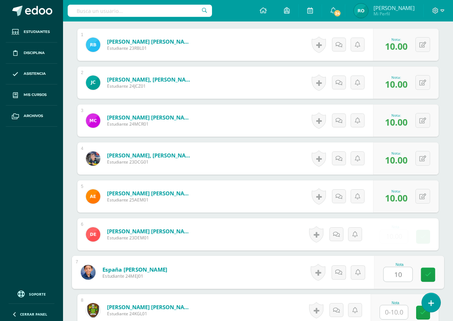
type input "10"
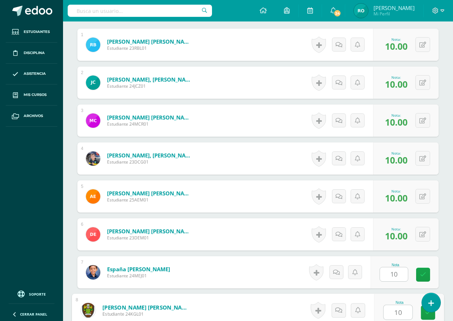
type input "10"
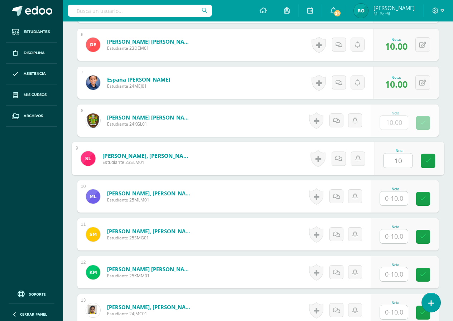
type input "10"
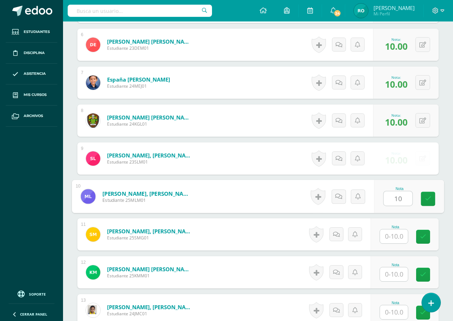
type input "10"
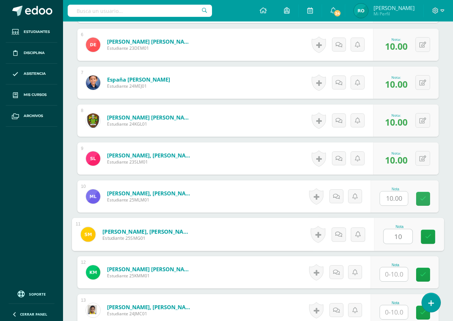
type input "10"
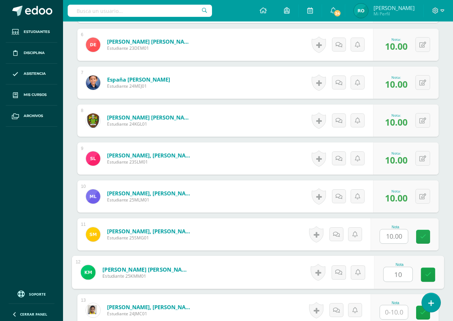
type input "10"
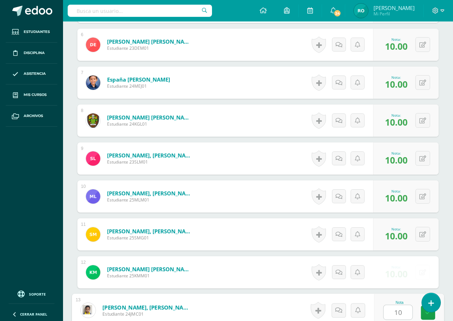
type input "10"
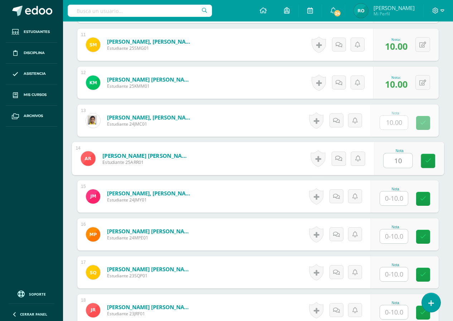
type input "10"
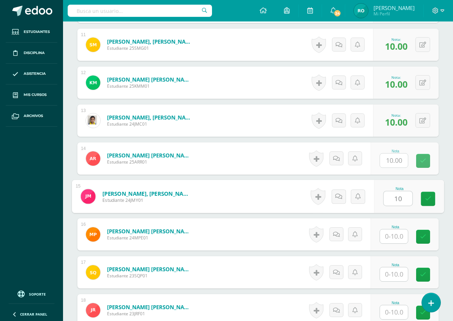
type input "10"
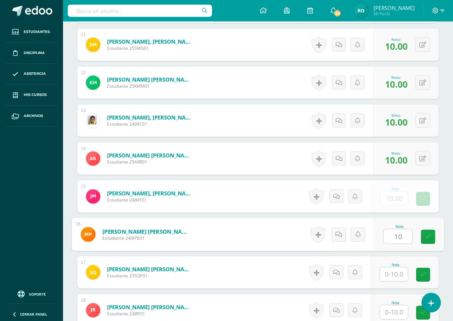
type input "10"
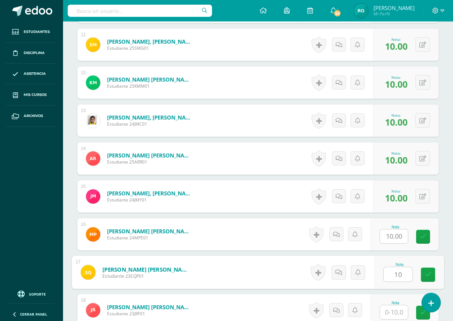
type input "10"
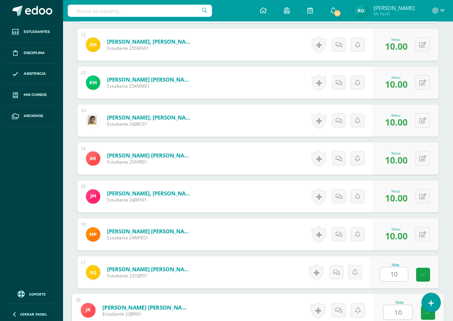
type input "10"
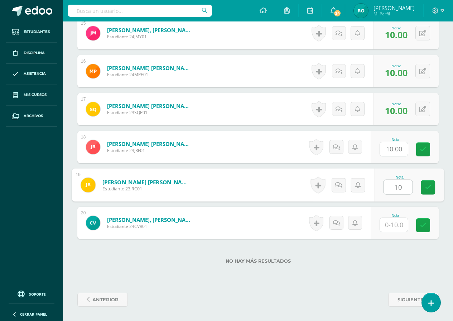
type input "10"
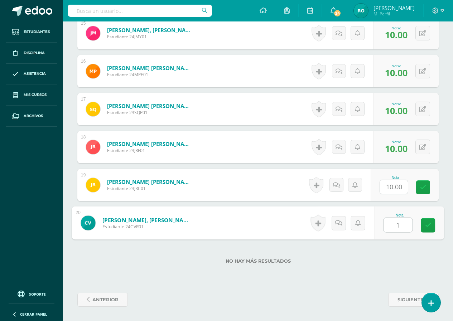
type input "10"
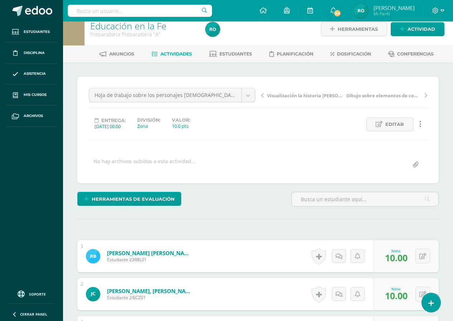
scroll to position [0, 0]
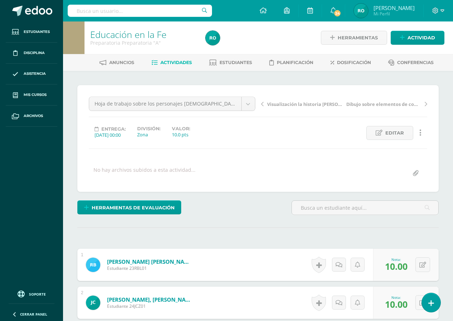
click at [260, 102] on div "Visualización la historia [PERSON_NAME] sobre elementos de como escuchamos la v…" at bounding box center [344, 107] width 172 height 20
click at [262, 105] on icon at bounding box center [262, 104] width 3 height 5
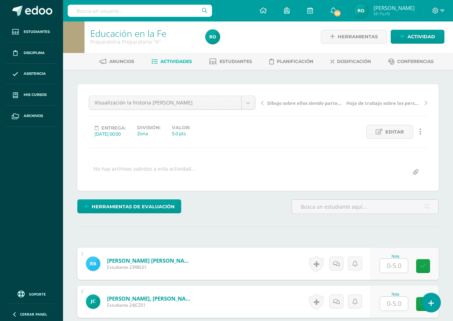
scroll to position [108, 0]
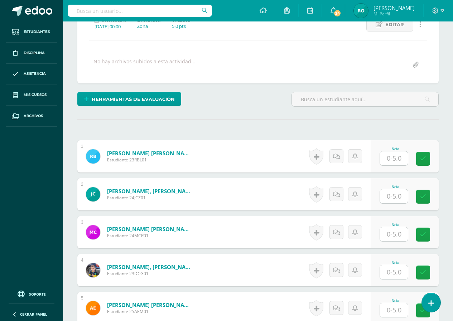
click at [392, 156] on input "text" at bounding box center [394, 158] width 28 height 14
type input "5"
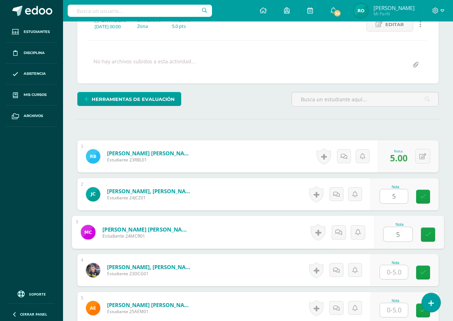
type input "5"
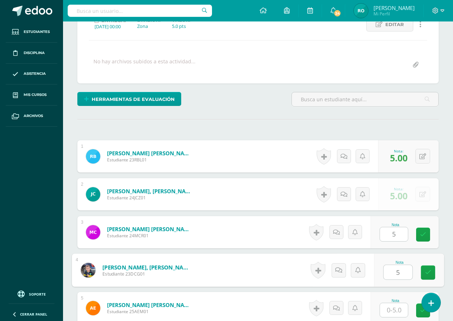
type input "5"
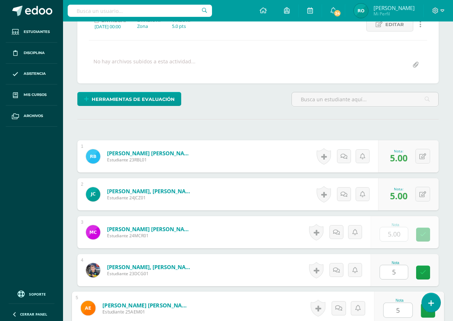
type input "5"
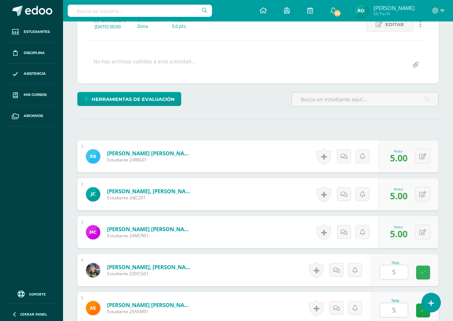
scroll to position [296, 0]
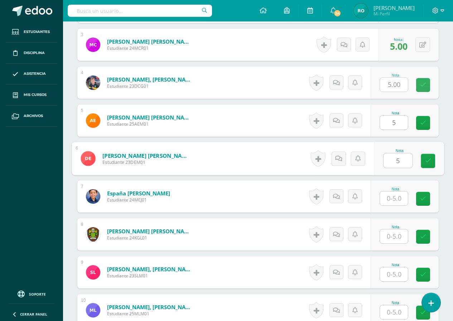
type input "5"
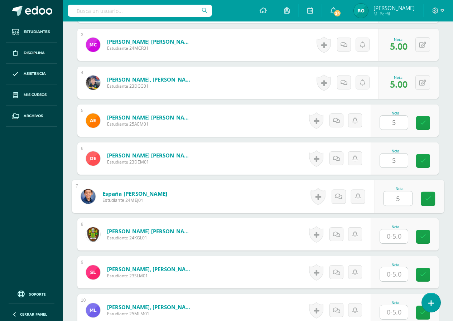
type input "5"
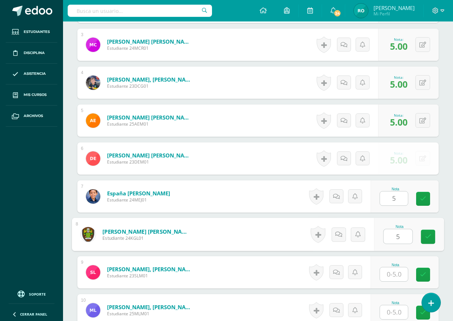
type input "5"
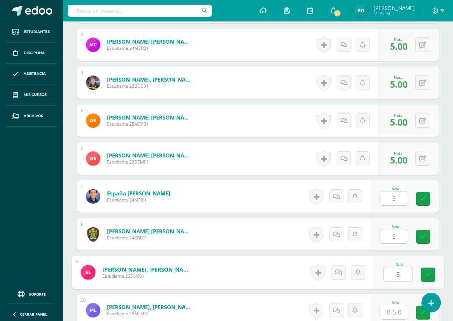
type input "5"
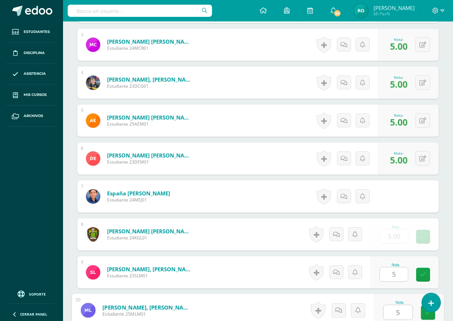
type input "5"
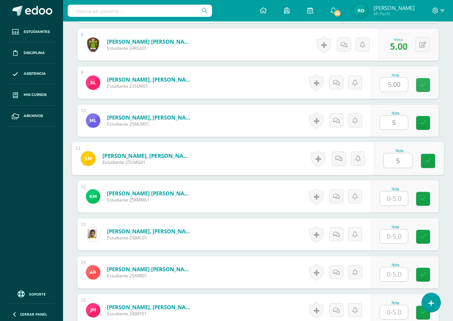
type input "5"
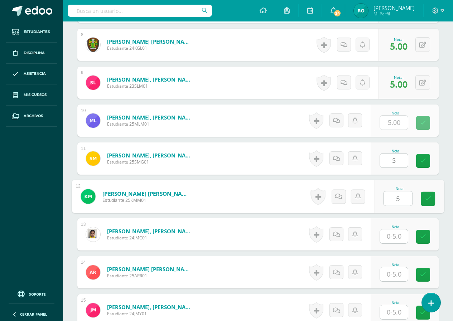
type input "5"
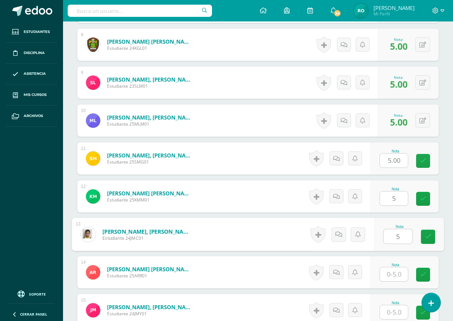
type input "5"
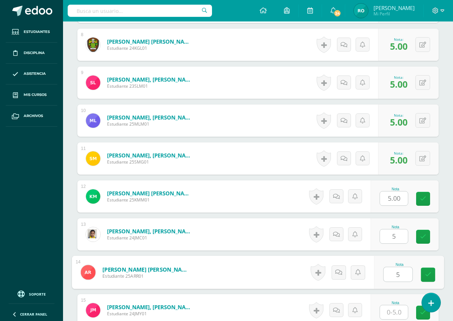
type input "5"
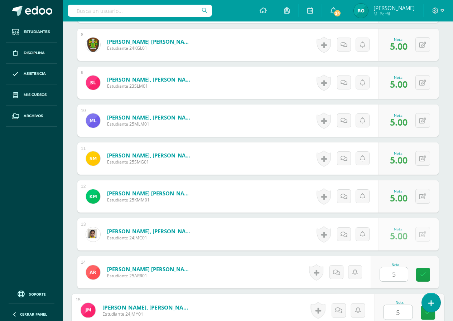
type input "5"
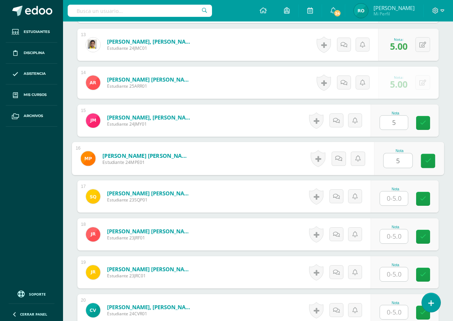
type input "5"
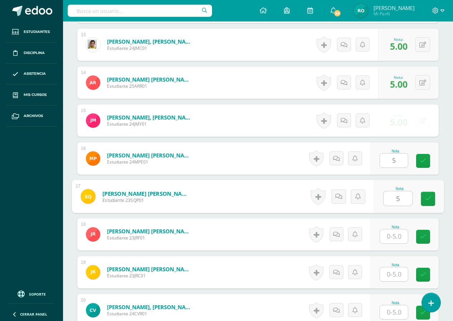
type input "5"
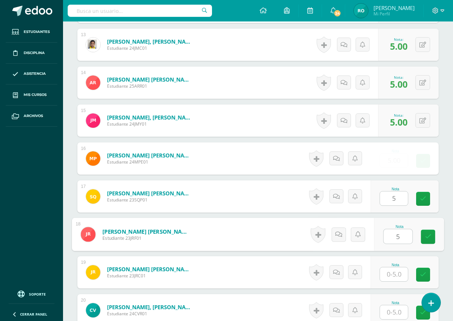
type input "5"
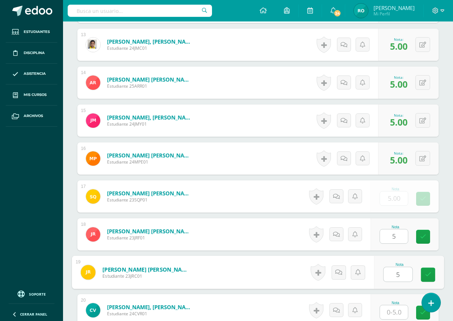
type input "5"
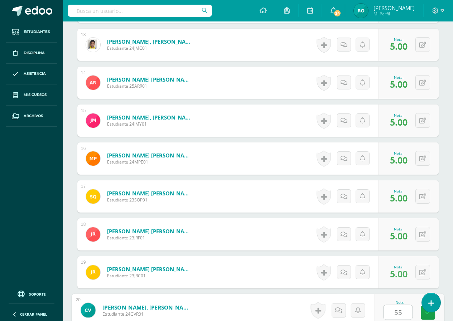
type input "0"
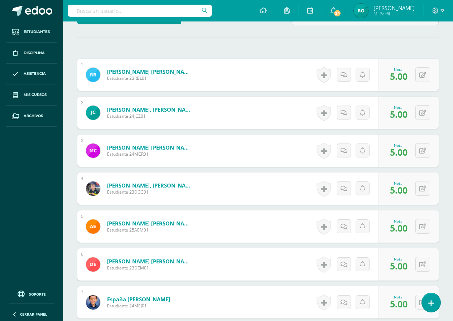
scroll to position [47, 0]
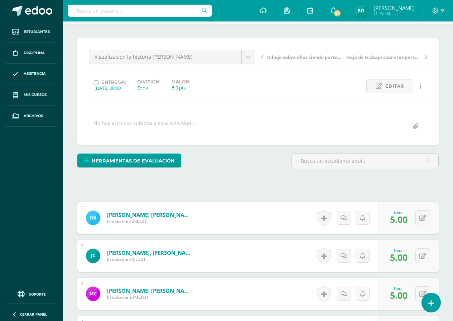
click at [262, 56] on icon at bounding box center [262, 57] width 3 height 5
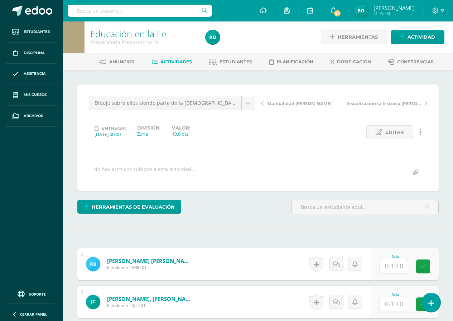
scroll to position [1, 0]
click at [397, 265] on input "text" at bounding box center [394, 266] width 28 height 14
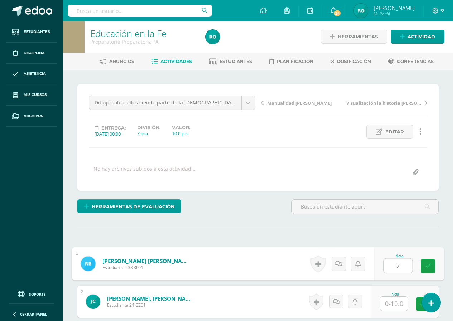
type input "7"
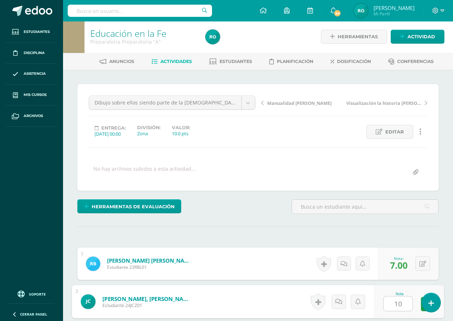
type input "10"
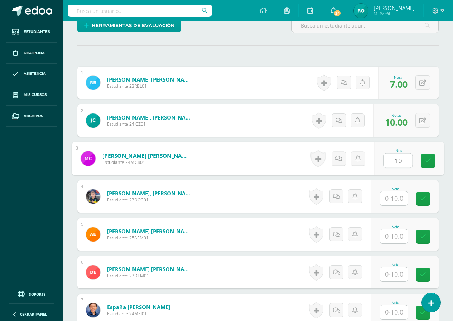
type input "10"
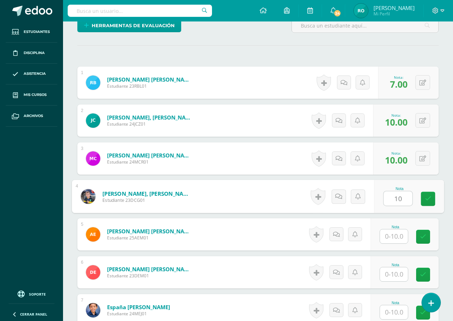
type input "10"
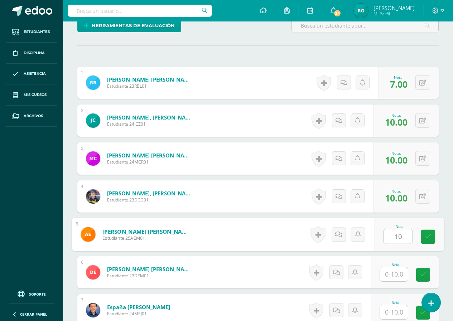
type input "10"
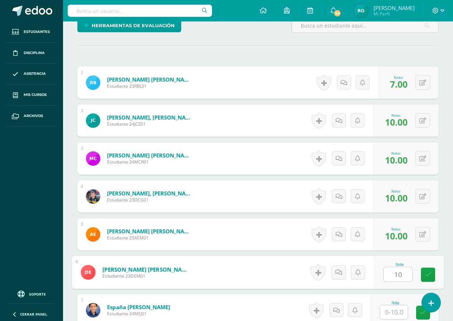
type input "10"
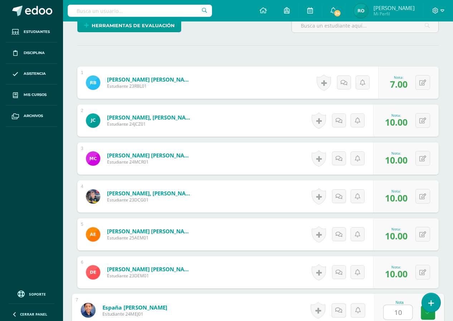
type input "1"
type input "7"
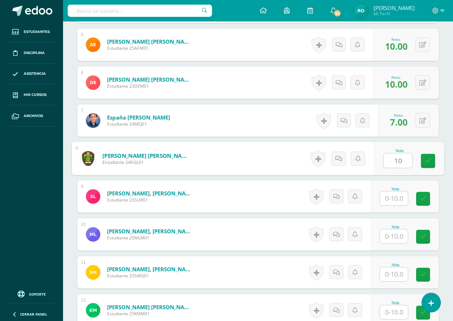
type input "10"
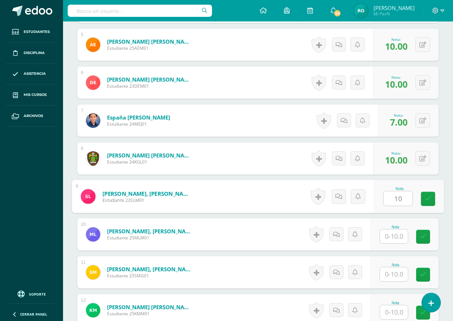
type input "10"
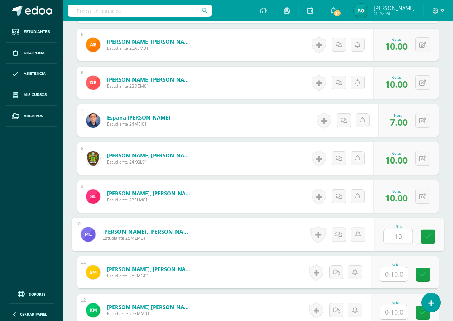
type input "10"
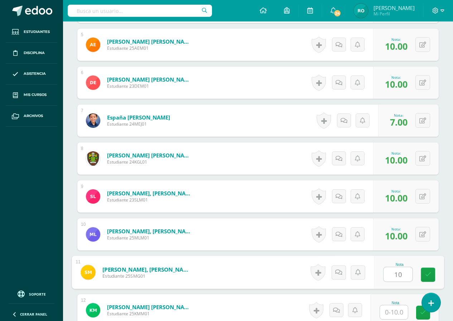
type input "10"
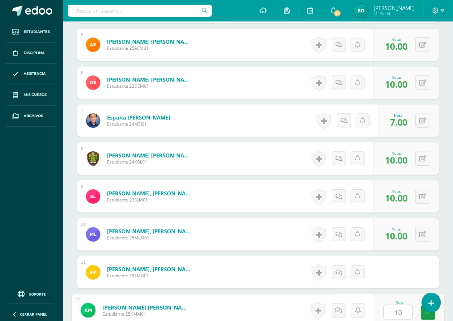
type input "10"
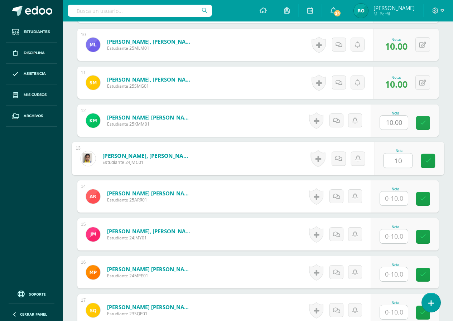
type input "10"
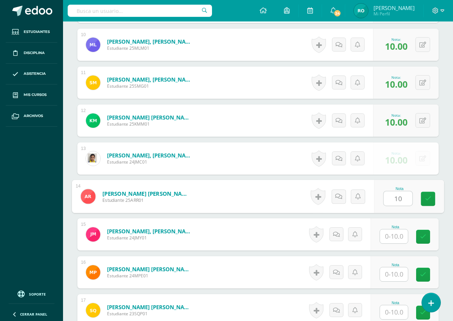
type input "10"
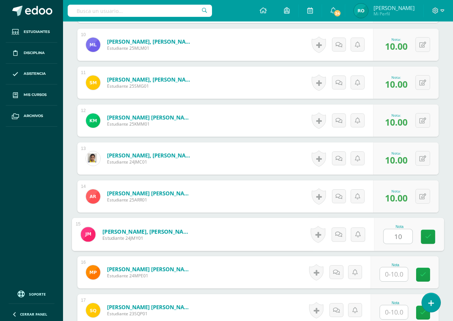
type input "10"
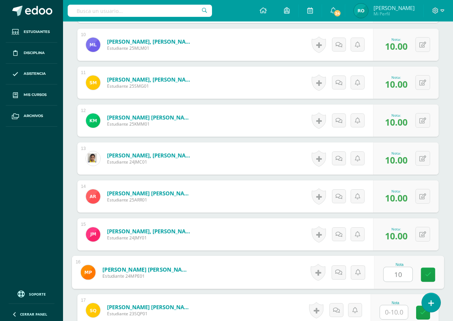
type input "10"
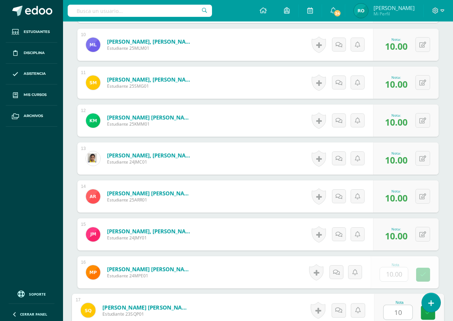
type input "10"
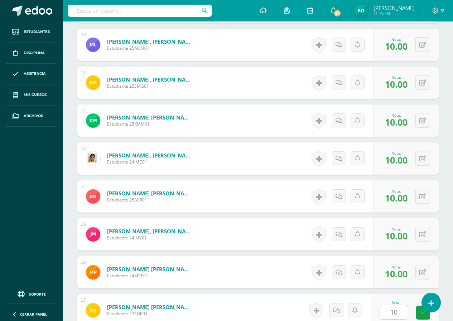
scroll to position [751, 0]
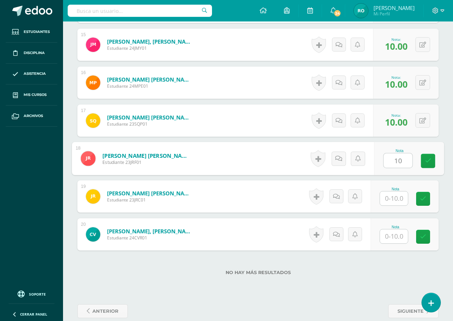
type input "10"
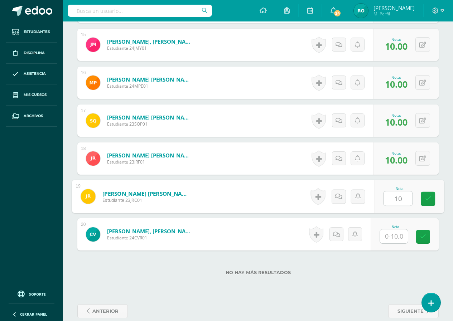
type input "10"
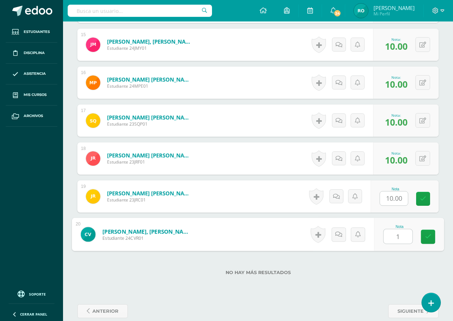
type input "10"
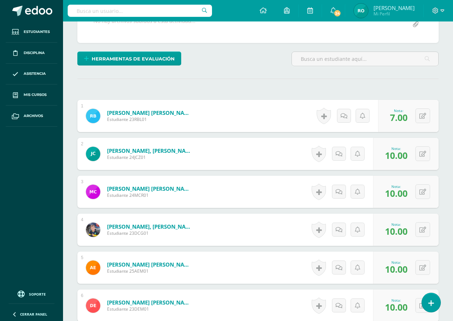
scroll to position [71, 0]
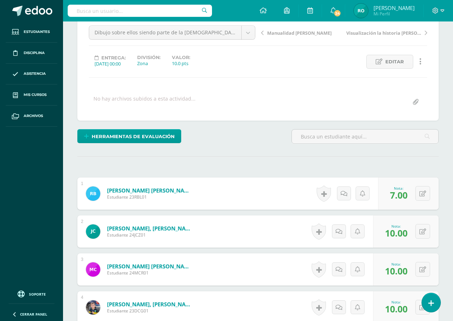
click at [264, 34] on link "Manualidad [PERSON_NAME]" at bounding box center [302, 32] width 83 height 7
click at [264, 33] on link "Manualidad [PERSON_NAME]" at bounding box center [302, 32] width 83 height 7
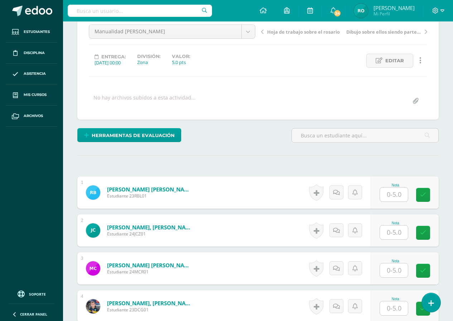
scroll to position [73, 0]
click at [392, 191] on input "text" at bounding box center [394, 194] width 28 height 14
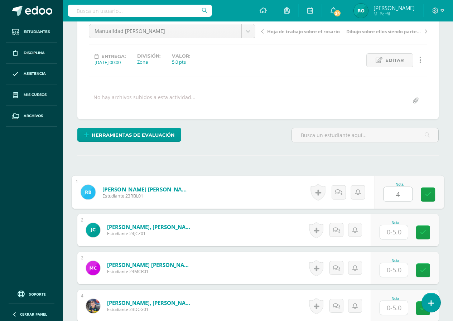
type input "4"
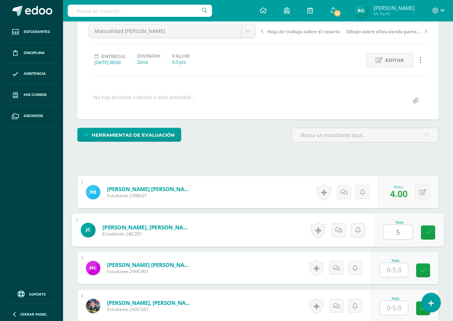
type input "5"
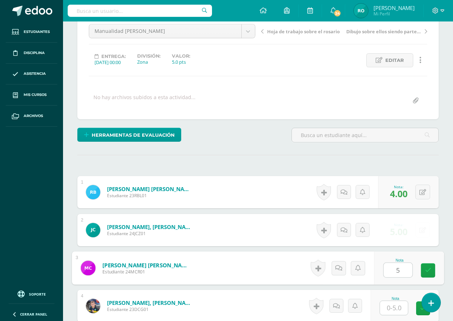
type input "5"
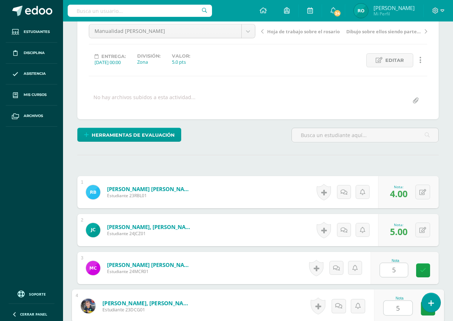
type input "5"
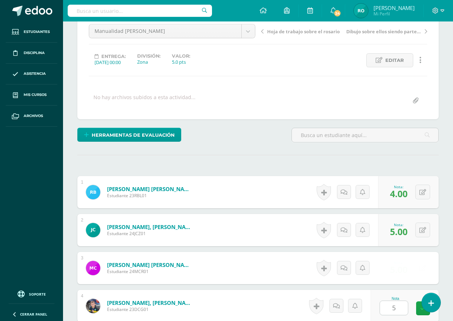
scroll to position [258, 0]
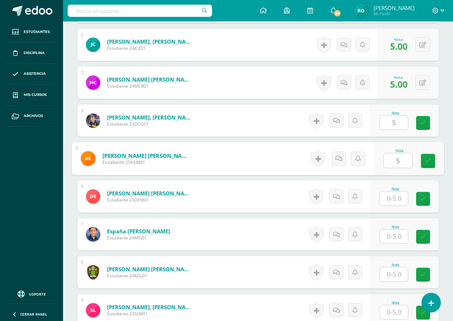
type input "5"
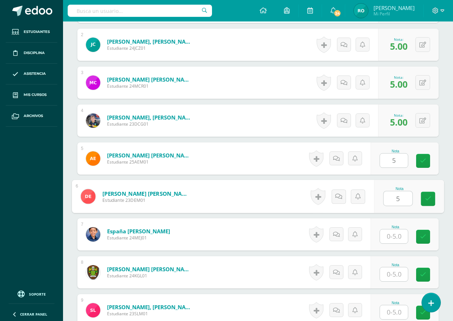
type input "5"
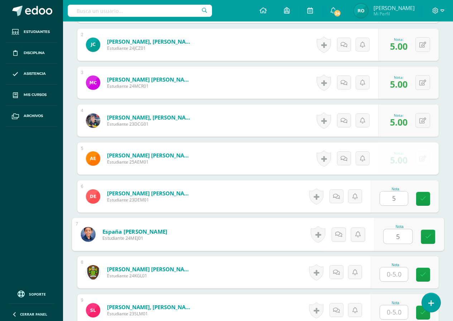
type input "5"
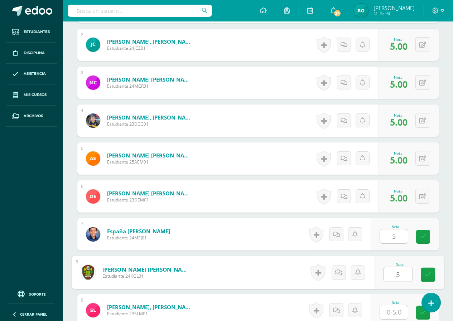
type input "5"
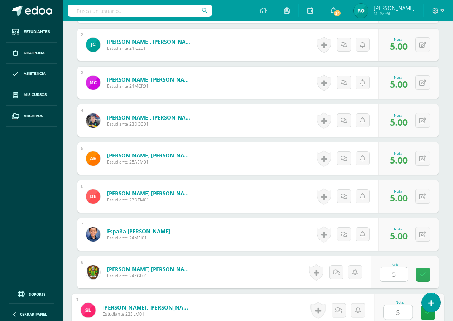
type input "5"
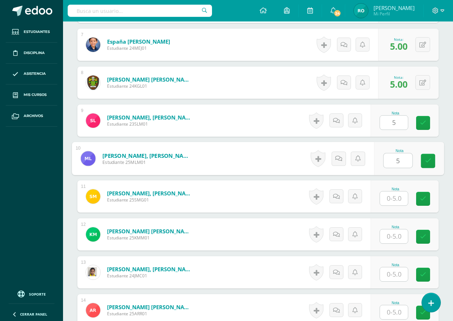
type input "5"
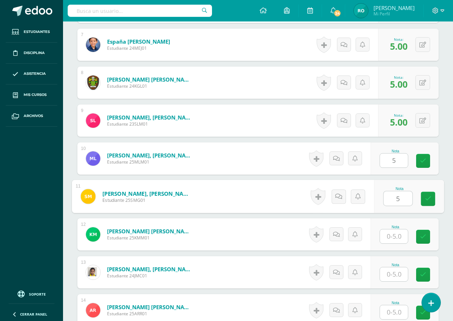
type input "5"
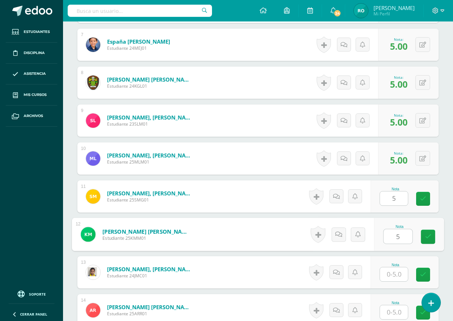
type input "5"
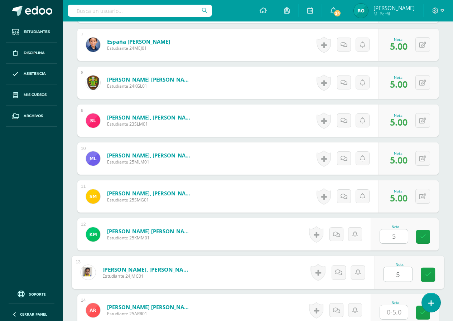
type input "5"
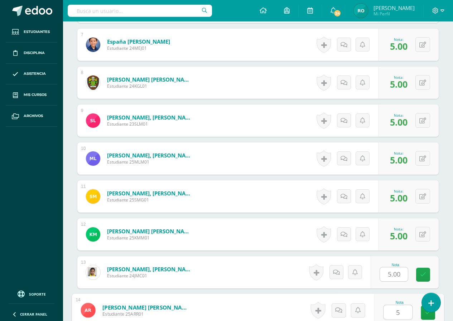
type input "5"
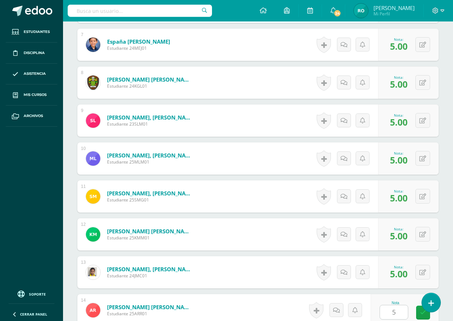
scroll to position [638, 0]
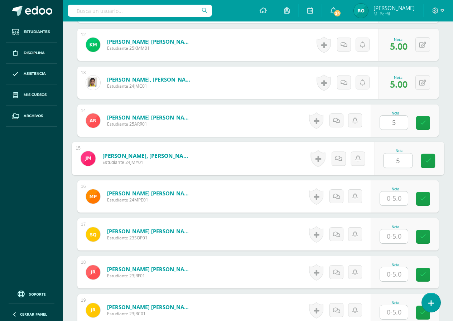
type input "5"
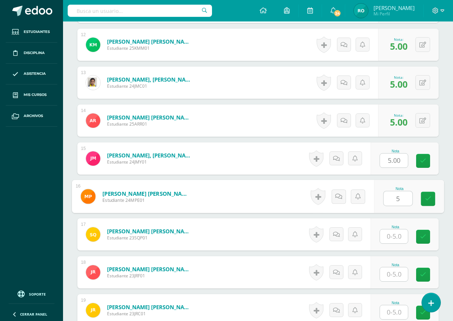
type input "5"
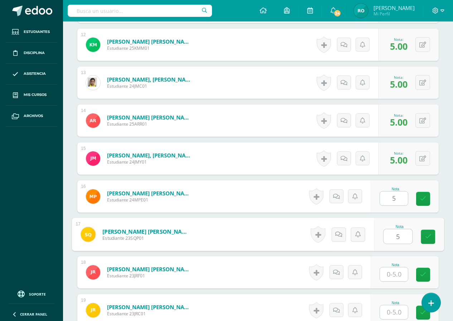
type input "5"
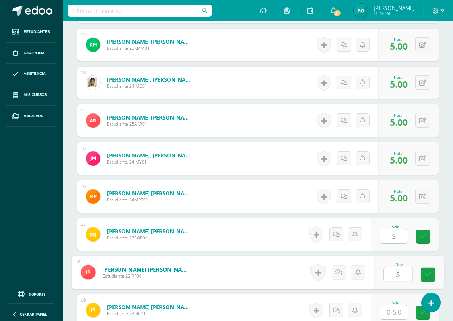
type input "5"
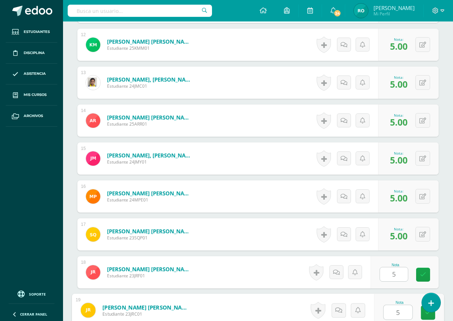
type input "5"
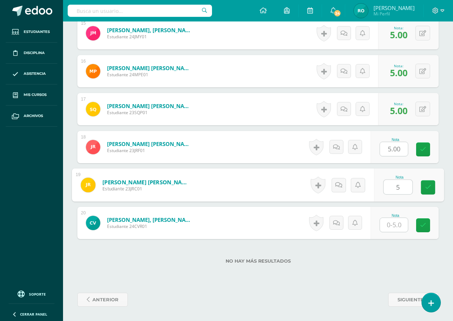
type input "5"
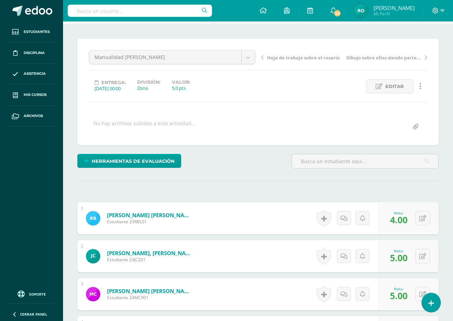
scroll to position [0, 0]
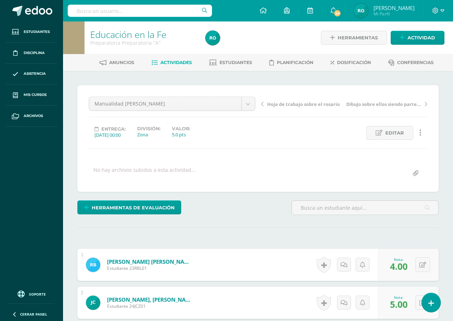
click at [261, 104] on icon at bounding box center [262, 104] width 3 height 5
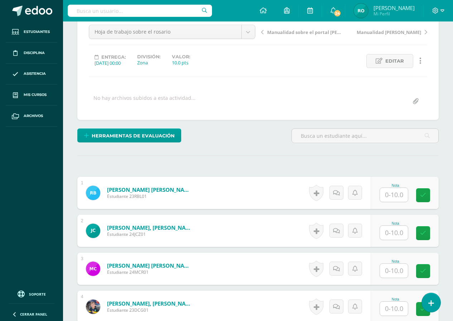
scroll to position [72, 0]
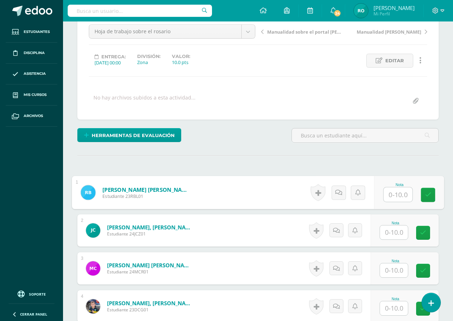
click at [393, 192] on input "text" at bounding box center [397, 195] width 29 height 14
type input "7"
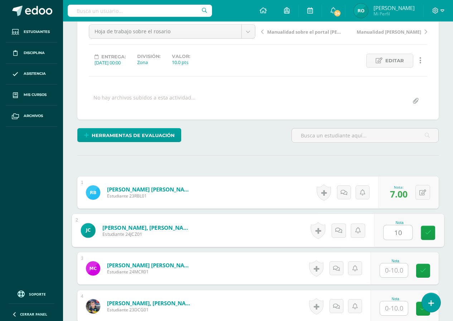
type input "10"
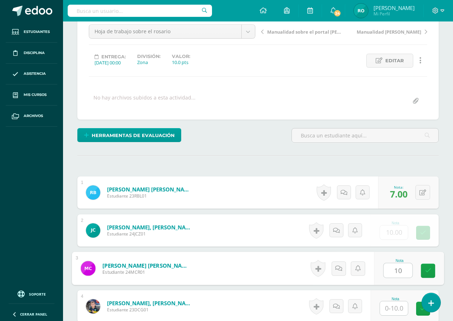
type input "10"
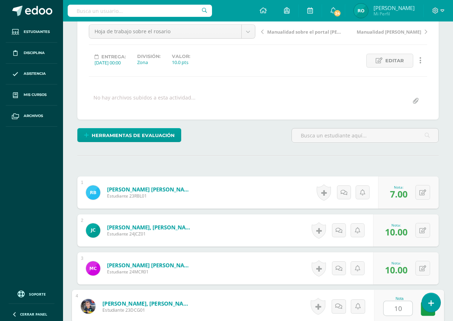
type input "10"
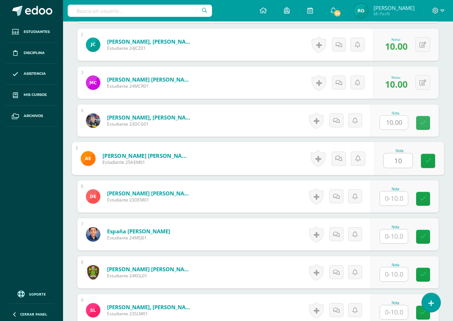
type input "10"
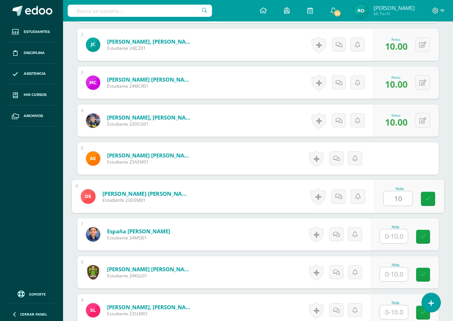
type input "10"
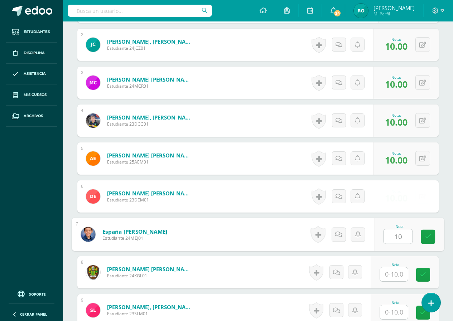
type input "10"
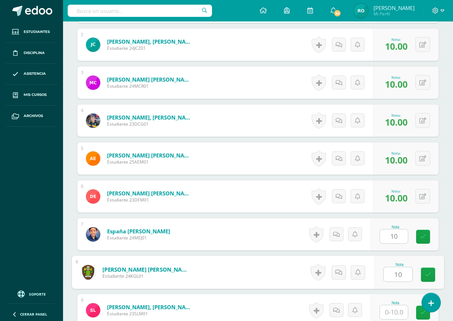
type input "10"
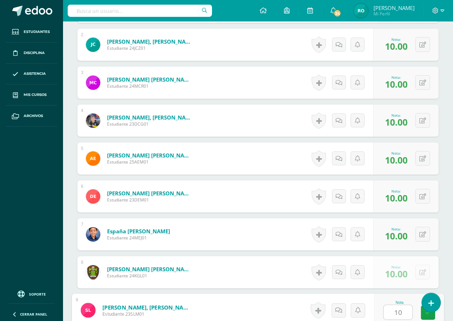
type input "10"
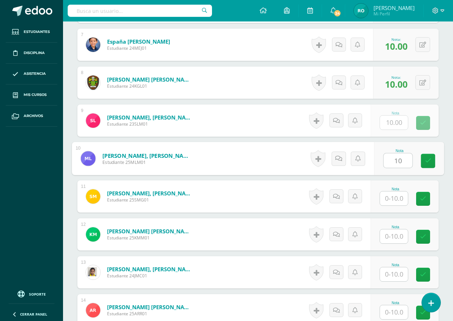
type input "10"
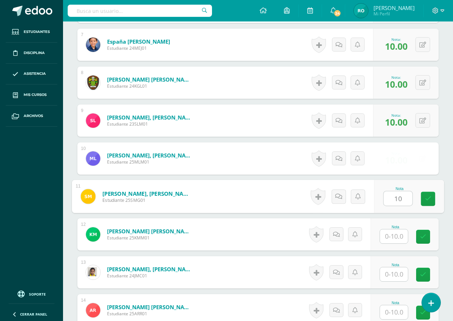
type input "10"
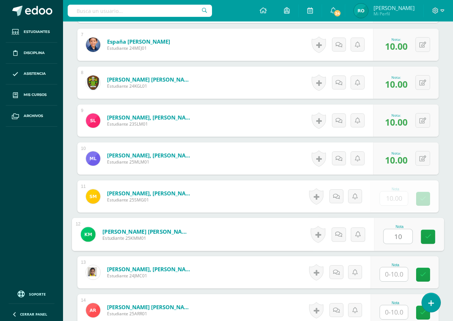
type input "10"
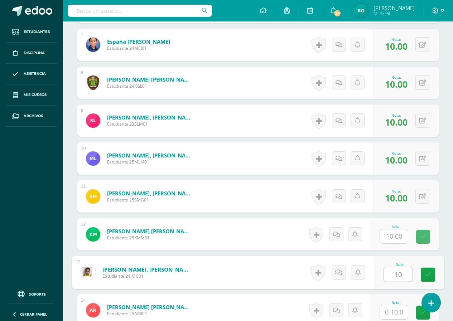
type input "10"
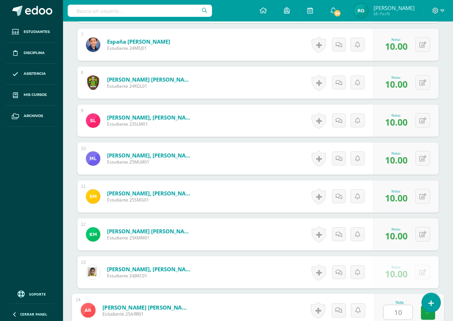
type input "10"
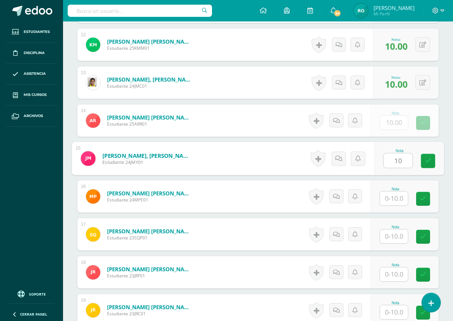
type input "10"
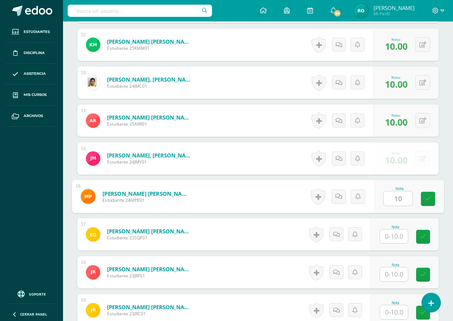
type input "10"
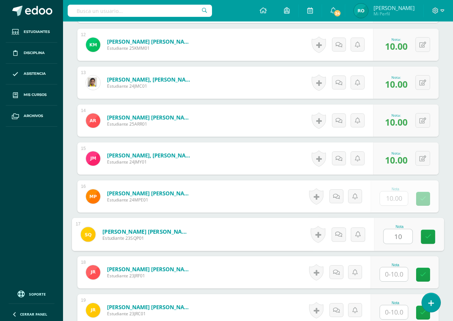
type input "10"
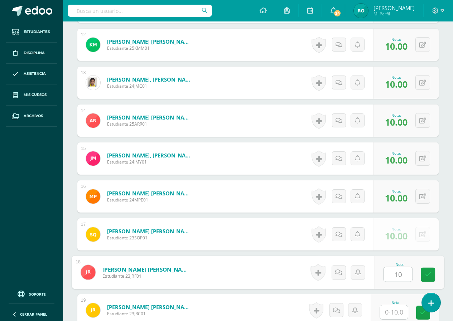
type input "10"
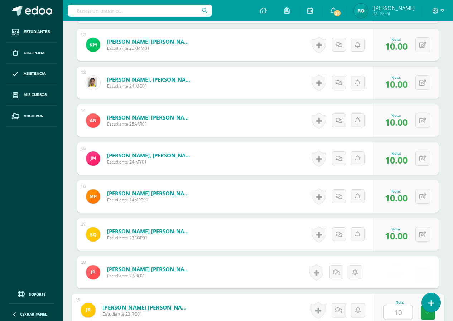
type input "10"
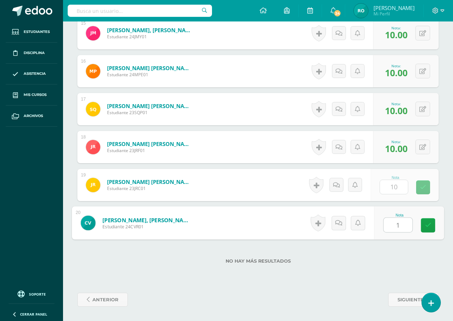
type input "10"
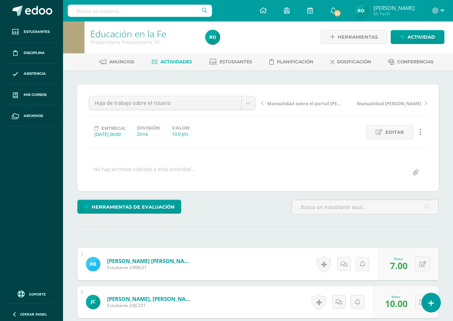
scroll to position [0, 0]
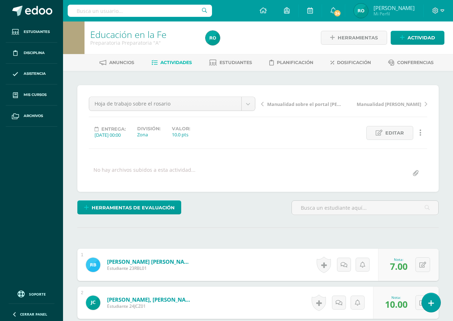
click at [265, 103] on link "Manualidad sobre el portal de Belén" at bounding box center [302, 103] width 83 height 7
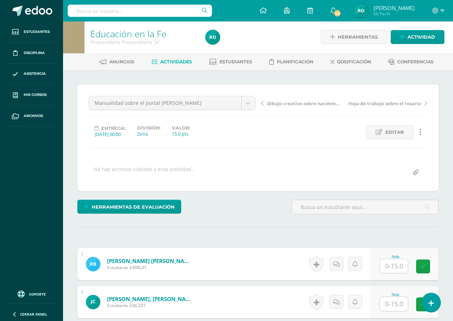
scroll to position [1, 0]
click at [392, 268] on input "text" at bounding box center [394, 266] width 28 height 14
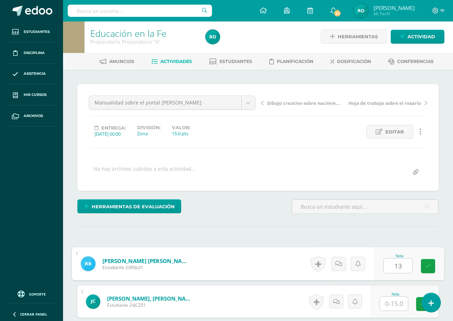
type input "13"
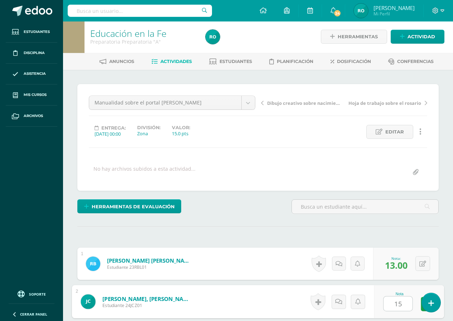
type input "15"
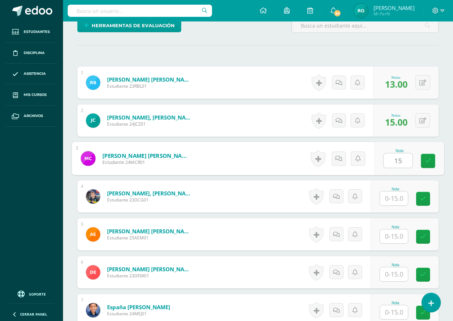
type input "15"
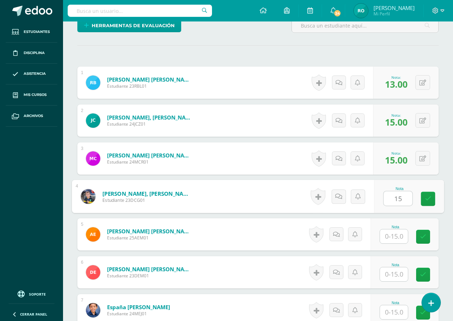
type input "15"
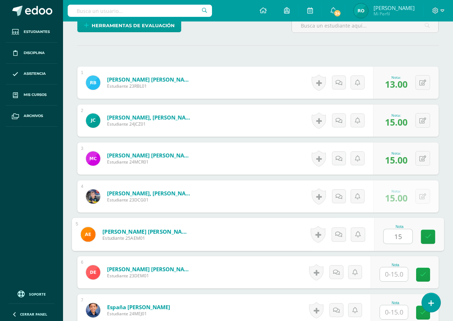
type input "15"
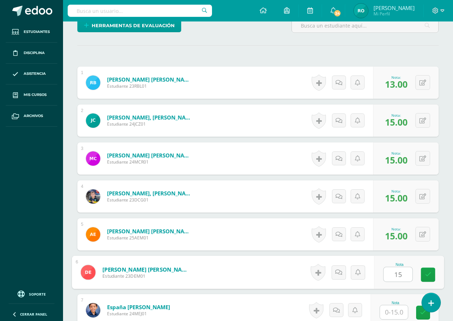
type input "15"
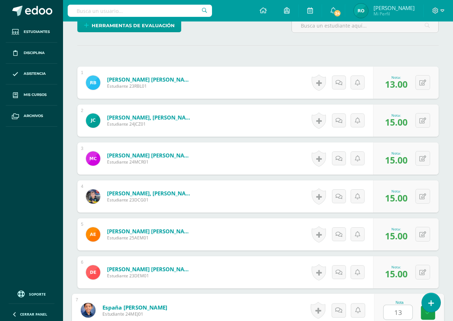
type input "13"
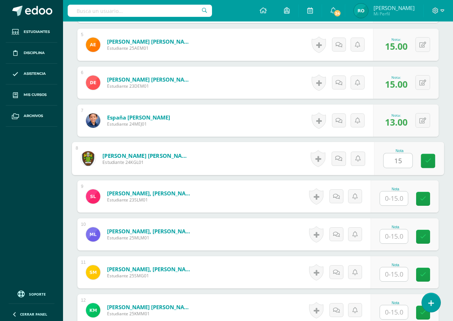
type input "15"
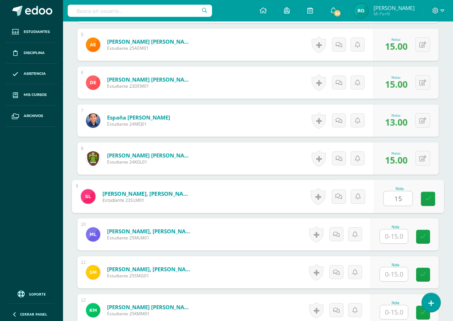
type input "15"
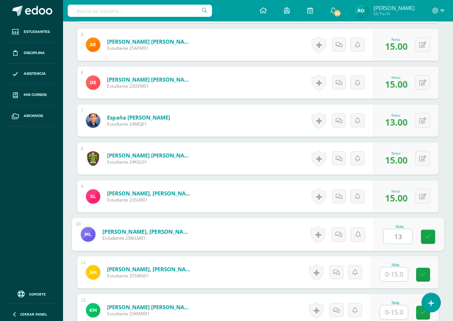
type input "13"
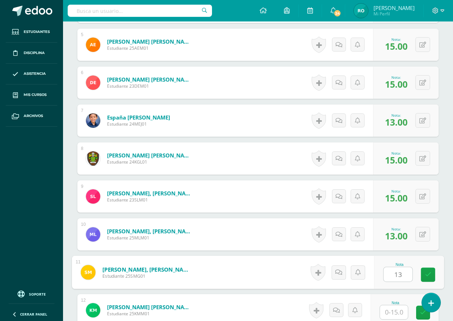
type input "13"
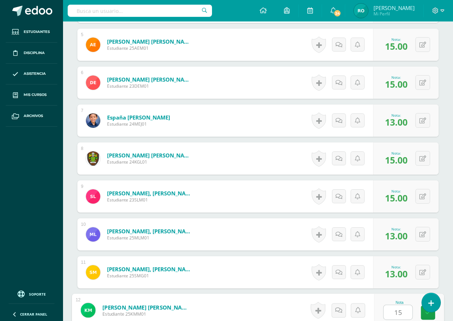
type input "15"
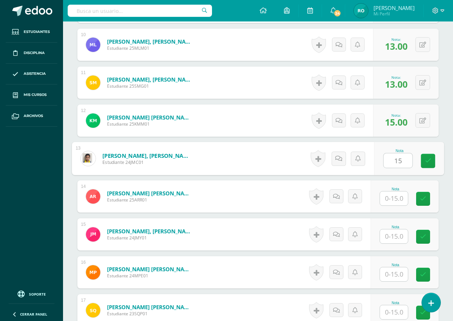
type input "15"
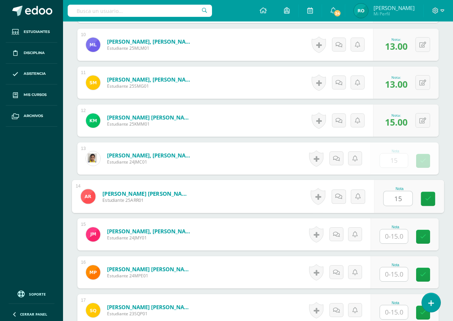
type input "15"
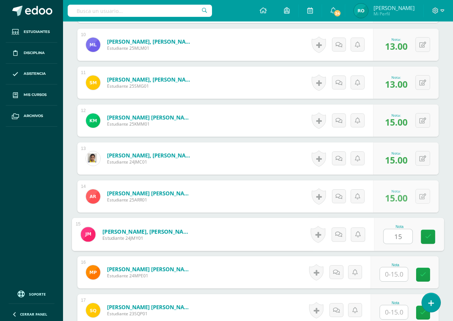
type input "15"
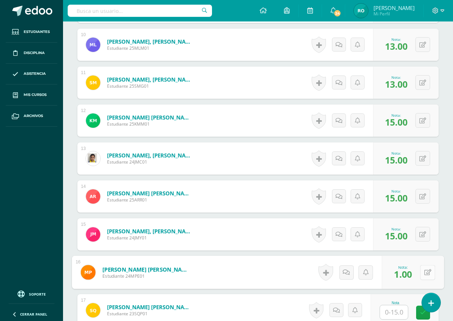
click at [424, 273] on icon at bounding box center [427, 272] width 7 height 6
type input "15"
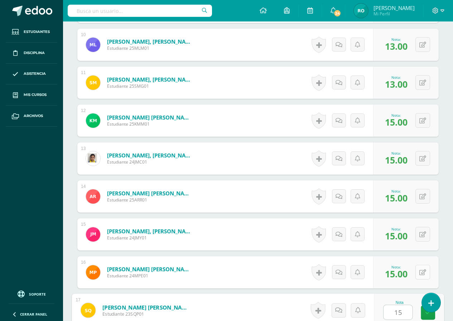
type input "15"
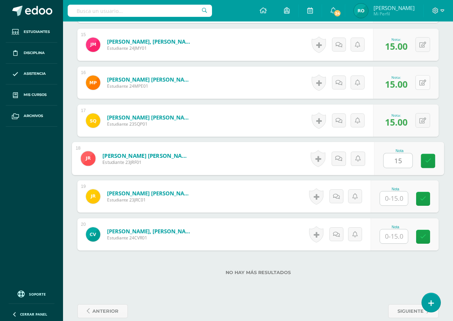
type input "15"
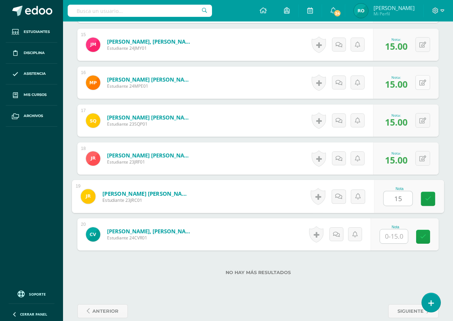
type input "15"
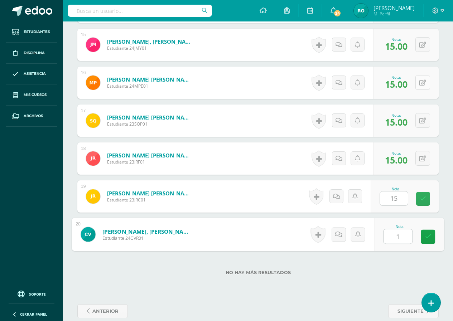
type input "15"
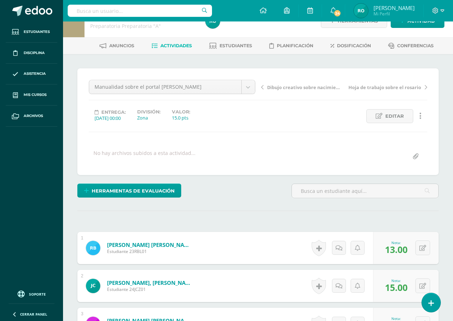
scroll to position [0, 0]
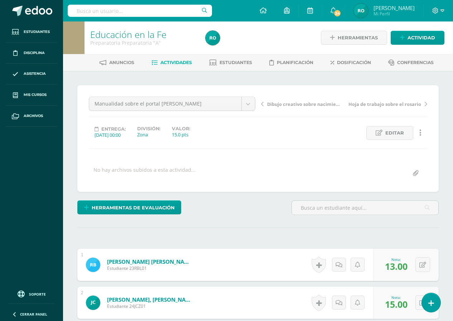
click at [264, 107] on link "Dibujo creativo sobre nacimiento de Jesús hoy en día" at bounding box center [302, 103] width 83 height 7
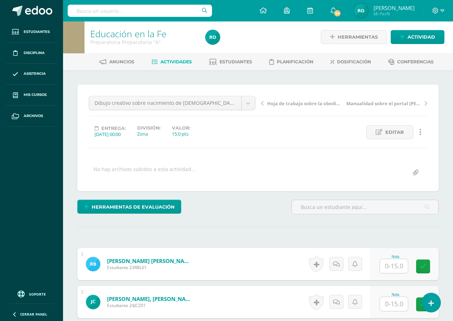
scroll to position [1, 0]
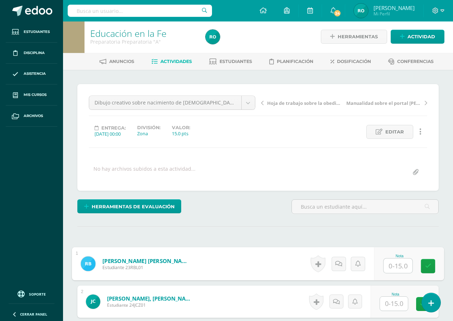
click at [392, 263] on input "text" at bounding box center [397, 266] width 29 height 14
type input "15"
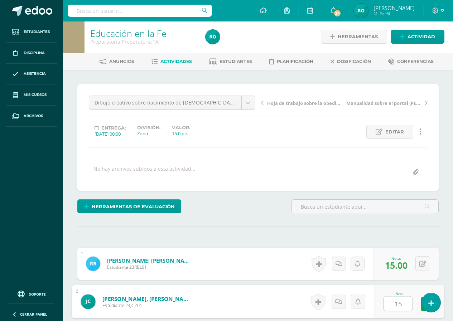
type input "15"
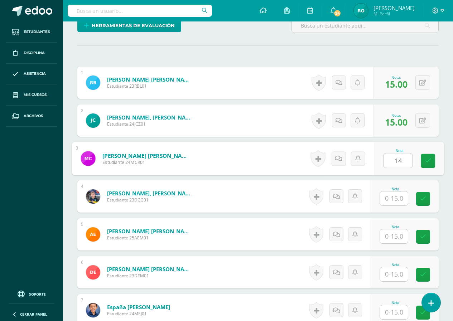
type input "14"
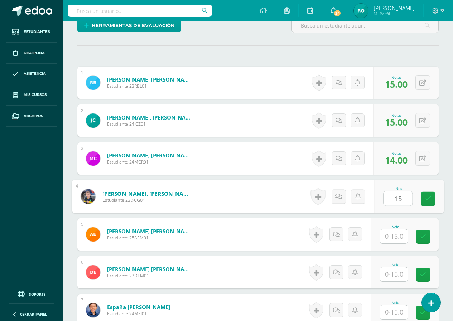
type input "15"
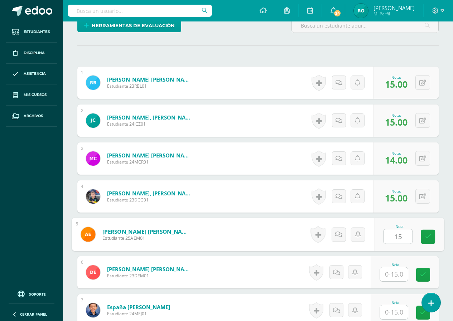
type input "15"
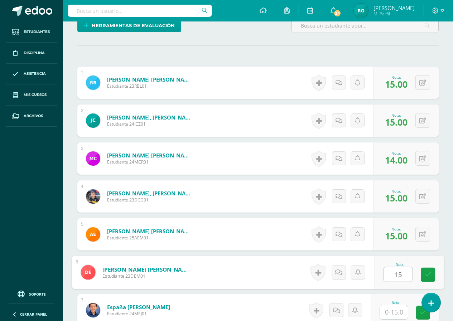
type input "15"
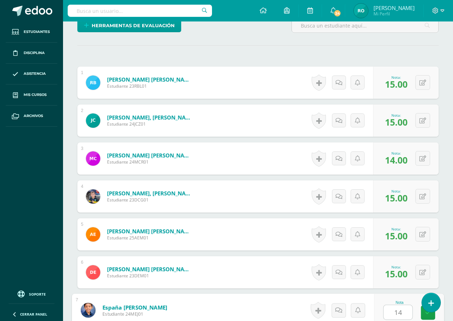
type input "14"
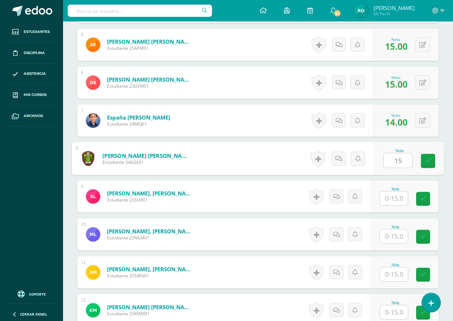
type input "15"
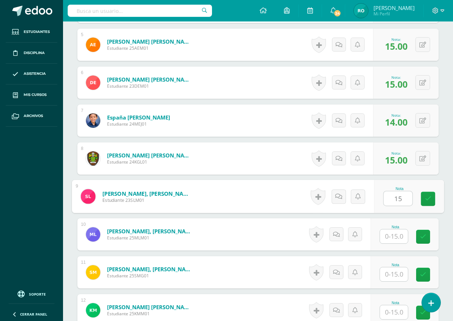
type input "15"
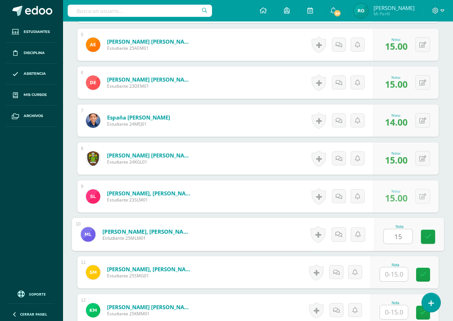
type input "15"
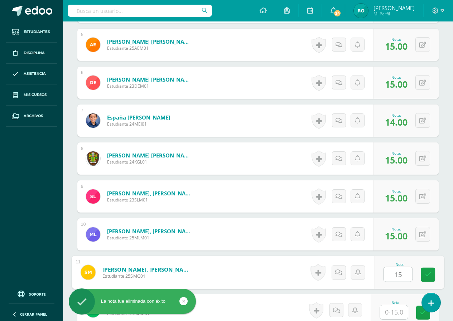
type input "15"
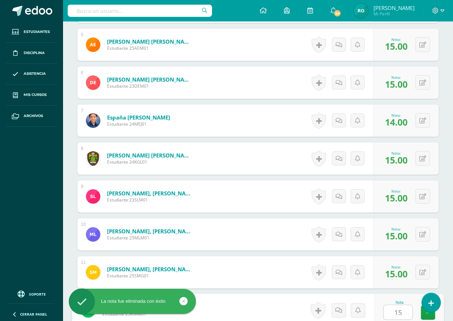
type input "15"
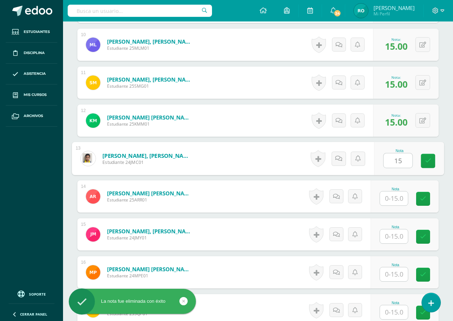
type input "15"
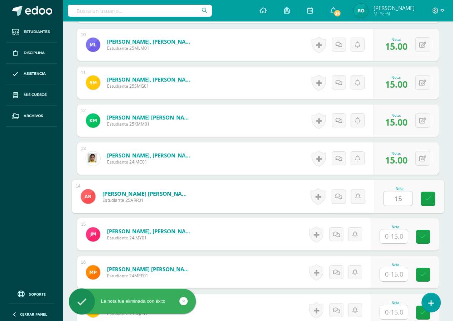
type input "15"
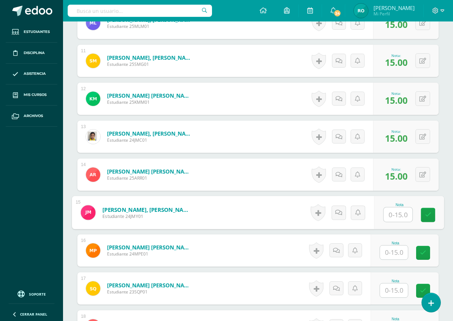
scroll to position [633, 0]
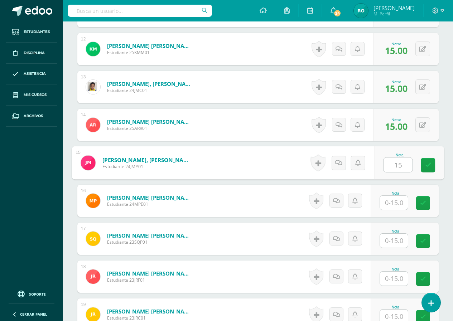
type input "15"
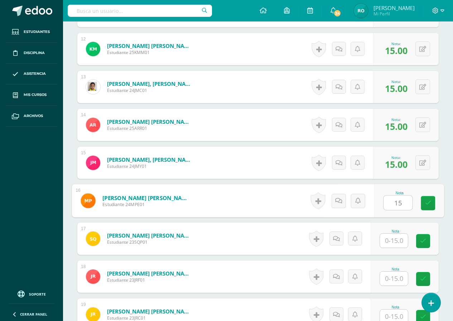
type input "15"
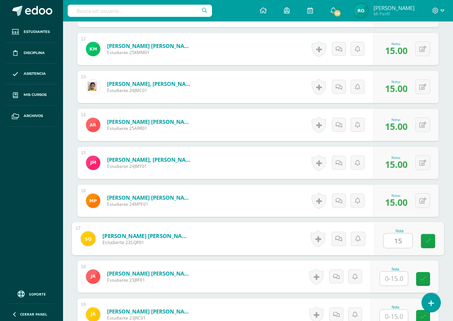
type input "15"
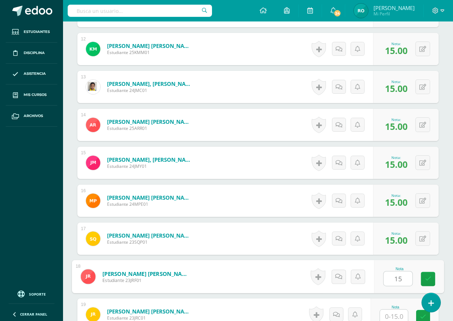
type input "15"
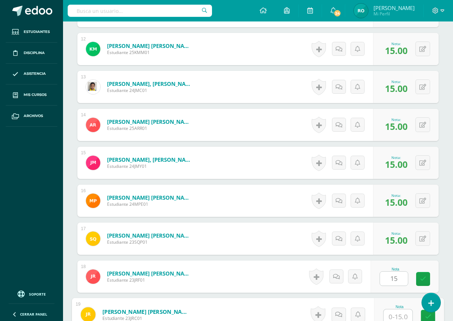
scroll to position [636, 0]
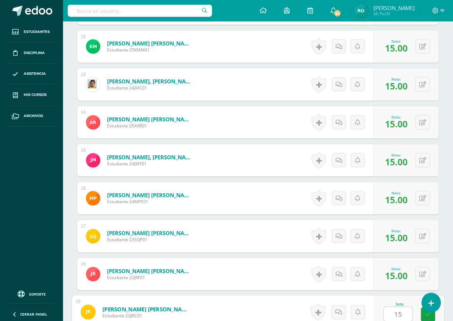
type input "15"
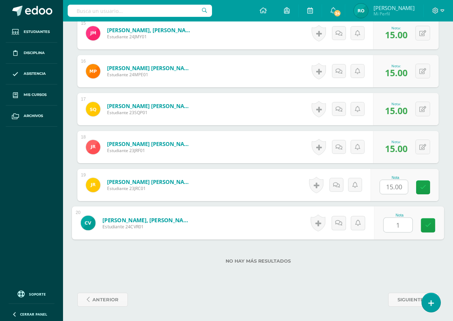
type input "15"
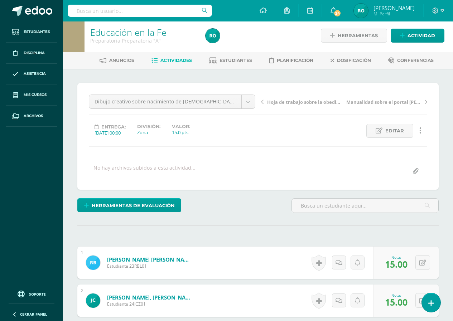
scroll to position [0, 0]
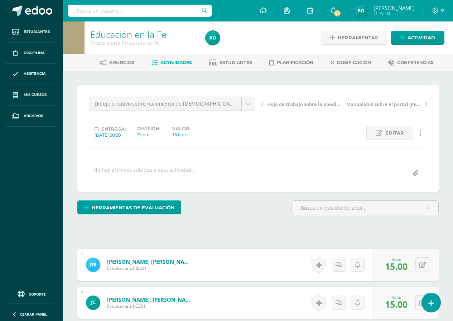
click at [264, 105] on link "Hoja de trabajo sobre la obediencia con amor" at bounding box center [302, 103] width 83 height 7
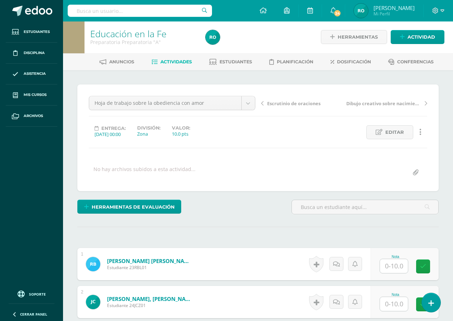
scroll to position [1, 0]
click at [391, 266] on input "text" at bounding box center [394, 266] width 28 height 14
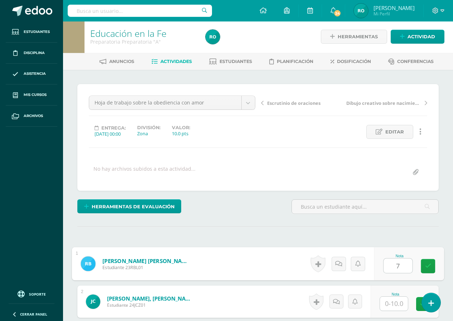
type input "7"
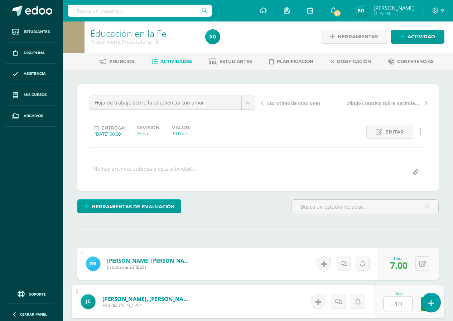
type input "10"
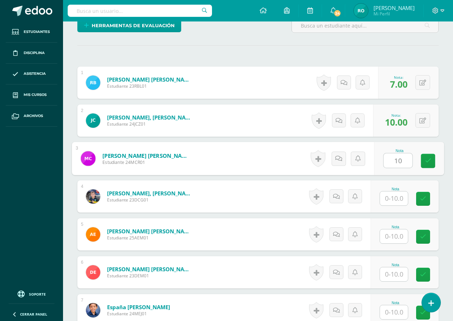
type input "10"
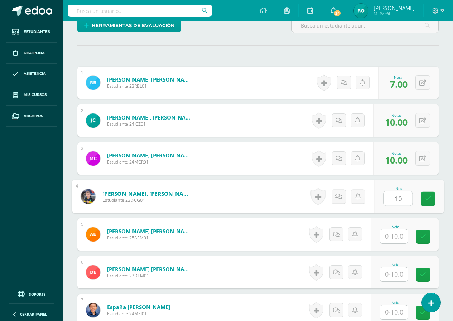
type input "10"
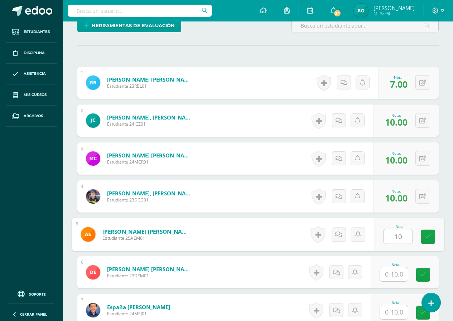
type input "10"
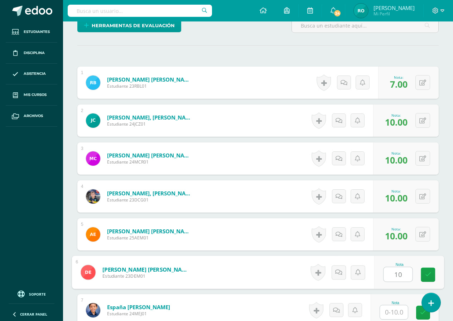
type input "10"
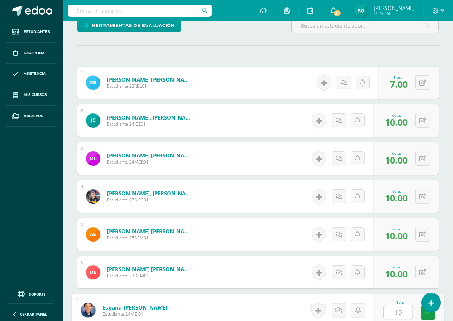
type input "10"
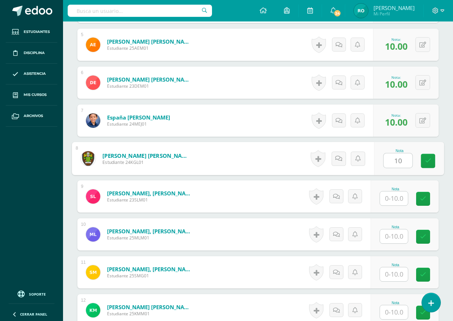
type input "10"
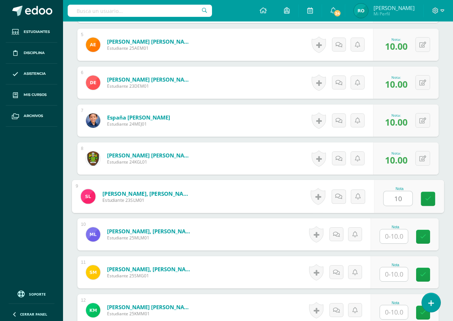
type input "10"
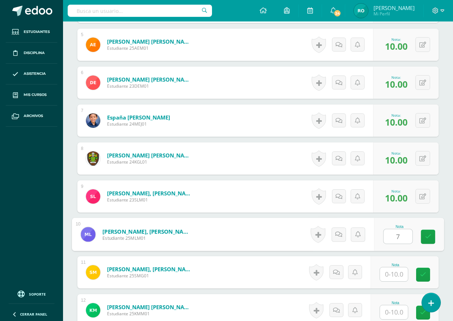
type input "7"
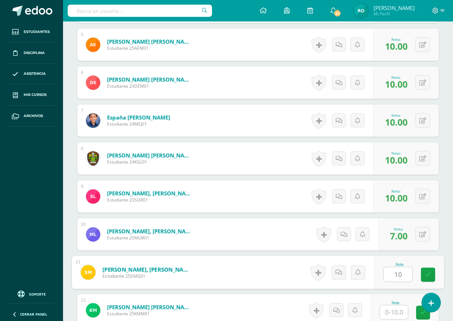
type input "10"
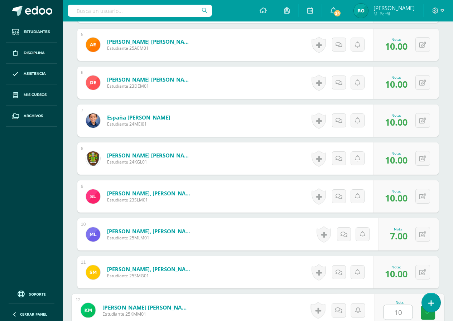
type input "10"
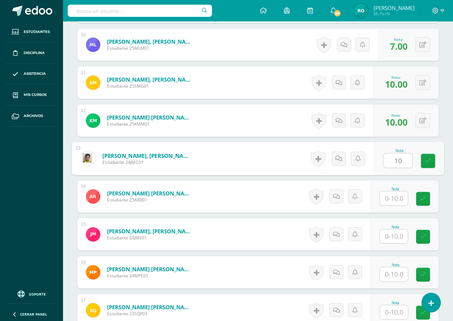
type input "10"
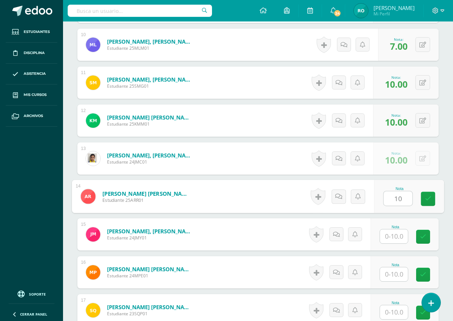
type input "10"
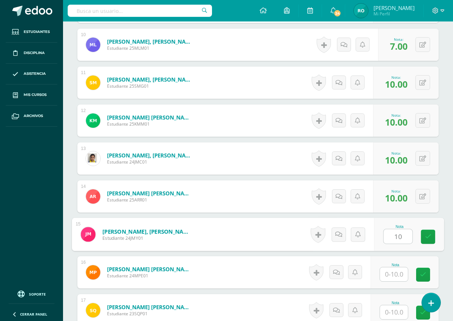
type input "10"
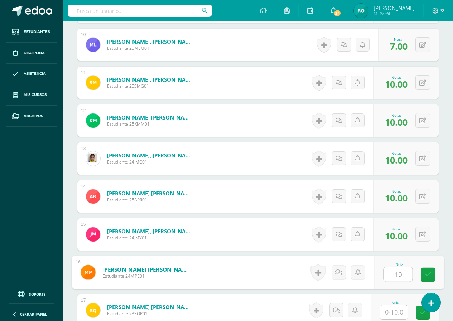
type input "10"
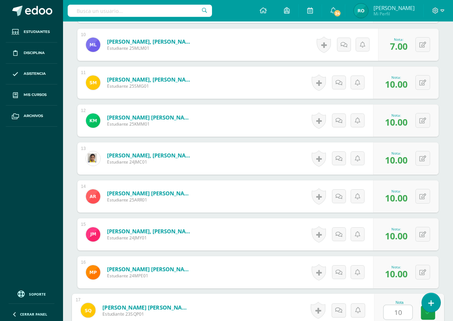
type input "10"
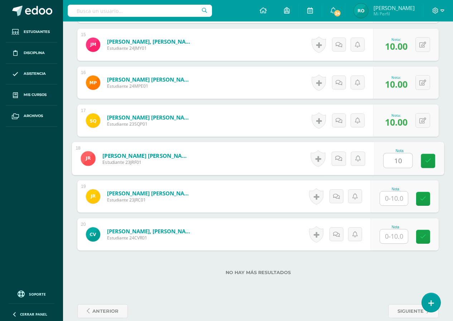
type input "10"
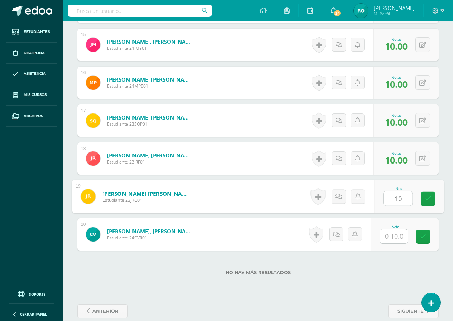
type input "10"
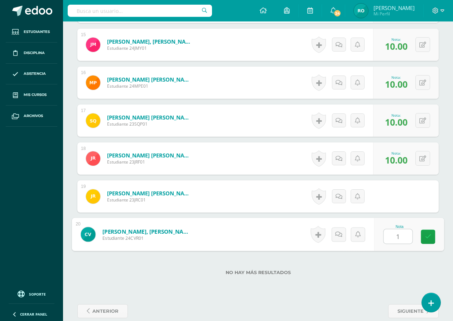
type input "10"
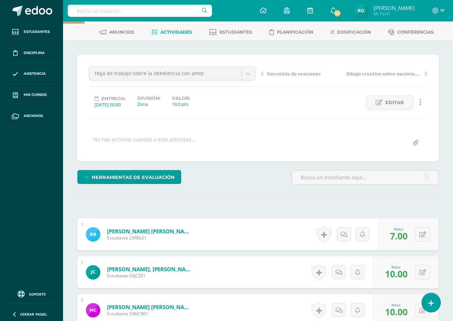
scroll to position [0, 0]
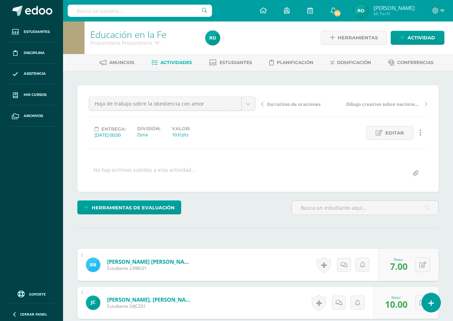
click at [263, 106] on icon at bounding box center [262, 104] width 3 height 5
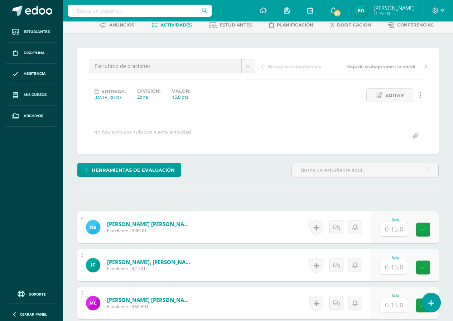
scroll to position [73, 0]
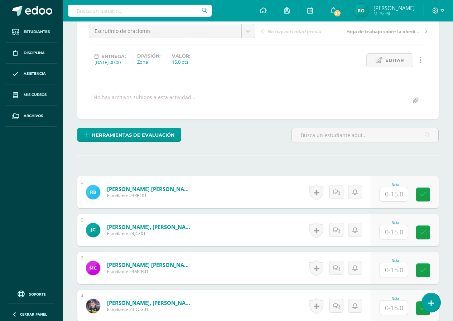
click at [400, 195] on input "text" at bounding box center [394, 194] width 28 height 14
type input "12"
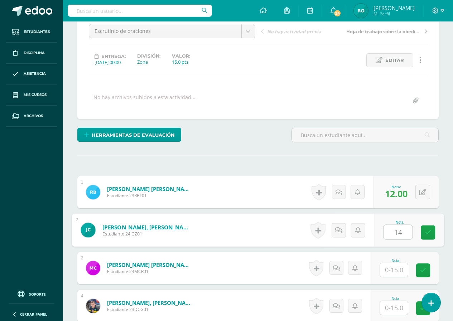
type input "14"
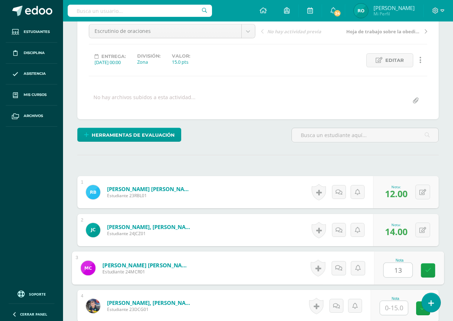
type input "13"
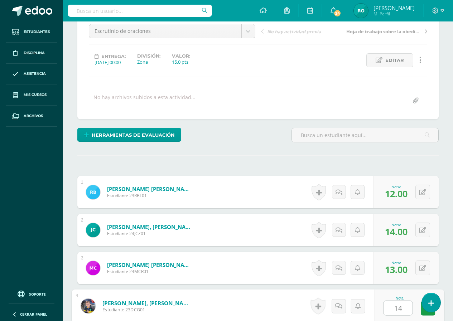
type input "14"
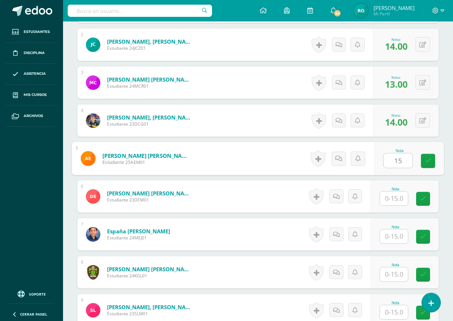
type input "15"
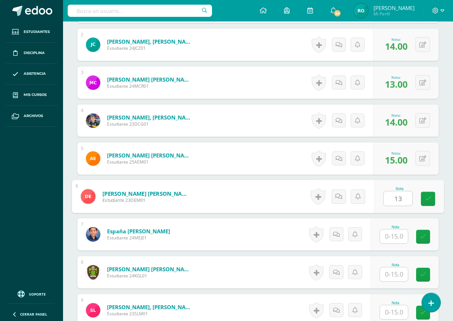
type input "13"
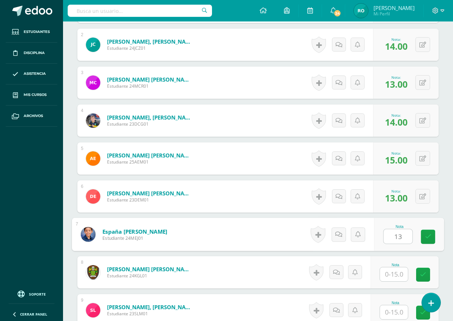
type input "13"
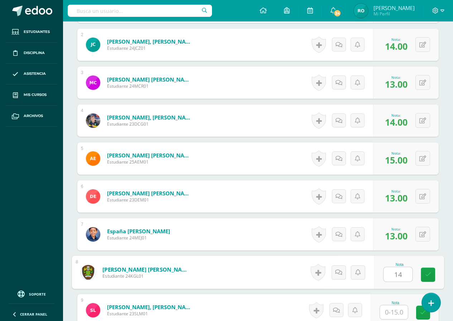
type input "14"
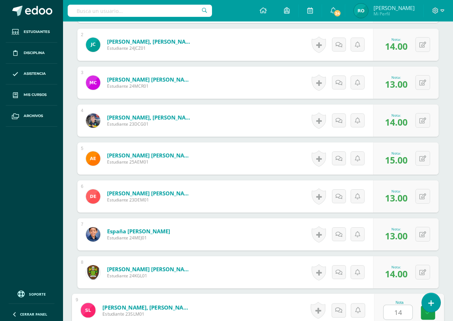
type input "14"
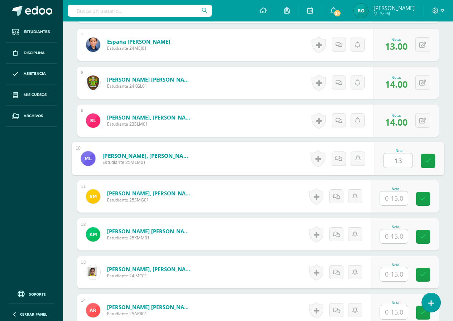
type input "13"
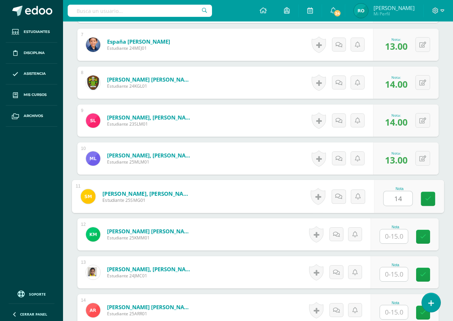
type input "14"
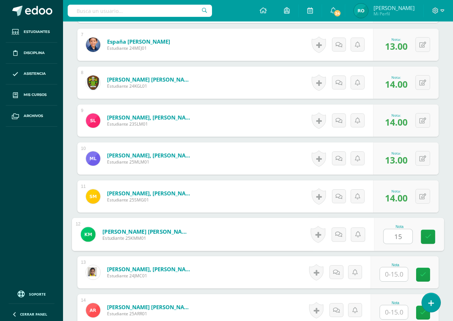
type input "15"
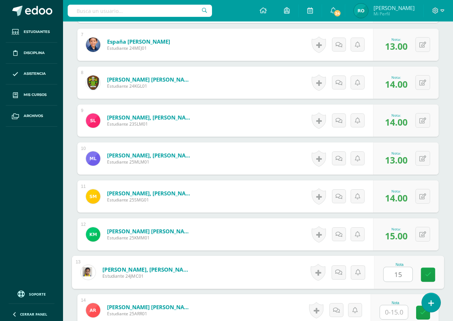
type input "15"
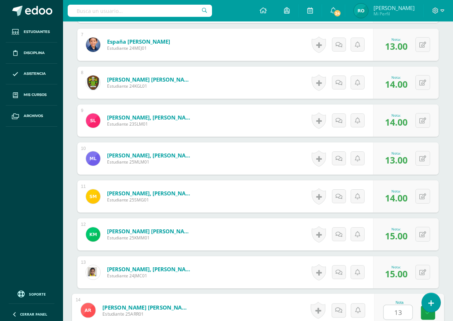
type input "13"
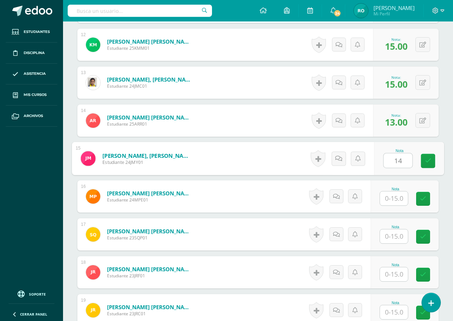
type input "14"
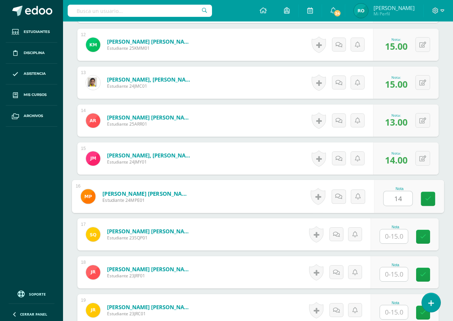
type input "14"
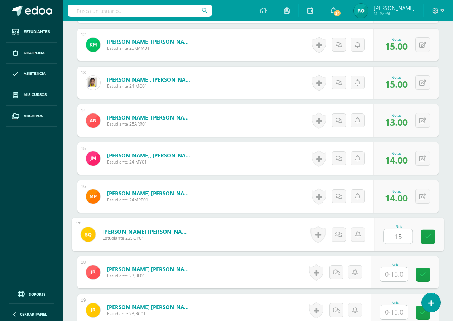
type input "15"
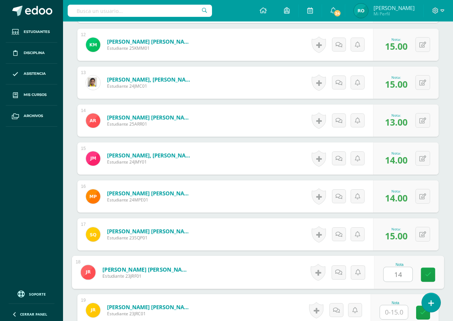
type input "14"
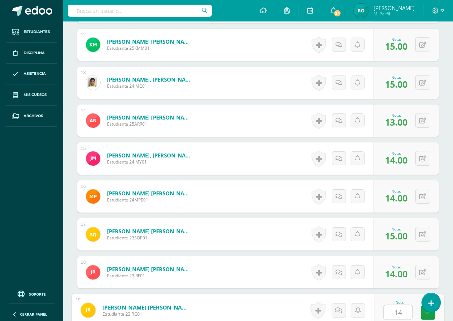
type input "14"
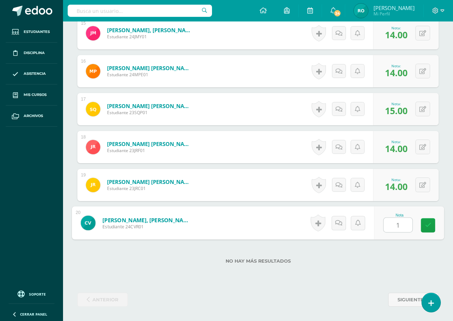
type input "14"
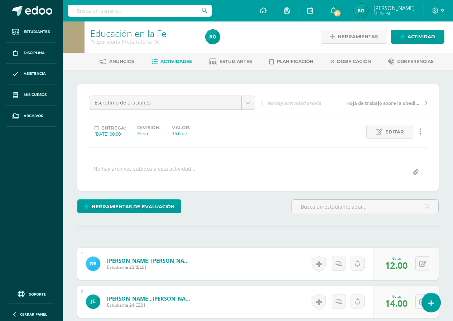
scroll to position [0, 0]
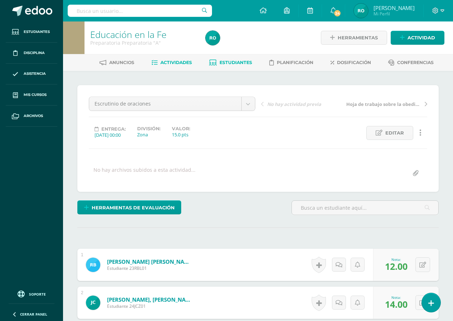
click at [233, 64] on span "Estudiantes" at bounding box center [235, 62] width 33 height 5
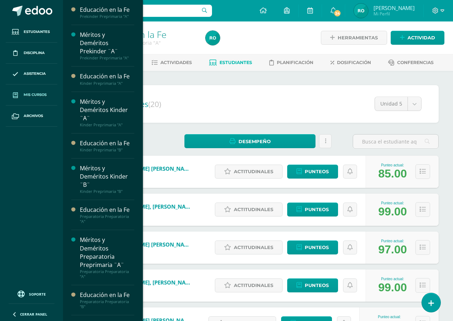
click at [40, 100] on link "Mis cursos" at bounding box center [32, 94] width 52 height 21
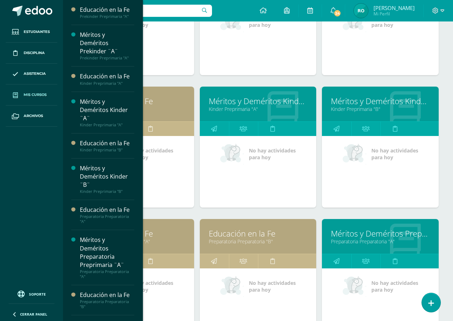
scroll to position [255, 0]
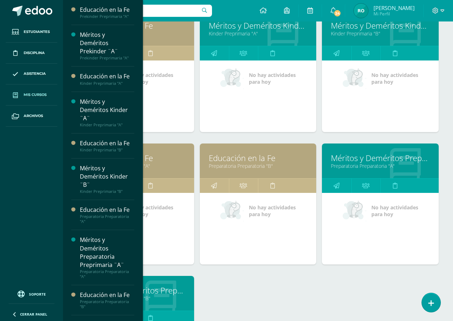
click at [339, 167] on link "Preparatoria Preparatoria "A"" at bounding box center [380, 166] width 99 height 7
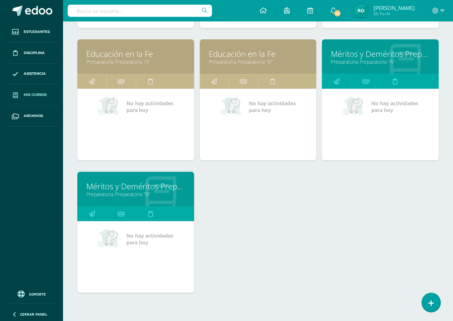
scroll to position [362, 0]
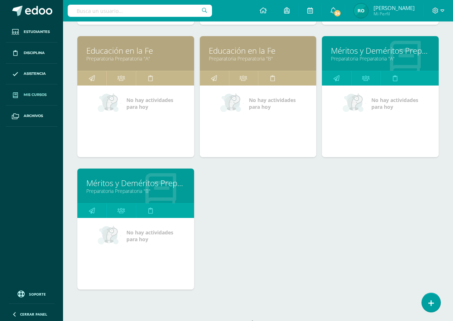
click at [141, 190] on link "Preparatoria Preparatoria "B"" at bounding box center [135, 191] width 99 height 7
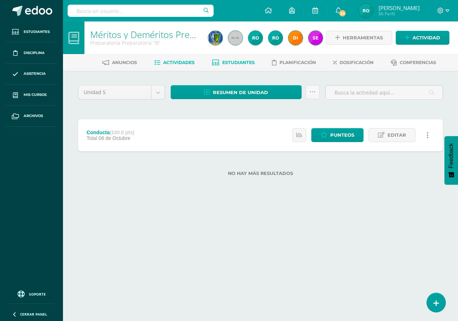
click at [227, 61] on span "Estudiantes" at bounding box center [238, 62] width 33 height 5
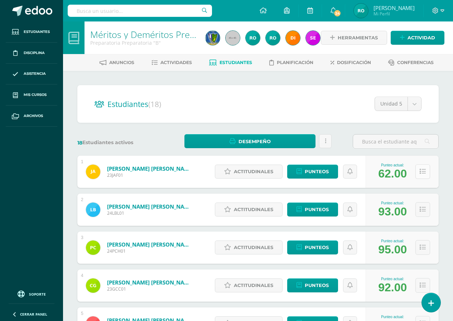
click at [426, 172] on button at bounding box center [422, 171] width 15 height 15
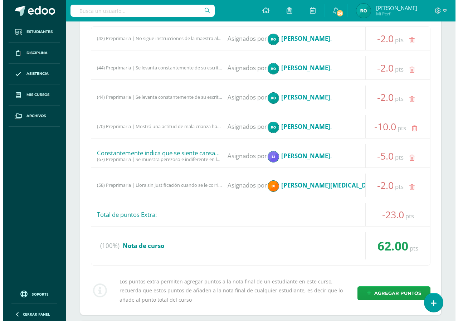
scroll to position [251, 0]
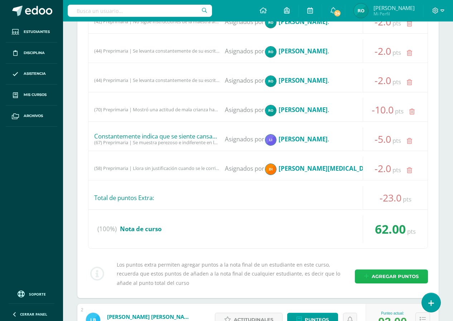
click at [386, 276] on span "Agregar puntos" at bounding box center [395, 276] width 47 height 13
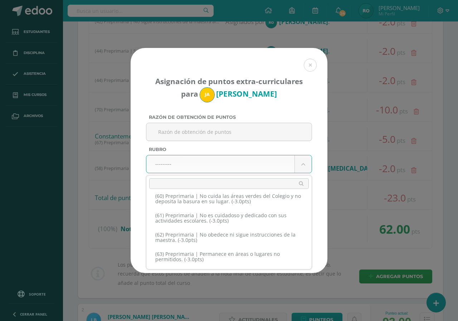
scroll to position [1146, 0]
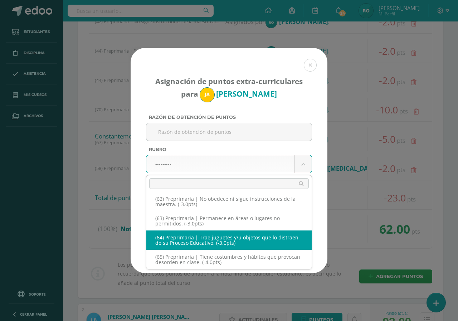
select select "67"
type input "-3"
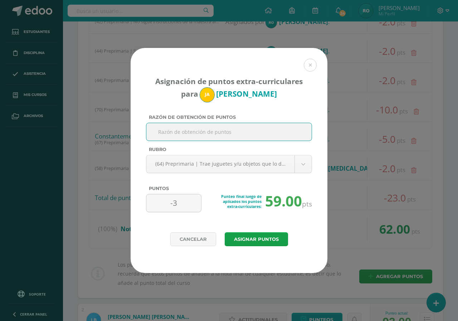
click at [188, 132] on input "Razón de obtención de puntos" at bounding box center [229, 132] width 160 height 18
click at [258, 131] on input "Durante eucaristía de fin de ciclo escolar" at bounding box center [229, 132] width 160 height 18
type input "Durante eucaristía de fin de ciclo escolar saco un silbato en un momento que to…"
click at [256, 240] on button "Asignar puntos" at bounding box center [256, 239] width 63 height 14
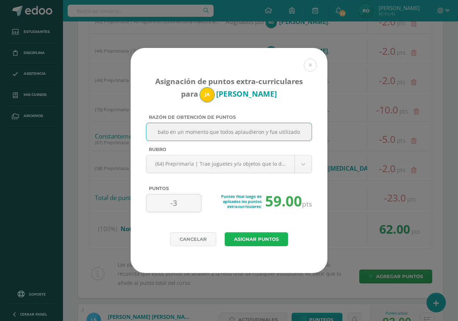
scroll to position [0, 0]
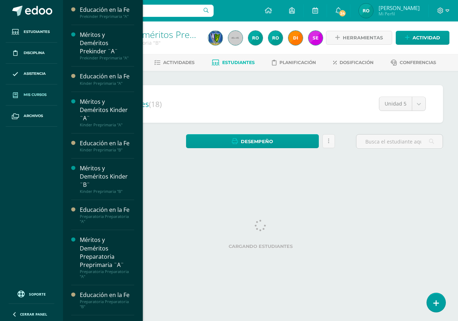
click at [34, 93] on span "Mis cursos" at bounding box center [35, 95] width 23 height 6
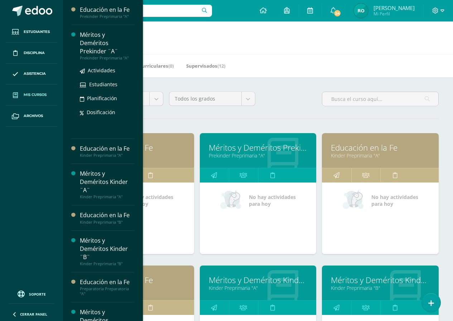
click at [95, 51] on div "Méritos y Deméritos Prekinder ¨A¨" at bounding box center [107, 43] width 54 height 25
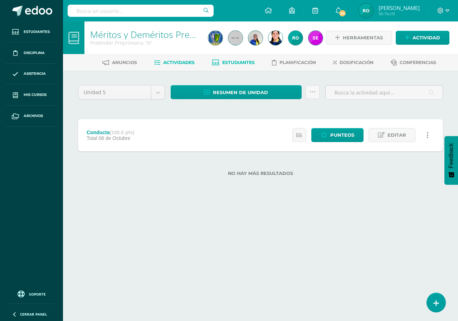
click at [250, 61] on span "Estudiantes" at bounding box center [238, 62] width 33 height 5
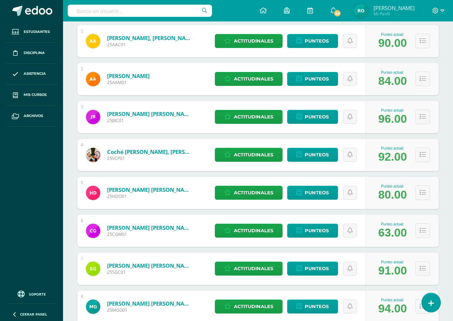
scroll to position [143, 0]
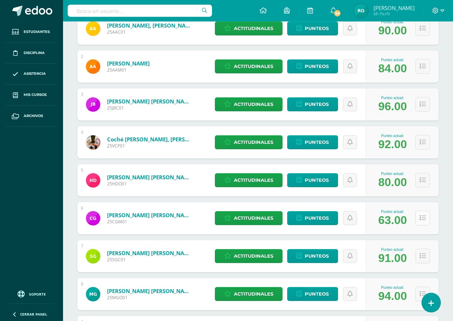
click at [420, 220] on icon at bounding box center [423, 218] width 6 height 6
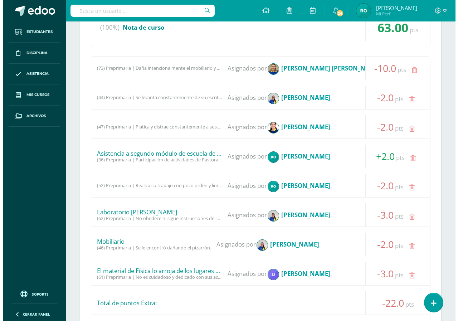
scroll to position [430, 0]
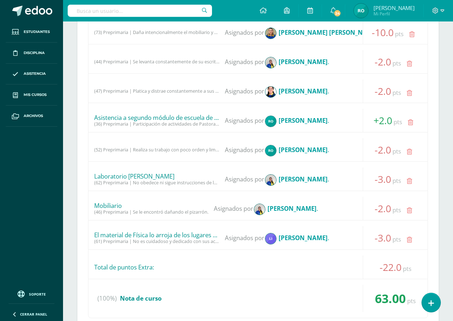
click at [411, 124] on icon at bounding box center [410, 123] width 5 height 6
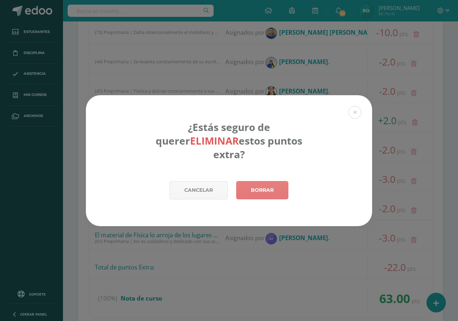
click at [261, 187] on link "Borrar" at bounding box center [262, 190] width 52 height 18
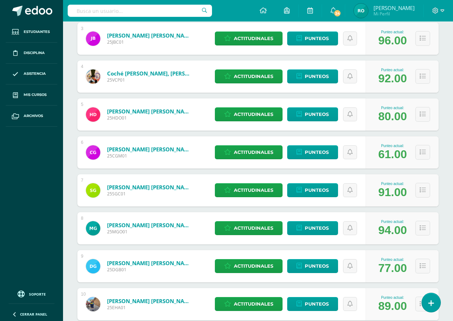
scroll to position [215, 0]
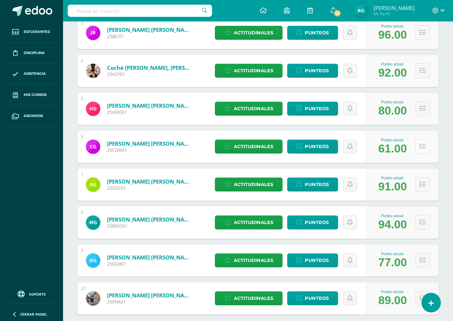
click at [420, 150] on button at bounding box center [422, 146] width 15 height 15
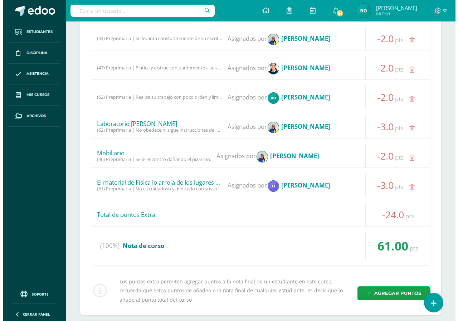
scroll to position [465, 0]
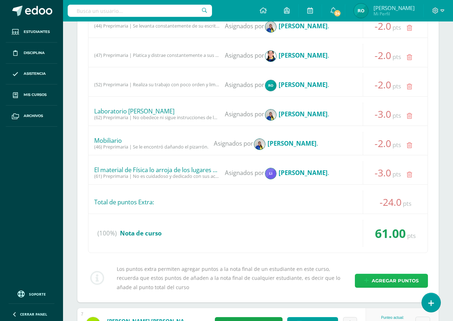
click at [380, 282] on span "Agregar puntos" at bounding box center [395, 280] width 47 height 13
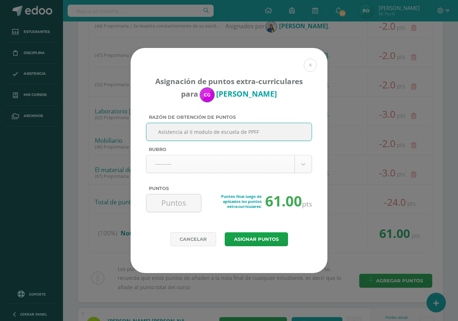
type input "Asistencia al II modulo de escuela de PPFF"
click at [304, 166] on body "Asignación de puntos extra-curriculares para Carmen Godínez Razón de obtención …" at bounding box center [229, 227] width 458 height 1385
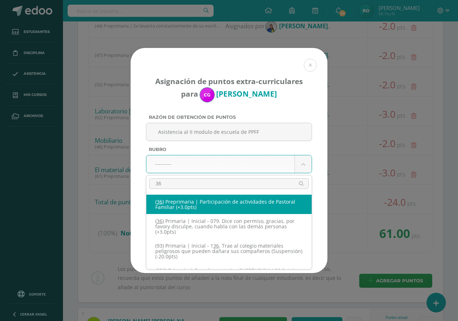
type input "36"
select select "39"
type input "3"
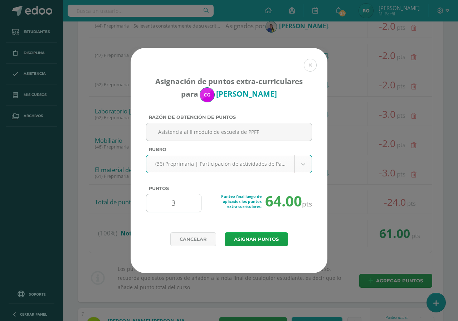
click at [175, 207] on input "3" at bounding box center [173, 203] width 49 height 18
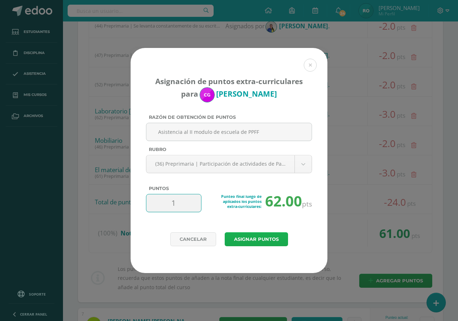
type input "1"
click at [232, 243] on button "Asignar puntos" at bounding box center [256, 239] width 63 height 14
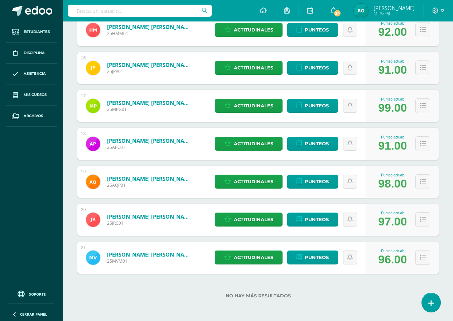
scroll to position [673, 0]
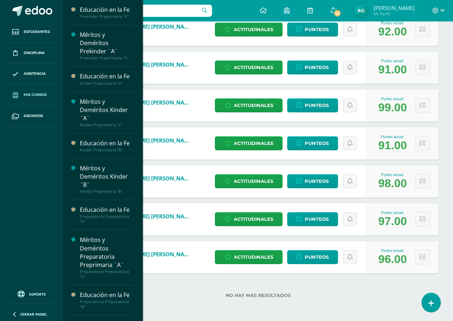
click at [41, 97] on span "Mis cursos" at bounding box center [35, 95] width 23 height 6
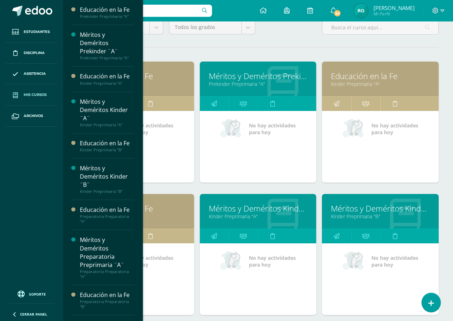
scroll to position [107, 0]
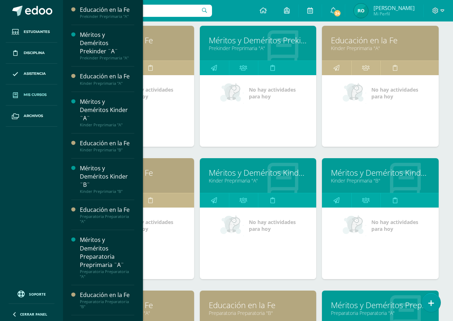
click at [386, 169] on link "Méritos y Deméritos Kinder ¨B¨" at bounding box center [380, 172] width 99 height 11
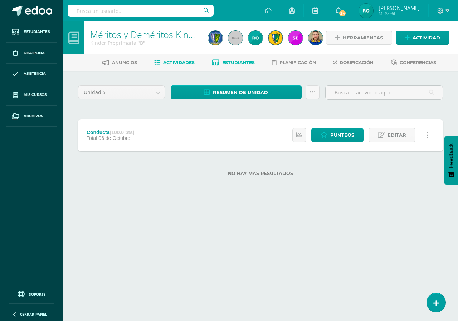
click at [237, 61] on span "Estudiantes" at bounding box center [238, 62] width 33 height 5
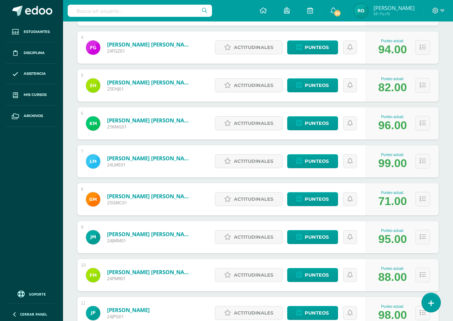
scroll to position [251, 0]
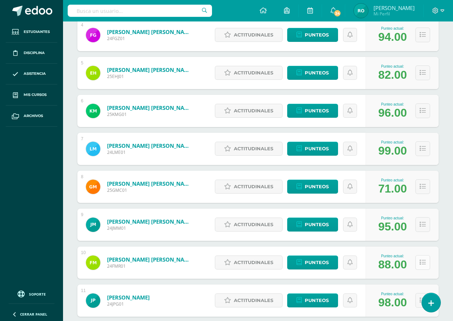
click at [423, 263] on icon at bounding box center [423, 263] width 6 height 6
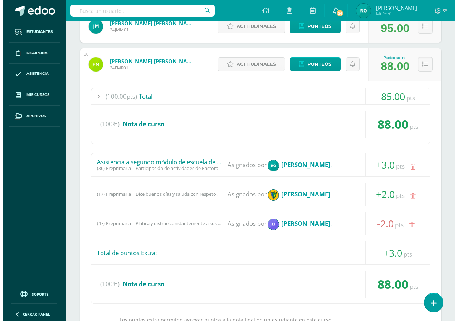
scroll to position [465, 0]
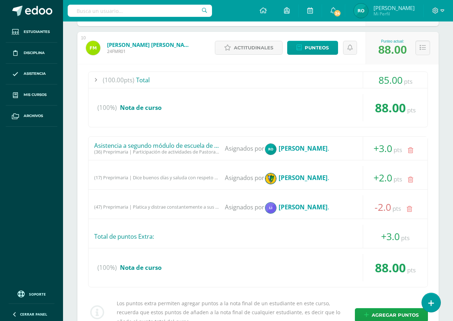
click at [385, 154] on span "+3.0" at bounding box center [382, 148] width 19 height 13
drag, startPoint x: 350, startPoint y: 154, endPoint x: 350, endPoint y: 147, distance: 6.1
click at [328, 147] on strong "[PERSON_NAME]" at bounding box center [303, 148] width 49 height 8
click at [411, 153] on icon at bounding box center [410, 150] width 5 height 6
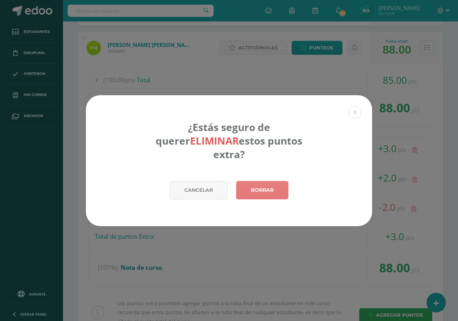
click at [275, 187] on link "Borrar" at bounding box center [262, 190] width 52 height 18
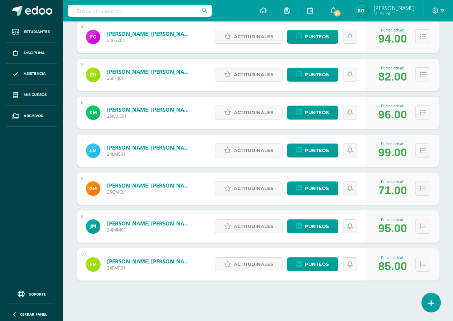
scroll to position [251, 0]
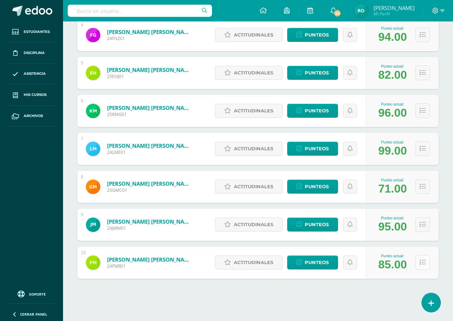
click at [420, 261] on icon at bounding box center [423, 263] width 6 height 6
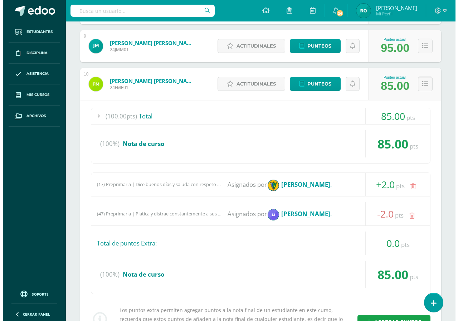
scroll to position [465, 0]
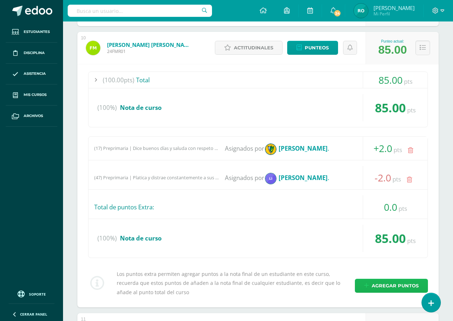
click at [370, 283] on link "Agregar puntos" at bounding box center [391, 286] width 73 height 14
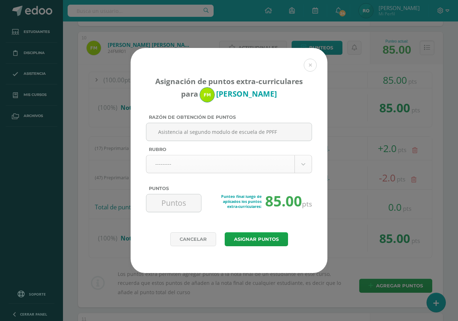
type input "Asistencia al segundo modulo de escuela de PPFF"
click at [307, 166] on body "Asignación de puntos extra-curriculares para Fátima Murillo Razón de obtención …" at bounding box center [229, 21] width 458 height 972
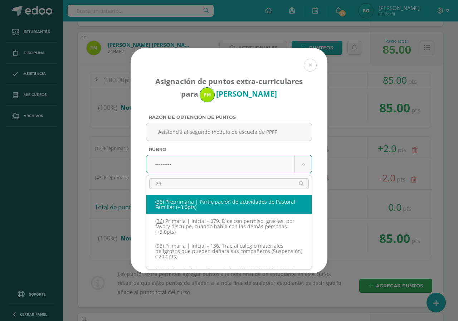
type input "36"
select select "39"
type input "3"
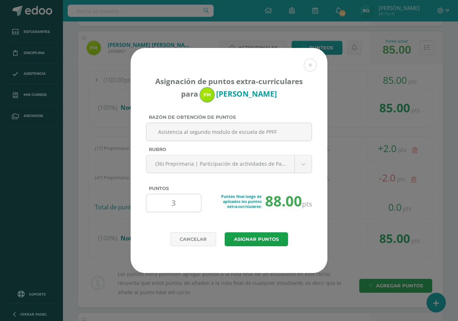
click at [179, 197] on input "3" at bounding box center [173, 203] width 49 height 18
type input "2"
click at [251, 242] on button "Asignar puntos" at bounding box center [256, 239] width 63 height 14
